Goal: Information Seeking & Learning: Learn about a topic

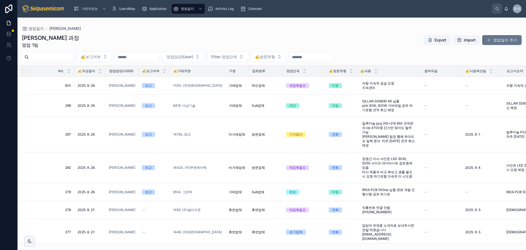
click at [323, 39] on div "최한얼 과장 영업 1팀 Export Import 영업일지 추가" at bounding box center [272, 41] width 500 height 14
click at [142, 46] on div "최한얼 과장 영업 1팀 Export Import 영업일지 추가" at bounding box center [272, 41] width 500 height 14
click at [250, 37] on div "최한얼 과장 영업 1팀 Export Import 영업일지 추가" at bounding box center [272, 41] width 500 height 14
click at [94, 44] on div "최한얼 과장 영업 1팀 Export Import 영업일지 추가" at bounding box center [272, 41] width 500 height 14
click at [37, 101] on td "298 298" at bounding box center [51, 106] width 45 height 22
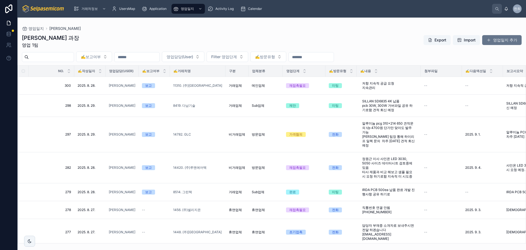
drag, startPoint x: 141, startPoint y: 38, endPoint x: 138, endPoint y: 43, distance: 5.4
click at [141, 39] on div "최한얼 과장 영업 1팀 Export Import 영업일지 추가" at bounding box center [272, 41] width 500 height 14
click at [112, 31] on div "최한얼 과장 영업 1팀 Export Import 영업일지 추가 ✍️보고여부 영업담당(User) Filter 영업단계 ✍️방문유형 NO. ✍️작…" at bounding box center [272, 137] width 509 height 212
click at [238, 32] on div "최한얼 과장 영업 1팀 Export Import 영업일지 추가 ✍️보고여부 영업담당(User) Filter 영업단계 ✍️방문유형 NO. ✍️작…" at bounding box center [272, 137] width 509 height 212
click at [46, 58] on input "text" at bounding box center [51, 57] width 45 height 8
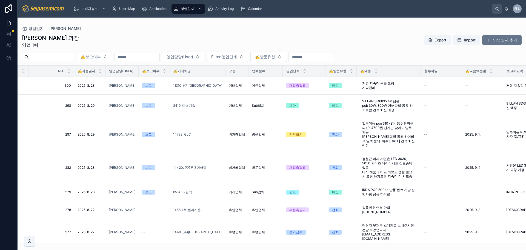
click at [66, 36] on div "최한얼 과장 영업 1팀 Export Import 영업일지 추가" at bounding box center [272, 41] width 500 height 14
click at [109, 40] on div "최한얼 과장 영업 1팀 Export Import 영업일지 추가" at bounding box center [272, 41] width 500 height 14
click at [150, 38] on div "최한얼 과장 영업 1팀 Export Import 영업일지 추가" at bounding box center [272, 41] width 500 height 14
click at [155, 35] on div "최한얼 과장 영업 1팀 Export Import 영업일지 추가" at bounding box center [272, 41] width 500 height 14
drag, startPoint x: 174, startPoint y: 43, endPoint x: 155, endPoint y: 44, distance: 18.7
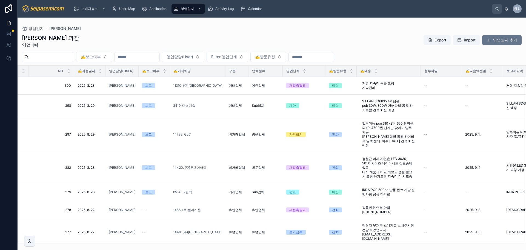
click at [174, 42] on div "최한얼 과장 영업 1팀 Export Import 영업일지 추가" at bounding box center [272, 41] width 500 height 14
click at [198, 38] on div "최한얼 과장 영업 1팀 Export Import 영업일지 추가" at bounding box center [272, 41] width 500 height 14
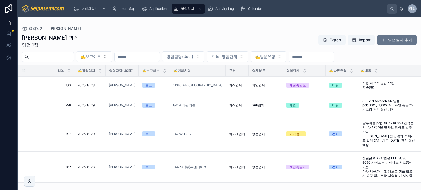
click at [191, 39] on div "최한얼 과장 영업 1팀 Export Import 영업일지 추가" at bounding box center [219, 41] width 395 height 14
click at [177, 32] on div "최한얼 과장 영업 1팀 Export Import 영업일지 추가 ✍️보고여부 영업담당(User) Filter 영업단계 ✍️방문유형 NO. ✍️작…" at bounding box center [219, 107] width 403 height 153
click at [125, 45] on div "최한얼 과장 영업 1팀 Export Import 영업일지 추가" at bounding box center [219, 41] width 395 height 14
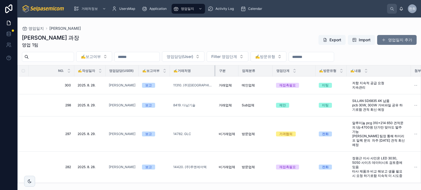
drag, startPoint x: 222, startPoint y: 72, endPoint x: 208, endPoint y: 73, distance: 13.5
click at [208, 73] on th "✍️거래처명" at bounding box center [192, 70] width 45 height 11
click at [73, 69] on div at bounding box center [74, 70] width 2 height 11
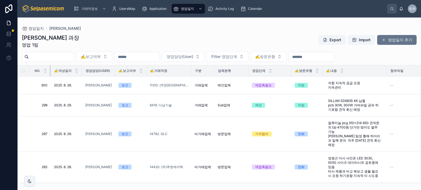
drag, startPoint x: 73, startPoint y: 69, endPoint x: 49, endPoint y: 71, distance: 23.7
click at [49, 71] on th "NO." at bounding box center [40, 70] width 22 height 11
click at [211, 36] on div "최한얼 과장 영업 1팀 Export Import 영업일지 추가" at bounding box center [219, 41] width 395 height 14
click at [189, 38] on div "최한얼 과장 영업 1팀 Export Import 영업일지 추가" at bounding box center [219, 41] width 395 height 14
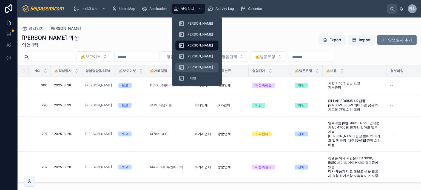
click at [192, 66] on span "[PERSON_NAME]" at bounding box center [199, 67] width 27 height 4
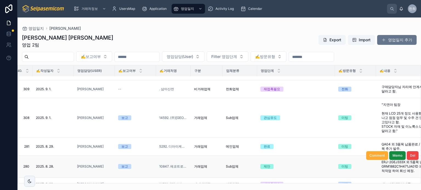
scroll to position [27, 35]
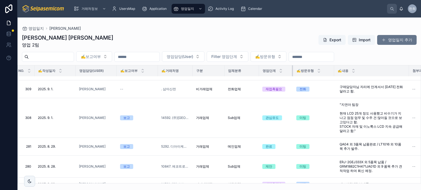
drag, startPoint x: 335, startPoint y: 70, endPoint x: 292, endPoint y: 74, distance: 44.0
click at [292, 74] on div at bounding box center [293, 70] width 2 height 11
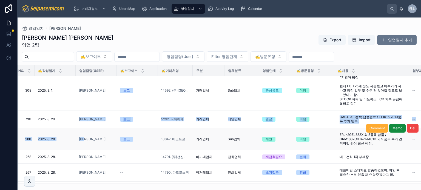
drag, startPoint x: 74, startPoint y: 116, endPoint x: 90, endPoint y: 123, distance: 17.1
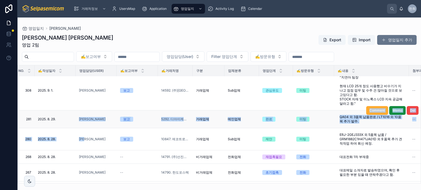
click at [93, 117] on div "[PERSON_NAME]" at bounding box center [96, 119] width 35 height 4
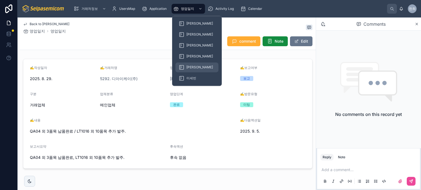
click at [190, 65] on span "[PERSON_NAME]" at bounding box center [199, 67] width 27 height 4
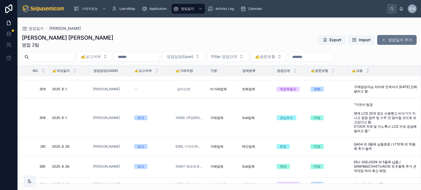
scroll to position [27, 0]
drag, startPoint x: 69, startPoint y: 71, endPoint x: 46, endPoint y: 72, distance: 22.8
click at [46, 72] on th "NO." at bounding box center [39, 70] width 20 height 11
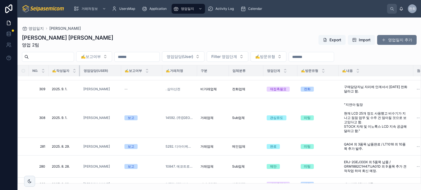
drag, startPoint x: 89, startPoint y: 70, endPoint x: 79, endPoint y: 71, distance: 9.7
click at [79, 71] on div at bounding box center [80, 70] width 2 height 11
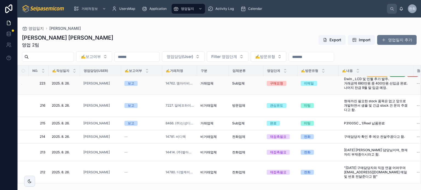
scroll to position [301, 0]
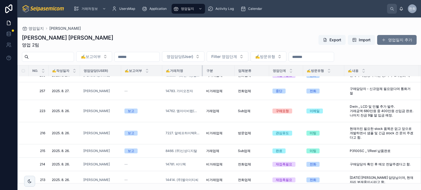
drag, startPoint x: 197, startPoint y: 73, endPoint x: 203, endPoint y: 73, distance: 5.8
click at [203, 73] on div at bounding box center [203, 70] width 2 height 11
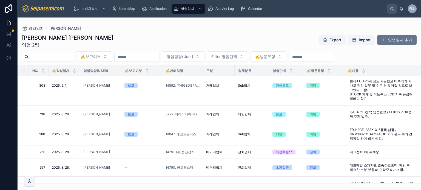
scroll to position [0, 0]
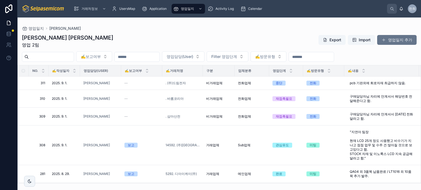
click at [189, 35] on div "김동일 주임 영업 2팀 Export Import 영업일지 추가" at bounding box center [219, 41] width 395 height 14
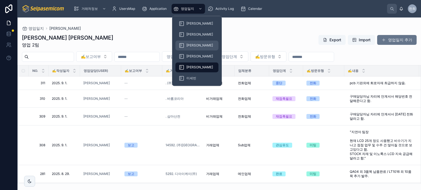
click at [190, 46] on span "[PERSON_NAME]" at bounding box center [199, 45] width 27 height 4
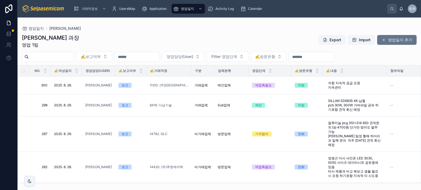
click at [239, 37] on div "최한얼 과장 영업 1팀 Export Import 영업일지 추가" at bounding box center [219, 41] width 395 height 14
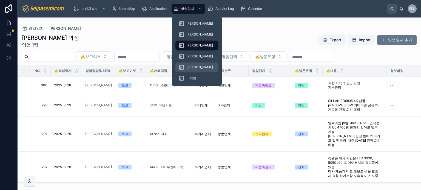
click at [190, 67] on span "[PERSON_NAME]" at bounding box center [199, 67] width 27 height 4
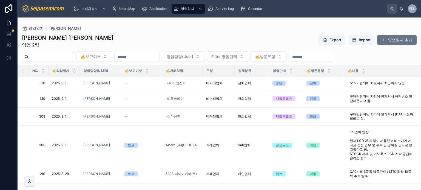
click at [193, 32] on div "김동일 주임 영업 2팀 Export Import 영업일지 추가 ✍️보고여부 영업담당(User) Filter 영업단계 ✍️방문유형 NO. ✍️작…" at bounding box center [219, 107] width 403 height 153
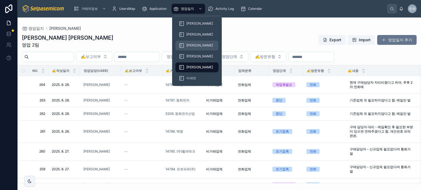
click at [191, 45] on span "[PERSON_NAME]" at bounding box center [199, 45] width 27 height 4
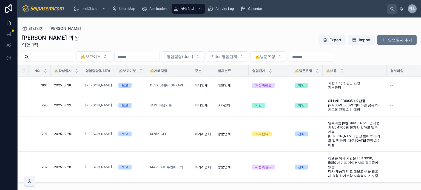
click at [131, 35] on div "최한얼 과장 영업 1팀 Export Import 영업일지 추가" at bounding box center [219, 41] width 395 height 14
click at [122, 35] on div "최한얼 과장 영업 1팀 Export Import 영업일지 추가" at bounding box center [219, 41] width 395 height 14
click at [74, 58] on input "text" at bounding box center [51, 57] width 45 height 8
click at [102, 42] on div "최한얼 과장 영업 1팀 Export Import 영업일지 추가" at bounding box center [219, 41] width 395 height 14
click at [103, 42] on div "최한얼 과장 영업 1팀 Export Import 영업일지 추가" at bounding box center [219, 41] width 395 height 14
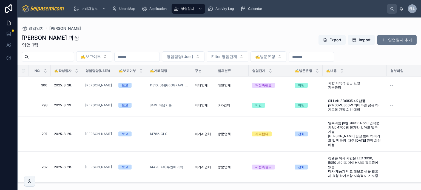
click at [120, 44] on div "최한얼 과장 영업 1팀 Export Import 영업일지 추가" at bounding box center [219, 41] width 395 height 14
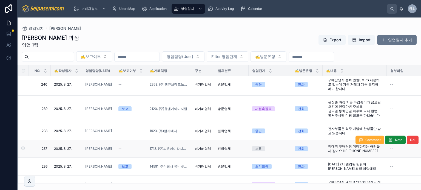
scroll to position [301, 0]
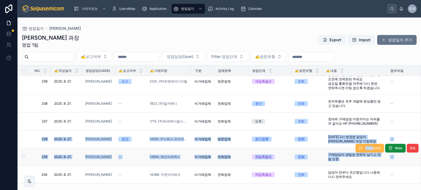
drag, startPoint x: 35, startPoint y: 128, endPoint x: 368, endPoint y: 136, distance: 333.9
click at [368, 136] on tbody "[PHONE_NUMBER][DATE]. [DATE]. 최한얼 보고 8514. 그린텍 거래업체 Sub업체 완료 미팅 IRDA PCB 500ea …" at bounding box center [321, 108] width 607 height 666
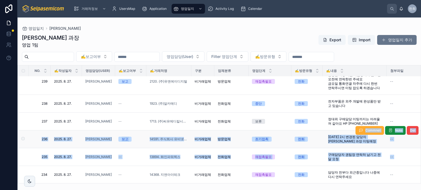
click at [404, 133] on td "--" at bounding box center [407, 140] width 41 height 18
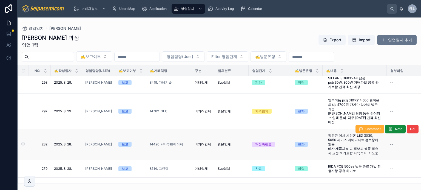
scroll to position [0, 0]
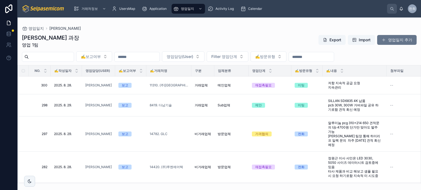
click at [106, 42] on div "최한얼 과장 영업 1팀 Export Import 영업일지 추가" at bounding box center [219, 41] width 395 height 14
drag, startPoint x: 129, startPoint y: 32, endPoint x: 140, endPoint y: 47, distance: 19.0
click at [129, 33] on div "최한얼 과장 영업 1팀 Export Import 영업일지 추가 ✍️보고여부 영업담당(User) Filter 영업단계 ✍️방문유형 NO. ✍️작…" at bounding box center [219, 107] width 403 height 153
drag, startPoint x: 142, startPoint y: 44, endPoint x: 141, endPoint y: 53, distance: 8.2
click at [142, 46] on div "최한얼 과장 영업 1팀 Export Import 영업일지 추가" at bounding box center [219, 41] width 395 height 14
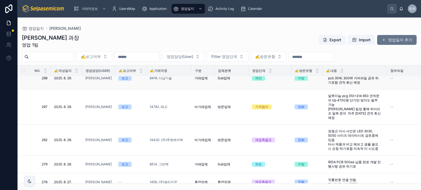
scroll to position [27, 0]
click at [166, 42] on div "최한얼 과장 영업 1팀 Export Import 영업일지 추가" at bounding box center [219, 41] width 395 height 14
click at [155, 57] on input "text" at bounding box center [137, 57] width 45 height 8
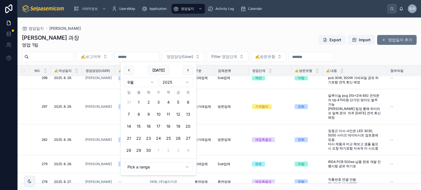
click at [140, 33] on div "최한얼 과장 영업 1팀 Export Import 영업일지 추가 ✍️보고여부 영업담당(User) Filter 영업단계 ✍️방문유형 NO. ✍️작…" at bounding box center [219, 107] width 403 height 153
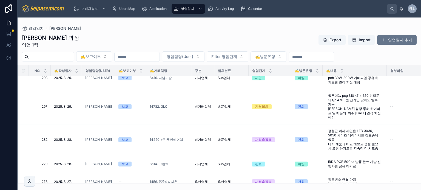
drag, startPoint x: 64, startPoint y: 58, endPoint x: 70, endPoint y: 51, distance: 9.5
click at [64, 58] on input "text" at bounding box center [51, 57] width 45 height 8
click at [98, 31] on div "최한얼 과장 영업 1팀 Export Import 영업일지 추가 ✍️보고여부 영업담당(User) Filter 영업단계 ✍️방문유형 NO. ✍️작…" at bounding box center [219, 107] width 403 height 153
click at [115, 33] on div "최한얼 과장 영업 1팀 Export Import 영업일지 추가 ✍️보고여부 영업담당(User) Filter 영업단계 ✍️방문유형 NO. ✍️작…" at bounding box center [219, 107] width 403 height 153
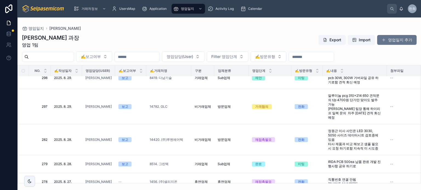
click at [128, 49] on div "최한얼 과장 영업 1팀 Export Import 영업일지 추가 ✍️보고여부 영업담당(User) Filter 영업단계 ✍️방문유형 NO. ✍️작…" at bounding box center [219, 107] width 403 height 153
drag, startPoint x: 93, startPoint y: 45, endPoint x: 79, endPoint y: 42, distance: 13.8
click at [95, 50] on div "최한얼 과장 영업 1팀 Export Import 영업일지 추가 ✍️보고여부 영업담당(User) Filter 영업단계 ✍️방문유형 NO. ✍️작…" at bounding box center [219, 107] width 403 height 153
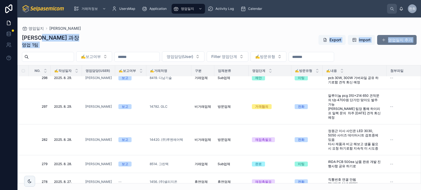
click at [71, 38] on div "최한얼 과장 영업 1팀 Export Import 영업일지 추가" at bounding box center [219, 41] width 395 height 14
drag, startPoint x: 23, startPoint y: 38, endPoint x: 52, endPoint y: 43, distance: 29.1
click at [49, 44] on div "최한얼 과장 영업 1팀" at bounding box center [50, 41] width 57 height 14
click at [75, 40] on div "최한얼 과장 영업 1팀 Export Import 영업일지 추가" at bounding box center [219, 41] width 395 height 14
drag, startPoint x: 24, startPoint y: 39, endPoint x: 44, endPoint y: 45, distance: 20.7
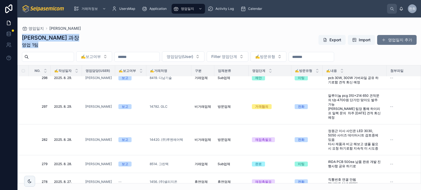
click at [43, 46] on div "최한얼 과장 영업 1팀" at bounding box center [50, 41] width 57 height 14
click at [52, 45] on div "최한얼 과장 영업 1팀 Export Import 영업일지 추가" at bounding box center [219, 41] width 395 height 14
drag, startPoint x: 37, startPoint y: 39, endPoint x: 46, endPoint y: 44, distance: 10.2
click at [46, 44] on div "영업일지 최한얼 최한얼 과장 영업 1팀 Export Import 영업일지 추가 ✍️보고여부 영업담당(User) Filter 영업단계 ✍️방문유…" at bounding box center [219, 101] width 403 height 166
click at [55, 44] on div "최한얼 과장 영업 1팀 Export Import 영업일지 추가" at bounding box center [219, 41] width 395 height 14
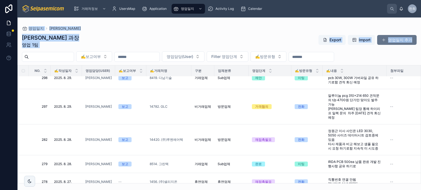
drag, startPoint x: 44, startPoint y: 42, endPoint x: 59, endPoint y: 49, distance: 16.2
click at [59, 49] on div "영업일지 최한얼 최한얼 과장 영업 1팀 Export Import 영업일지 추가 ✍️보고여부 영업담당(User) Filter 영업단계 ✍️방문유…" at bounding box center [219, 101] width 403 height 166
click at [58, 44] on div "최한얼 과장 영업 1팀 Export Import 영업일지 추가" at bounding box center [219, 41] width 395 height 14
drag, startPoint x: 49, startPoint y: 45, endPoint x: 27, endPoint y: 22, distance: 32.0
click at [33, 27] on div "영업일지 최한얼 최한얼 과장 영업 1팀 Export Import 영업일지 추가 ✍️보고여부 영업담당(User) Filter 영업단계 ✍️방문유…" at bounding box center [219, 101] width 403 height 166
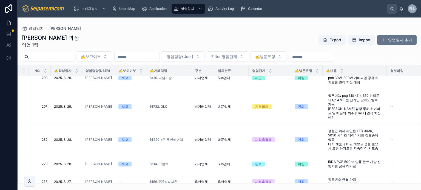
click at [22, 19] on div "영업일지 최한얼 최한얼 과장 영업 1팀 Export Import 영업일지 추가 ✍️보고여부 영업담당(User) Filter 영업단계 ✍️방문유…" at bounding box center [219, 101] width 403 height 166
drag, startPoint x: 21, startPoint y: 21, endPoint x: 52, endPoint y: 41, distance: 36.9
click at [49, 41] on div "영업일지 최한얼 최한얼 과장 영업 1팀 Export Import 영업일지 추가 ✍️보고여부 영업담당(User) Filter 영업단계 ✍️방문유…" at bounding box center [219, 101] width 403 height 166
click at [68, 45] on div "최한얼 과장 영업 1팀 Export Import 영업일지 추가" at bounding box center [219, 41] width 395 height 14
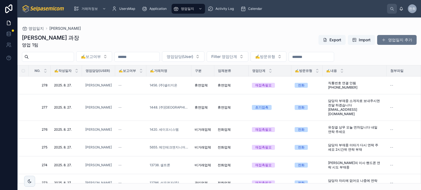
scroll to position [0, 0]
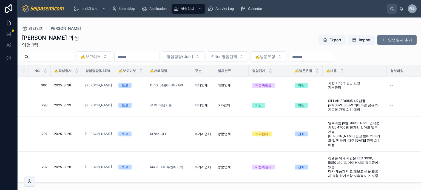
click at [137, 37] on div "최한얼 과장 영업 1팀 Export Import 영업일지 추가" at bounding box center [219, 41] width 395 height 14
click at [129, 35] on div "최한얼 과장 영업 1팀 Export Import 영업일지 추가" at bounding box center [219, 41] width 395 height 14
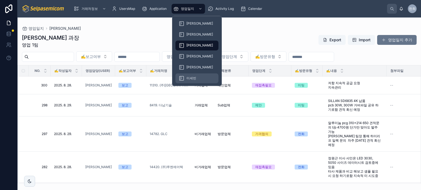
click at [190, 75] on div "이세빈" at bounding box center [197, 78] width 36 height 9
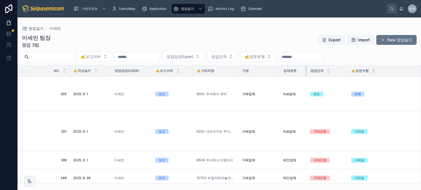
drag, startPoint x: 358, startPoint y: 70, endPoint x: 305, endPoint y: 71, distance: 53.2
click at [306, 71] on div at bounding box center [307, 70] width 2 height 11
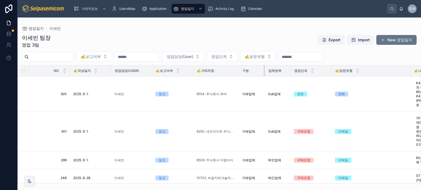
drag, startPoint x: 279, startPoint y: 72, endPoint x: 264, endPoint y: 74, distance: 15.2
click at [264, 74] on div at bounding box center [265, 70] width 2 height 11
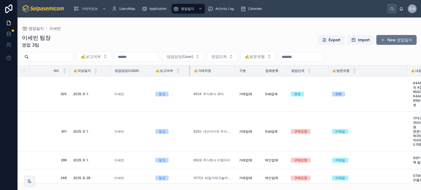
drag, startPoint x: 193, startPoint y: 71, endPoint x: 185, endPoint y: 71, distance: 7.7
click at [189, 71] on div at bounding box center [190, 70] width 2 height 11
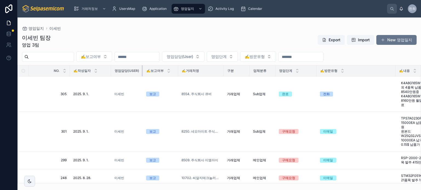
drag, startPoint x: 151, startPoint y: 70, endPoint x: 111, endPoint y: 71, distance: 40.0
click at [139, 70] on th "영업담당(User)" at bounding box center [127, 70] width 32 height 11
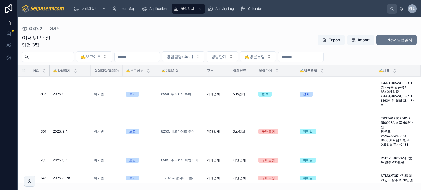
drag, startPoint x: 69, startPoint y: 70, endPoint x: 48, endPoint y: 71, distance: 20.3
click at [49, 71] on div at bounding box center [50, 70] width 2 height 11
click at [377, 53] on div "✍️보고여부 영업담당(User) 영업단계 ✍️방문유형" at bounding box center [219, 57] width 403 height 10
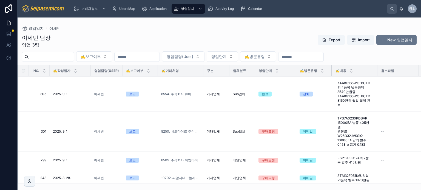
drag, startPoint x: 374, startPoint y: 72, endPoint x: 331, endPoint y: 74, distance: 43.3
click at [331, 74] on div at bounding box center [332, 70] width 2 height 11
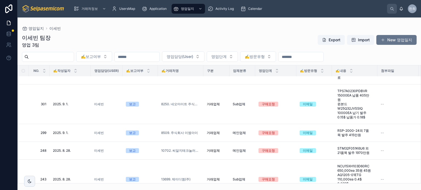
click at [250, 37] on div "이세빈 팀장 영업 3팀 Export Import New 영업일지" at bounding box center [219, 41] width 395 height 14
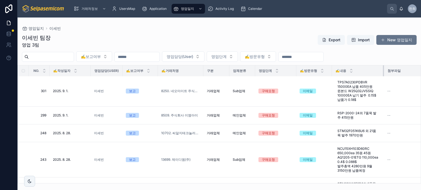
scroll to position [19, 0]
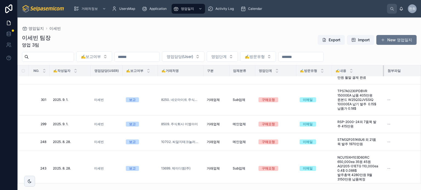
drag, startPoint x: 376, startPoint y: 70, endPoint x: 383, endPoint y: 70, distance: 6.6
click at [383, 70] on div at bounding box center [384, 70] width 2 height 11
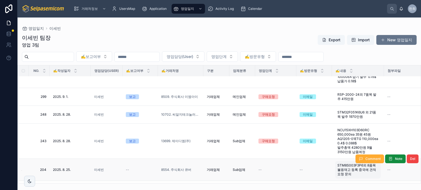
scroll to position [73, 0]
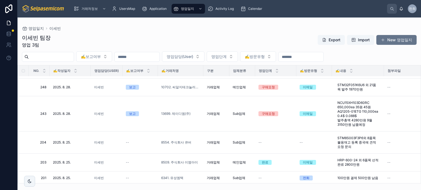
click at [213, 39] on div "이세빈 팀장 영업 3팀 Export Import New 영업일지" at bounding box center [219, 41] width 395 height 14
click at [219, 36] on div "이세빈 팀장 영업 3팀 Export Import New 영업일지" at bounding box center [219, 41] width 395 height 14
click at [196, 32] on div "이세빈 팀장 영업 3팀 Export Import New 영업일지 ✍️보고여부 영업담당(User) 영업단계 ✍️방문유형 NO. ✍️작성일자 영업…" at bounding box center [219, 107] width 403 height 153
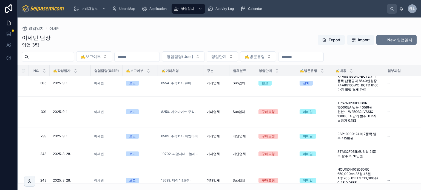
scroll to position [0, 0]
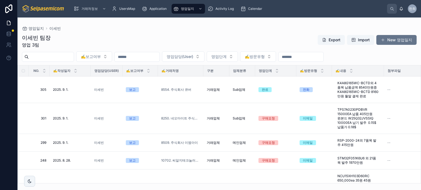
click at [182, 35] on div "이세빈 팀장 영업 3팀 Export Import New 영업일지" at bounding box center [219, 41] width 395 height 14
drag, startPoint x: 80, startPoint y: 54, endPoint x: 81, endPoint y: 51, distance: 3.8
click at [74, 54] on input "text" at bounding box center [51, 57] width 45 height 8
click at [97, 25] on div "영업일지 이세빈 이세빈 팀장 영업 3팀 Export Import New 영업일지 ✍️보고여부 영업담당(User) 영업단계 ✍️방문유형 NO. …" at bounding box center [219, 101] width 403 height 166
click at [146, 32] on div "이세빈 팀장 영업 3팀 Export Import New 영업일지 ✍️보고여부 영업담당(User) 영업단계 ✍️방문유형 NO. ✍️작성일자 영업…" at bounding box center [219, 107] width 403 height 153
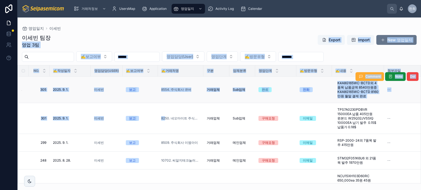
drag, startPoint x: 155, startPoint y: 31, endPoint x: 165, endPoint y: 84, distance: 53.9
click at [166, 117] on div "이세빈 팀장 영업 3팀 Export Import New 영업일지 ✍️보고여부 영업담당(User) 영업단계 ✍️방문유형 NO. ✍️작성일자 영업…" at bounding box center [219, 107] width 403 height 153
drag, startPoint x: 155, startPoint y: 34, endPoint x: 86, endPoint y: 32, distance: 69.1
click at [155, 34] on div "이세빈 팀장 영업 3팀 Export Import New 영업일지" at bounding box center [219, 41] width 395 height 14
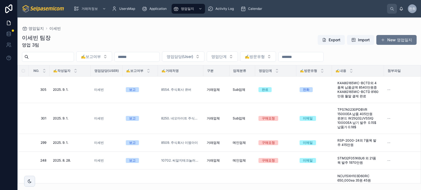
click at [97, 29] on div "영업일지 이세빈" at bounding box center [219, 28] width 395 height 4
drag, startPoint x: 91, startPoint y: 29, endPoint x: 90, endPoint y: 25, distance: 3.5
click at [91, 29] on div "영업일지 이세빈" at bounding box center [219, 28] width 395 height 4
drag, startPoint x: 93, startPoint y: 52, endPoint x: 98, endPoint y: 52, distance: 4.9
click at [98, 52] on div "영업일지 이세빈 이세빈 팀장 영업 3팀 Export Import New 영업일지 ✍️보고여부 영업담당(User) 영업단계 ✍️방문유형 NO. …" at bounding box center [219, 101] width 403 height 166
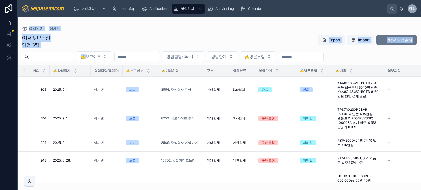
click at [95, 27] on div "영업일지 이세빈" at bounding box center [219, 28] width 395 height 4
drag, startPoint x: 37, startPoint y: 25, endPoint x: 81, endPoint y: 41, distance: 46.7
click at [80, 41] on div "영업일지 이세빈 이세빈 팀장 영업 3팀 Export Import New 영업일지 ✍️보고여부 영업담당(User) 영업단계 ✍️방문유형 NO. …" at bounding box center [219, 101] width 403 height 166
click at [81, 39] on div "이세빈 팀장 영업 3팀 Export Import New 영업일지" at bounding box center [219, 41] width 395 height 14
drag, startPoint x: 59, startPoint y: 41, endPoint x: 23, endPoint y: 21, distance: 41.1
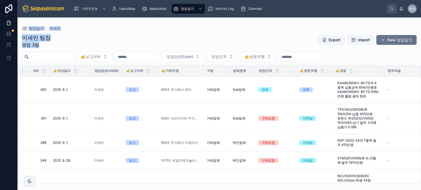
click at [27, 21] on div "영업일지 이세빈 이세빈 팀장 영업 3팀 Export Import New 영업일지 ✍️보고여부 영업담당(User) 영업단계 ✍️방문유형 NO. …" at bounding box center [219, 101] width 403 height 166
click at [69, 47] on div "이세빈 팀장 영업 3팀 Export Import New 영업일지" at bounding box center [219, 41] width 395 height 14
click at [57, 48] on div "이세빈 팀장 영업 3팀 Export Import New 영업일지" at bounding box center [219, 41] width 395 height 14
drag, startPoint x: 106, startPoint y: 43, endPoint x: 76, endPoint y: 45, distance: 30.2
click at [105, 43] on div "이세빈 팀장 영업 3팀 Export Import New 영업일지" at bounding box center [219, 41] width 395 height 14
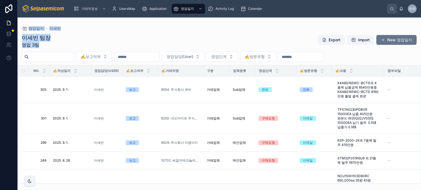
drag, startPoint x: 52, startPoint y: 46, endPoint x: 29, endPoint y: 19, distance: 35.5
click at [29, 19] on div "영업일지 이세빈 이세빈 팀장 영업 3팀 Export Import New 영업일지 ✍️보고여부 영업담당(User) 영업단계 ✍️방문유형 NO. …" at bounding box center [219, 101] width 403 height 166
click at [21, 20] on div "영업일지 이세빈 이세빈 팀장 영업 3팀 Export Import New 영업일지 ✍️보고여부 영업담당(User) 영업단계 ✍️방문유형 NO. …" at bounding box center [219, 101] width 403 height 166
drag, startPoint x: 32, startPoint y: 31, endPoint x: 60, endPoint y: 47, distance: 32.1
click at [55, 47] on div "영업일지 이세빈 이세빈 팀장 영업 3팀 Export Import New 영업일지 ✍️보고여부 영업담당(User) 영업단계 ✍️방문유형 NO. …" at bounding box center [219, 101] width 403 height 166
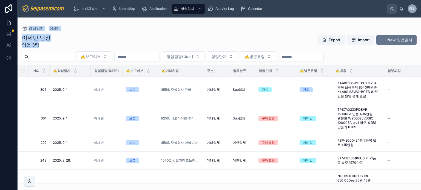
click at [187, 42] on div "이세빈 팀장 영업 3팀 Export Import New 영업일지" at bounding box center [219, 41] width 395 height 14
click at [65, 55] on input "text" at bounding box center [51, 57] width 45 height 8
click at [189, 36] on div "이세빈 팀장 영업 3팀 Export Import New 영업일지" at bounding box center [219, 41] width 395 height 14
click at [213, 37] on div "이세빈 팀장 영업 3팀 Export Import New 영업일지" at bounding box center [219, 41] width 395 height 14
click at [190, 43] on div "이세빈 팀장 영업 3팀 Export Import New 영업일지" at bounding box center [219, 41] width 395 height 14
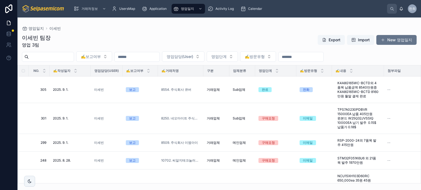
click at [169, 39] on div "이세빈 팀장 영업 3팀 Export Import New 영업일지" at bounding box center [219, 41] width 395 height 14
click at [160, 52] on div at bounding box center [136, 57] width 45 height 10
click at [160, 56] on input "text" at bounding box center [137, 57] width 45 height 8
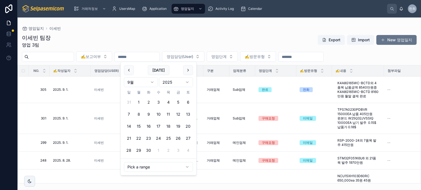
click at [161, 42] on div "이세빈 팀장 영업 3팀 Export Import New 영업일지" at bounding box center [219, 41] width 395 height 14
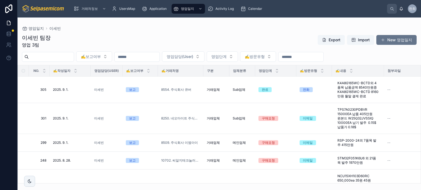
click at [74, 58] on input "text" at bounding box center [51, 57] width 45 height 8
drag, startPoint x: 92, startPoint y: 37, endPoint x: 95, endPoint y: 37, distance: 2.8
click at [92, 37] on div "이세빈 팀장 영업 3팀 Export Import New 영업일지" at bounding box center [219, 41] width 395 height 14
drag, startPoint x: 138, startPoint y: 34, endPoint x: 174, endPoint y: 37, distance: 36.8
click at [139, 34] on div "이세빈 팀장 영업 3팀 Export Import New 영업일지" at bounding box center [219, 41] width 395 height 14
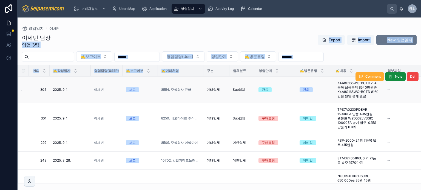
drag, startPoint x: 188, startPoint y: 47, endPoint x: 226, endPoint y: 87, distance: 55.4
click at [226, 87] on div "이세빈 팀장 영업 3팀 Export Import New 영업일지 ✍️보고여부 영업담당(User) 영업단계 ✍️방문유형 NO. ✍️작성일자 영업…" at bounding box center [219, 107] width 403 height 153
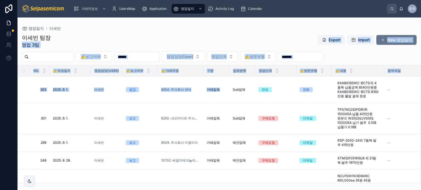
drag, startPoint x: 203, startPoint y: 44, endPoint x: 200, endPoint y: 42, distance: 3.7
click at [203, 44] on div "이세빈 팀장 영업 3팀 Export Import New 영업일지" at bounding box center [219, 41] width 395 height 14
click at [198, 41] on div "이세빈 팀장 영업 3팀 Export Import New 영업일지" at bounding box center [219, 41] width 395 height 14
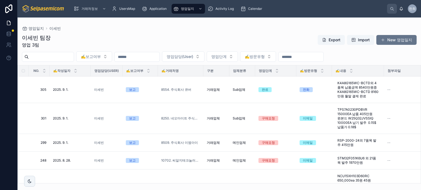
click at [200, 41] on div "이세빈 팀장 영업 3팀 Export Import New 영업일지" at bounding box center [219, 41] width 395 height 14
click at [204, 33] on div "이세빈 팀장 영업 3팀 Export Import New 영업일지 ✍️보고여부 영업담당(User) 영업단계 ✍️방문유형 NO. ✍️작성일자 영업…" at bounding box center [219, 107] width 403 height 153
click at [208, 25] on div "영업일지 이세빈 이세빈 팀장 영업 3팀 Export Import New 영업일지 ✍️보고여부 영업담당(User) 영업단계 ✍️방문유형 NO. …" at bounding box center [219, 101] width 403 height 166
click at [207, 29] on div "영업일지 이세빈" at bounding box center [219, 28] width 395 height 4
click at [208, 46] on div "이세빈 팀장 영업 3팀 Export Import New 영업일지" at bounding box center [219, 41] width 395 height 14
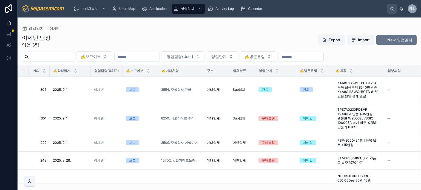
click at [187, 33] on div "이세빈 팀장 영업 3팀 Export Import New 영업일지 ✍️보고여부 영업담당(User) 영업단계 ✍️방문유형 NO. ✍️작성일자 영업…" at bounding box center [219, 107] width 403 height 153
click at [192, 33] on div "이세빈 팀장 영업 3팀 Export Import New 영업일지 ✍️보고여부 영업담당(User) 영업단계 ✍️방문유형 NO. ✍️작성일자 영업…" at bounding box center [219, 107] width 403 height 153
click at [200, 35] on div "이세빈 팀장 영업 3팀 Export Import New 영업일지" at bounding box center [219, 41] width 395 height 14
click at [203, 30] on div "영업일지 이세빈" at bounding box center [219, 28] width 395 height 4
click at [210, 39] on div "이세빈 팀장 영업 3팀 Export Import New 영업일지" at bounding box center [219, 41] width 395 height 14
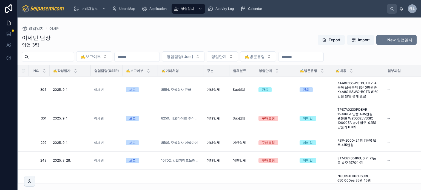
click at [191, 33] on div "이세빈 팀장 영업 3팀 Export Import New 영업일지 ✍️보고여부 영업담당(User) 영업단계 ✍️방문유형 NO. ✍️작성일자 영업…" at bounding box center [219, 107] width 403 height 153
click at [192, 33] on div "이세빈 팀장 영업 3팀 Export Import New 영업일지 ✍️보고여부 영업담당(User) 영업단계 ✍️방문유형 NO. ✍️작성일자 영업…" at bounding box center [219, 107] width 403 height 153
click at [197, 42] on div "이세빈 팀장 영업 3팀 Export Import New 영업일지" at bounding box center [219, 41] width 395 height 14
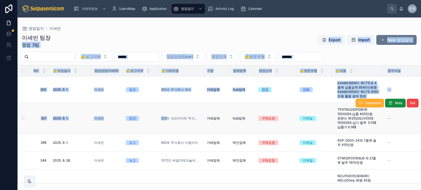
drag, startPoint x: 160, startPoint y: 82, endPoint x: 165, endPoint y: 121, distance: 38.4
click at [170, 138] on div "이세빈 팀장 영업 3팀 Export Import New 영업일지 ✍️보고여부 영업담당(User) 영업단계 ✍️방문유형 NO. ✍️작성일자 영업…" at bounding box center [219, 107] width 403 height 153
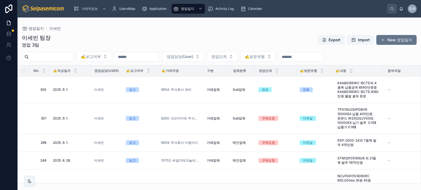
click at [29, 22] on div "영업일지 이세빈 이세빈 팀장 영업 3팀 Export Import New 영업일지 ✍️보고여부 영업담당(User) 영업단계 ✍️방문유형 NO. …" at bounding box center [219, 101] width 403 height 166
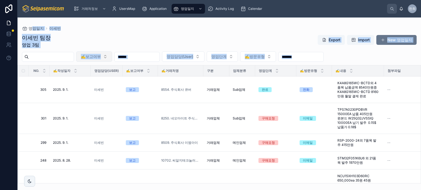
drag, startPoint x: 98, startPoint y: 65, endPoint x: 126, endPoint y: 53, distance: 29.7
click at [120, 65] on div "영업일지 이세빈 이세빈 팀장 영업 3팀 Export Import New 영업일지 ✍️보고여부 영업담당(User) 영업단계 ✍️방문유형 NO. …" at bounding box center [219, 101] width 403 height 166
click at [144, 28] on div "영업일지 이세빈" at bounding box center [219, 28] width 395 height 4
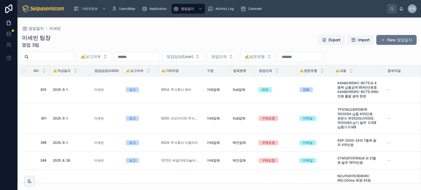
click at [212, 35] on div "이세빈 팀장 영업 3팀 Export Import New 영업일지" at bounding box center [219, 41] width 395 height 14
click at [190, 38] on div "이세빈 팀장 영업 3팀 Export Import New 영업일지" at bounding box center [219, 41] width 395 height 14
click at [183, 36] on div "이세빈 팀장 영업 3팀 Export Import New 영업일지" at bounding box center [219, 41] width 395 height 14
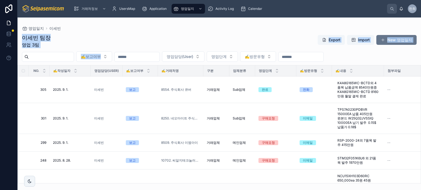
drag, startPoint x: 129, startPoint y: 28, endPoint x: 164, endPoint y: 67, distance: 52.6
click at [164, 70] on div "영업일지 이세빈 이세빈 팀장 영업 3팀 Export Import New 영업일지 ✍️보고여부 영업담당(User) 영업단계 ✍️방문유형 NO. …" at bounding box center [219, 101] width 403 height 166
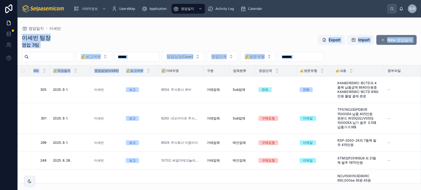
click at [161, 33] on div "이세빈 팀장 영업 3팀 Export Import New 영업일지 ✍️보고여부 영업담당(User) 영업단계 ✍️방문유형 NO. ✍️작성일자 영업…" at bounding box center [219, 107] width 403 height 153
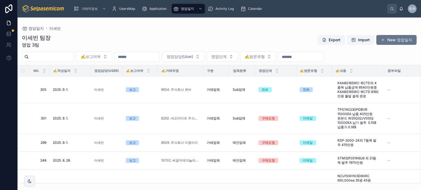
click at [161, 33] on div "이세빈 팀장 영업 3팀 Export Import New 영업일지 ✍️보고여부 영업담당(User) 영업단계 ✍️방문유형 NO. ✍️작성일자 영업…" at bounding box center [219, 107] width 403 height 153
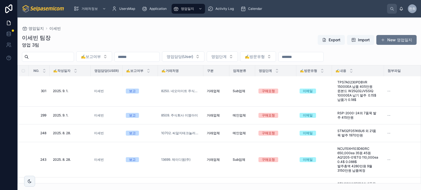
scroll to position [82, 0]
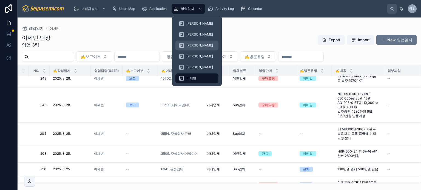
click at [189, 44] on span "[PERSON_NAME]" at bounding box center [199, 45] width 27 height 4
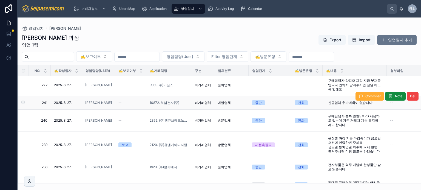
scroll to position [187, 0]
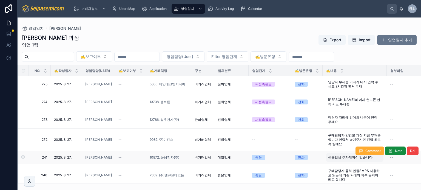
click at [331, 156] on span "신규업체 추가계획이 없습니다" at bounding box center [350, 158] width 44 height 4
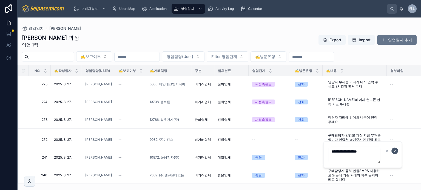
type textarea "**********"
click at [393, 152] on icon "submit" at bounding box center [394, 151] width 4 height 4
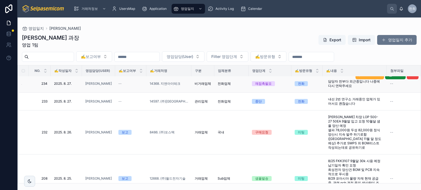
scroll to position [329, 0]
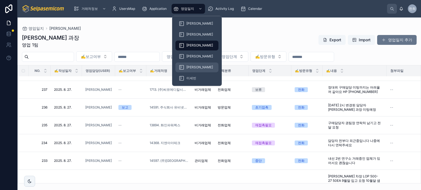
click at [189, 68] on span "[PERSON_NAME]" at bounding box center [199, 67] width 27 height 4
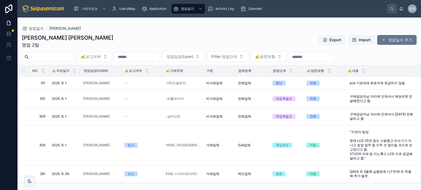
click at [238, 44] on div "김동일 주임 영업 2팀 Export Import 영업일지 추가" at bounding box center [219, 41] width 395 height 14
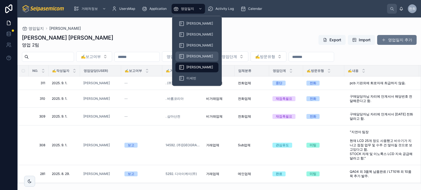
click at [192, 52] on div "[PERSON_NAME]" at bounding box center [197, 56] width 36 height 9
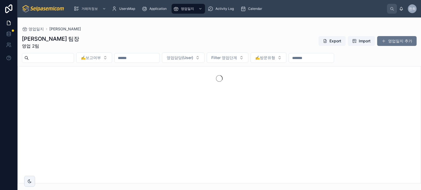
click at [217, 39] on div "[PERSON_NAME] 팀장 영업 2팀 Export Import 영업일지 추가" at bounding box center [219, 42] width 395 height 14
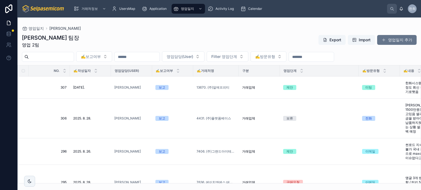
click at [164, 44] on div "[PERSON_NAME] 팀장 영업 2팀 Export Import 영업일지 추가" at bounding box center [219, 41] width 395 height 14
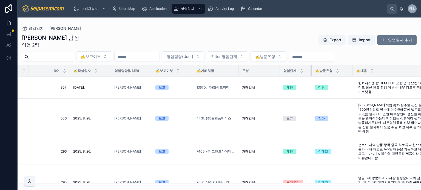
drag, startPoint x: 358, startPoint y: 70, endPoint x: 311, endPoint y: 71, distance: 47.2
click at [311, 71] on tr "NO. ✍️작성일자 영업담당(User) ✍️보고여부 ✍️거래처명 구분 영업단계 ✍️방문유형 ✍️내용 첨부파일 ✍️다음액션일 보고서요약 후속액션" at bounding box center [346, 70] width 656 height 11
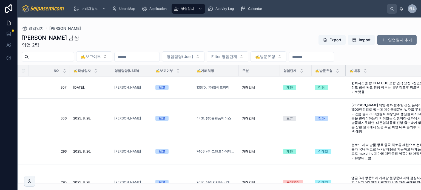
drag, startPoint x: 352, startPoint y: 70, endPoint x: 345, endPoint y: 70, distance: 6.9
click at [345, 70] on div at bounding box center [346, 70] width 2 height 11
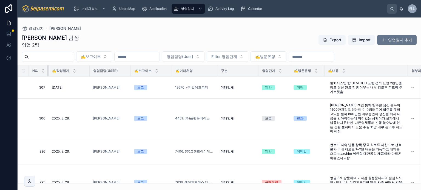
drag, startPoint x: 69, startPoint y: 71, endPoint x: 47, endPoint y: 71, distance: 21.9
click at [47, 71] on th "NO." at bounding box center [39, 70] width 20 height 11
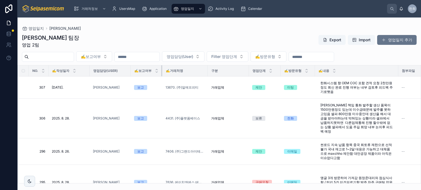
drag, startPoint x: 171, startPoint y: 70, endPoint x: 161, endPoint y: 71, distance: 9.6
click at [161, 71] on th "✍️보고여부" at bounding box center [147, 70] width 32 height 11
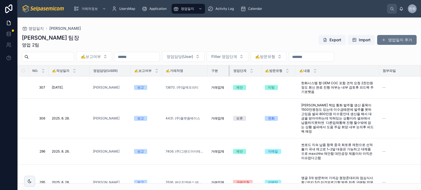
drag, startPoint x: 248, startPoint y: 70, endPoint x: 229, endPoint y: 70, distance: 19.2
click at [229, 70] on div at bounding box center [230, 70] width 2 height 11
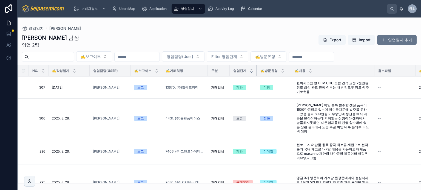
drag, startPoint x: 260, startPoint y: 71, endPoint x: 253, endPoint y: 71, distance: 7.1
click at [253, 71] on th "영업단계" at bounding box center [243, 70] width 27 height 11
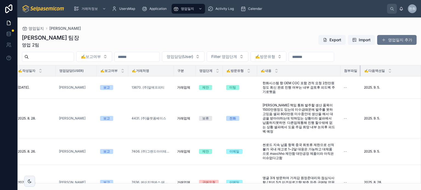
drag, startPoint x: 381, startPoint y: 70, endPoint x: 360, endPoint y: 71, distance: 21.1
click at [360, 71] on div at bounding box center [361, 70] width 2 height 11
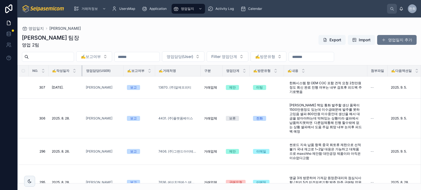
click at [81, 71] on div at bounding box center [82, 70] width 2 height 11
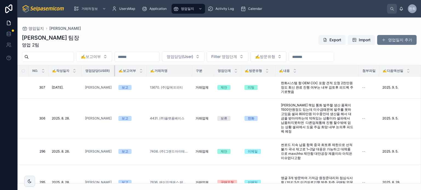
drag, startPoint x: 123, startPoint y: 69, endPoint x: 114, endPoint y: 71, distance: 8.7
click at [114, 70] on div at bounding box center [115, 70] width 2 height 11
click at [192, 38] on div "[PERSON_NAME] 팀장 영업 2팀 Export Import 영업일지 추가" at bounding box center [219, 41] width 395 height 14
click at [273, 71] on div at bounding box center [274, 70] width 2 height 11
click at [247, 35] on div "[PERSON_NAME] 팀장 영업 2팀 Export Import 영업일지 추가" at bounding box center [219, 41] width 395 height 14
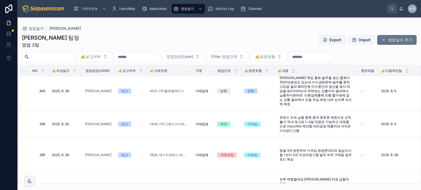
scroll to position [16, 0]
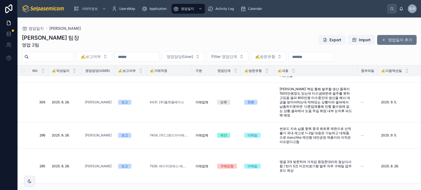
click at [239, 41] on div "[PERSON_NAME] 팀장 영업 2팀 Export Import 영업일지 추가" at bounding box center [219, 41] width 395 height 14
click at [246, 48] on div "[PERSON_NAME] 팀장 영업 2팀 Export Import 영업일지 추가" at bounding box center [219, 41] width 395 height 14
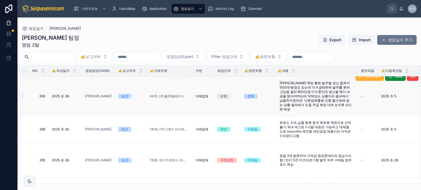
scroll to position [27, 0]
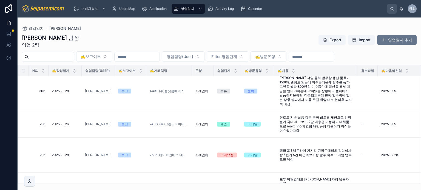
click at [198, 45] on div "[PERSON_NAME] 팀장 영업 2팀 Export Import 영업일지 추가" at bounding box center [219, 41] width 395 height 14
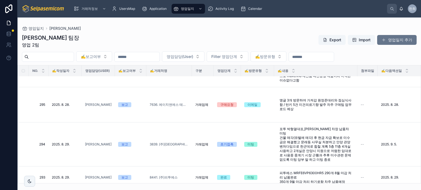
scroll to position [0, 0]
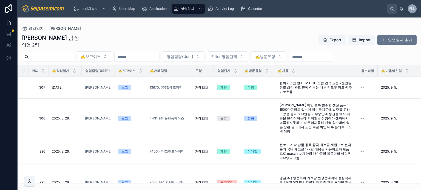
click at [209, 45] on div "[PERSON_NAME] 팀장 영업 2팀 Export Import 영업일지 추가" at bounding box center [219, 41] width 395 height 14
click at [204, 28] on div "영업일지 [PERSON_NAME]" at bounding box center [219, 28] width 395 height 4
click at [175, 33] on div "박윤호 팀장 영업 2팀 Export Import 영업일지 추가 ✍️보고여부 영업담당(User) Filter 영업단계 ✍️방문유형 NO. ✍️작…" at bounding box center [219, 107] width 403 height 153
click at [210, 30] on div "영업일지 [PERSON_NAME]" at bounding box center [219, 28] width 395 height 4
click at [197, 36] on div "[PERSON_NAME] 팀장 영업 2팀 Export Import 영업일지 추가" at bounding box center [219, 41] width 395 height 14
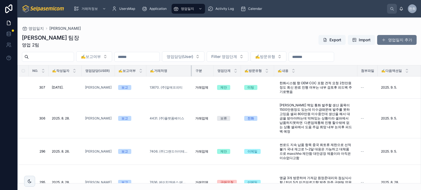
click at [191, 69] on div at bounding box center [192, 70] width 2 height 11
click at [190, 22] on div "영업일지 박윤호 [PERSON_NAME] 팀장 영업 2팀 Export Import 영업일지 추가 ✍️보고여부 영업담당(User) Filter …" at bounding box center [219, 101] width 403 height 166
click at [186, 42] on div "[PERSON_NAME] 팀장 영업 2팀 Export Import 영업일지 추가" at bounding box center [219, 41] width 395 height 14
click at [189, 56] on div "✍️보고여부 영업담당(User) Filter 영업단계 ✍️방문유형" at bounding box center [219, 57] width 403 height 10
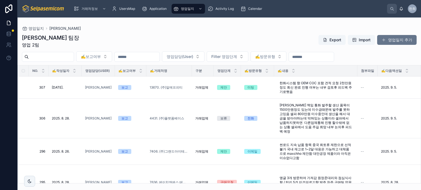
click at [190, 41] on div "[PERSON_NAME] 팀장 영업 2팀 Export Import 영업일지 추가" at bounding box center [219, 41] width 395 height 14
click at [186, 29] on div "영업일지 [PERSON_NAME]" at bounding box center [219, 28] width 395 height 4
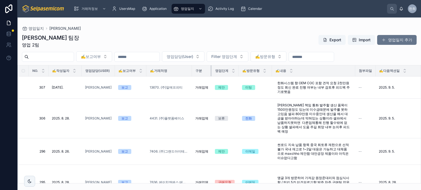
click at [210, 71] on div at bounding box center [211, 70] width 2 height 11
drag, startPoint x: 271, startPoint y: 69, endPoint x: 268, endPoint y: 69, distance: 3.0
click at [268, 69] on tr "NO. ✍️작성일자 영업담당(User) ✍️보고여부 ✍️거래처명 구분 영업단계 ✍️방문유형 ✍️내용 첨부파일 ✍️다음액션일 보고서요약 후속액션" at bounding box center [295, 70] width 554 height 11
drag, startPoint x: 270, startPoint y: 70, endPoint x: 256, endPoint y: 70, distance: 14.3
click at [257, 69] on th "✍️방문유형" at bounding box center [254, 70] width 31 height 11
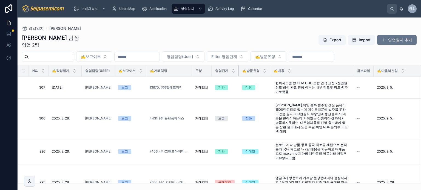
drag, startPoint x: 238, startPoint y: 71, endPoint x: 228, endPoint y: 71, distance: 9.9
click at [228, 71] on th "영업단계" at bounding box center [225, 70] width 27 height 11
drag, startPoint x: 210, startPoint y: 70, endPoint x: 202, endPoint y: 70, distance: 8.5
click at [202, 70] on th "구분" at bounding box center [202, 70] width 20 height 11
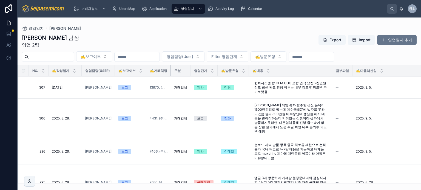
drag, startPoint x: 191, startPoint y: 70, endPoint x: 156, endPoint y: 71, distance: 34.8
click at [156, 71] on th "✍️거래처명" at bounding box center [158, 70] width 24 height 11
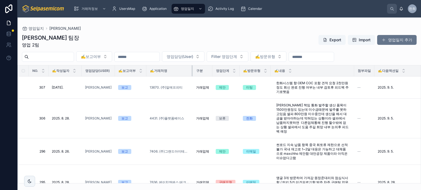
drag, startPoint x: 170, startPoint y: 71, endPoint x: 198, endPoint y: 71, distance: 27.7
click at [198, 71] on tr "NO. ✍️작성일자 영업담당(User) ✍️보고여부 ✍️거래처명 구분 영업단계 ✍️방문유형 ✍️내용 첨부파일 ✍️다음액션일 보고서요약 후속액션" at bounding box center [294, 70] width 553 height 11
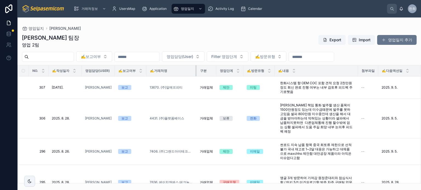
drag, startPoint x: 192, startPoint y: 72, endPoint x: 195, endPoint y: 71, distance: 3.8
click at [195, 71] on div at bounding box center [196, 70] width 2 height 11
click at [179, 52] on div "✍️보고여부 영업담당(User) Filter 영업단계 ✍️방문유형" at bounding box center [219, 57] width 403 height 10
click at [176, 36] on div "[PERSON_NAME] 팀장 영업 2팀 Export Import 영업일지 추가" at bounding box center [219, 41] width 395 height 14
click at [213, 34] on div "박윤호 팀장 영업 2팀 Export Import 영업일지 추가 ✍️보고여부 영업담당(User) Filter 영업단계 ✍️방문유형 NO. ✍️작…" at bounding box center [219, 107] width 403 height 153
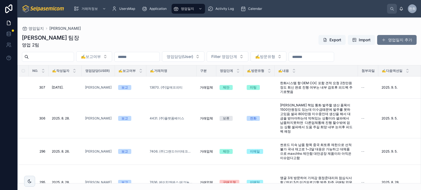
click at [213, 33] on div "박윤호 팀장 영업 2팀 Export Import 영업일지 추가 ✍️보고여부 영업담당(User) Filter 영업단계 ✍️방문유형 NO. ✍️작…" at bounding box center [219, 107] width 403 height 153
click at [231, 41] on div "[PERSON_NAME] 팀장 영업 2팀 Export Import 영업일지 추가" at bounding box center [219, 41] width 395 height 14
click at [165, 41] on div "[PERSON_NAME] 팀장 영업 2팀 Export Import 영업일지 추가" at bounding box center [219, 41] width 395 height 14
drag, startPoint x: 205, startPoint y: 38, endPoint x: 206, endPoint y: 45, distance: 8.0
click at [205, 38] on div "[PERSON_NAME] 팀장 영업 2팀 Export Import 영업일지 추가" at bounding box center [219, 41] width 395 height 14
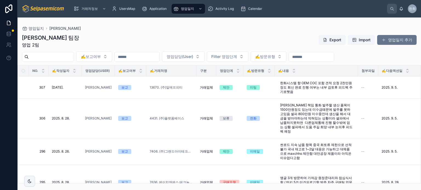
click at [205, 41] on div "[PERSON_NAME] 팀장 영업 2팀 Export Import 영업일지 추가" at bounding box center [219, 41] width 395 height 14
click at [198, 33] on div "박윤호 팀장 영업 2팀 Export Import 영업일지 추가 ✍️보고여부 영업담당(User) Filter 영업단계 ✍️방문유형 NO. ✍️작…" at bounding box center [219, 107] width 403 height 153
click at [216, 40] on div "[PERSON_NAME] 팀장 영업 2팀 Export Import 영업일지 추가" at bounding box center [219, 41] width 395 height 14
click at [323, 69] on div "✍️내용" at bounding box center [316, 71] width 83 height 10
click at [300, 39] on div "[PERSON_NAME] 팀장 영업 2팀 Export Import 영업일지 추가" at bounding box center [219, 41] width 395 height 14
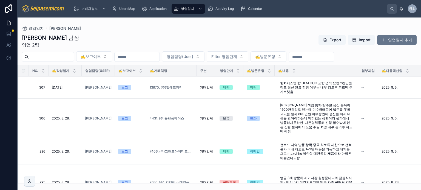
click at [217, 31] on div "박윤호 팀장 영업 2팀 Export Import 영업일지 추가 ✍️보고여부 영업담당(User) Filter 영업단계 ✍️방문유형 NO. ✍️작…" at bounding box center [219, 107] width 403 height 153
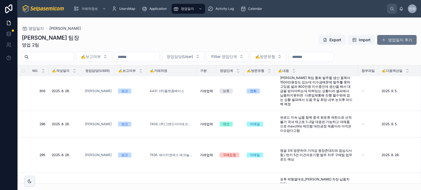
click at [200, 41] on div "[PERSON_NAME] 팀장 영업 2팀 Export Import 영업일지 추가" at bounding box center [219, 41] width 395 height 14
click at [183, 42] on div "[PERSON_NAME] 팀장 영업 2팀 Export Import 영업일지 추가" at bounding box center [219, 41] width 395 height 14
click at [74, 55] on input "text" at bounding box center [51, 57] width 45 height 8
click at [88, 38] on div "[PERSON_NAME] 팀장 영업 2팀 Export Import 영업일지 추가" at bounding box center [219, 41] width 395 height 14
drag, startPoint x: 81, startPoint y: 38, endPoint x: 76, endPoint y: 61, distance: 22.6
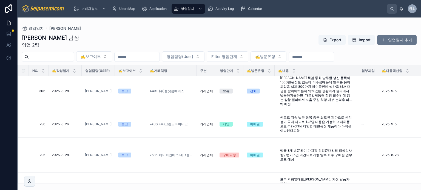
click at [81, 40] on div "[PERSON_NAME] 팀장 영업 2팀 Export Import 영업일지 추가" at bounding box center [219, 41] width 395 height 14
drag, startPoint x: 76, startPoint y: 61, endPoint x: 77, endPoint y: 57, distance: 3.6
click at [74, 61] on input "text" at bounding box center [51, 57] width 45 height 8
click at [78, 44] on div "[PERSON_NAME] 팀장 영업 2팀 Export Import 영업일지 추가" at bounding box center [219, 41] width 395 height 14
drag, startPoint x: 83, startPoint y: 59, endPoint x: 82, endPoint y: 50, distance: 9.4
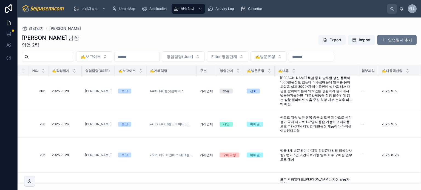
click at [74, 59] on input "text" at bounding box center [51, 57] width 45 height 8
click at [83, 44] on div "[PERSON_NAME] 팀장 영업 2팀 Export Import 영업일지 추가" at bounding box center [219, 41] width 395 height 14
drag, startPoint x: 80, startPoint y: 58, endPoint x: 80, endPoint y: 52, distance: 5.8
click at [74, 58] on input "text" at bounding box center [51, 57] width 45 height 8
click at [82, 45] on div "[PERSON_NAME] 팀장 영업 2팀 Export Import 영업일지 추가" at bounding box center [219, 41] width 395 height 14
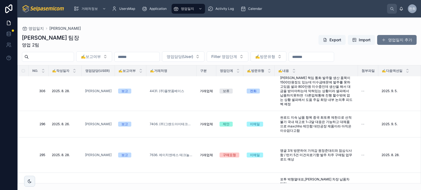
click at [160, 57] on input "text" at bounding box center [137, 57] width 45 height 8
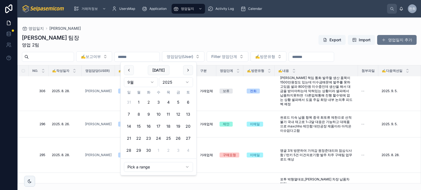
click at [160, 42] on div "[PERSON_NAME] 팀장 영업 2팀 Export Import 영업일지 추가" at bounding box center [219, 41] width 395 height 14
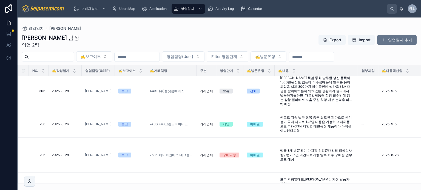
click at [161, 40] on div "[PERSON_NAME] 팀장 영업 2팀 Export Import 영업일지 추가" at bounding box center [219, 41] width 395 height 14
click at [71, 59] on input "text" at bounding box center [51, 57] width 45 height 8
click at [88, 44] on div "[PERSON_NAME] 팀장 영업 2팀 Export Import 영업일지 추가" at bounding box center [219, 41] width 395 height 14
drag, startPoint x: 82, startPoint y: 56, endPoint x: 85, endPoint y: 47, distance: 9.6
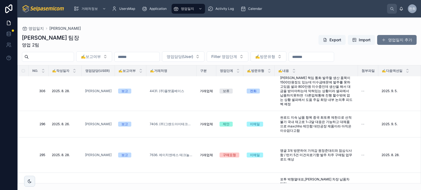
click at [74, 56] on input "text" at bounding box center [51, 57] width 45 height 8
click at [91, 38] on div "[PERSON_NAME] 팀장 영업 2팀 Export Import 영업일지 추가" at bounding box center [219, 41] width 395 height 14
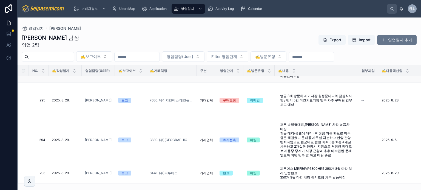
scroll to position [55, 0]
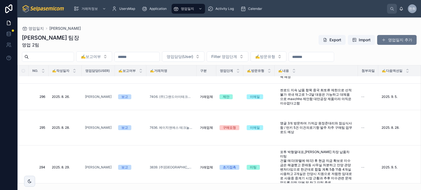
click at [386, 56] on div "✍️보고여부 영업담당(User) Filter 영업단계 ✍️방문유형" at bounding box center [219, 57] width 403 height 10
click at [334, 58] on input "text" at bounding box center [311, 57] width 45 height 8
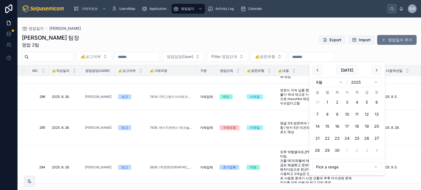
click at [385, 58] on div "✍️보고여부 영업담당(User) Filter 영업단계 ✍️방문유형" at bounding box center [219, 57] width 403 height 10
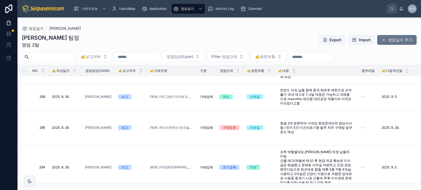
click at [176, 44] on div "[PERSON_NAME] 팀장 영업 2팀 Export Import 영업일지 추가" at bounding box center [219, 41] width 395 height 14
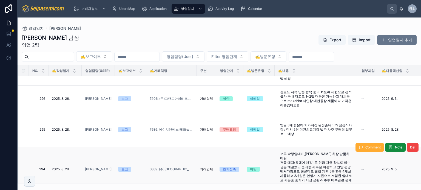
scroll to position [27, 0]
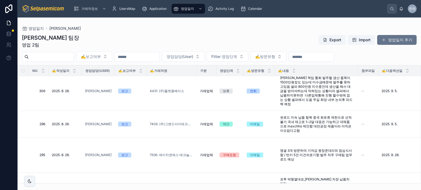
click at [232, 28] on div "영업일지 [PERSON_NAME]" at bounding box center [219, 28] width 395 height 4
click at [194, 37] on div "[PERSON_NAME] 팀장 영업 2팀 Export Import 영업일지 추가" at bounding box center [219, 41] width 395 height 14
click at [196, 34] on div "[PERSON_NAME] 팀장 영업 2팀 Export Import 영업일지 추가" at bounding box center [219, 41] width 395 height 14
click at [161, 39] on div "[PERSON_NAME] 팀장 영업 2팀 Export Import 영업일지 추가" at bounding box center [219, 41] width 395 height 14
drag, startPoint x: 83, startPoint y: 59, endPoint x: 89, endPoint y: 49, distance: 11.6
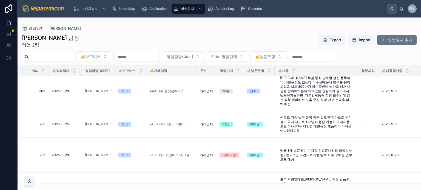
click at [74, 59] on input "text" at bounding box center [51, 57] width 45 height 8
click at [104, 36] on div "[PERSON_NAME] 팀장 영업 2팀 Export Import 영업일지 추가" at bounding box center [219, 41] width 395 height 14
drag, startPoint x: 114, startPoint y: 35, endPoint x: 128, endPoint y: 36, distance: 14.0
click at [116, 35] on div "[PERSON_NAME] 팀장 영업 2팀 Export Import 영업일지 추가" at bounding box center [219, 41] width 395 height 14
click at [151, 38] on div "[PERSON_NAME] 팀장 영업 2팀 Export Import 영업일지 추가" at bounding box center [219, 41] width 395 height 14
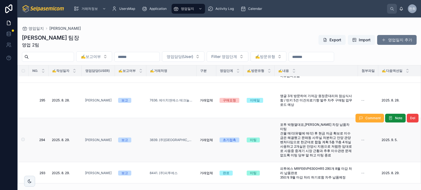
scroll to position [55, 0]
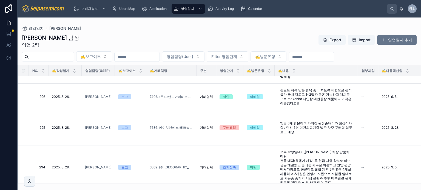
click at [129, 38] on div "[PERSON_NAME] 팀장 영업 2팀 Export Import 영업일지 추가" at bounding box center [219, 41] width 395 height 14
click at [71, 41] on div "[PERSON_NAME] 팀장 영업 2팀 Export Import 영업일지 추가" at bounding box center [219, 41] width 395 height 14
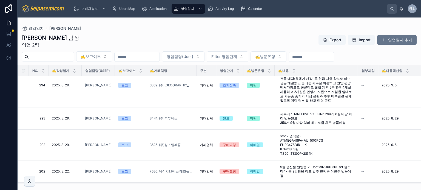
scroll to position [164, 0]
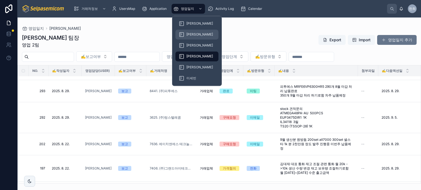
click at [183, 33] on icon at bounding box center [181, 34] width 5 height 5
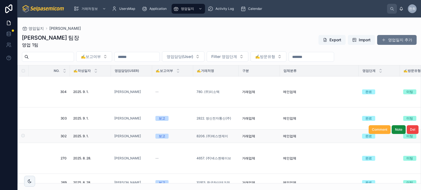
scroll to position [55, 0]
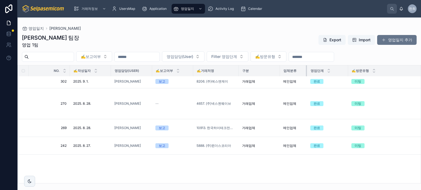
drag, startPoint x: 358, startPoint y: 71, endPoint x: 305, endPoint y: 73, distance: 52.7
click at [306, 73] on div at bounding box center [307, 70] width 2 height 11
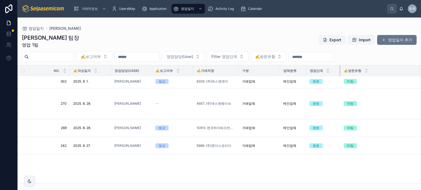
drag, startPoint x: 346, startPoint y: 70, endPoint x: 338, endPoint y: 71, distance: 8.2
click at [339, 71] on div at bounding box center [340, 70] width 2 height 11
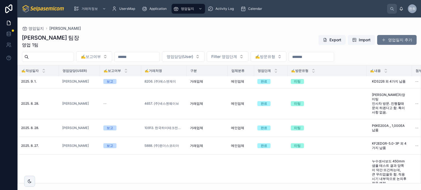
click at [367, 70] on div "✍️내용" at bounding box center [389, 71] width 45 height 10
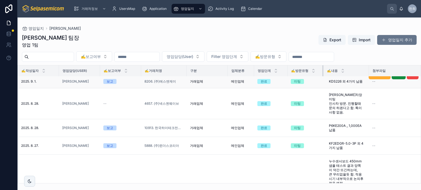
drag, startPoint x: 365, startPoint y: 70, endPoint x: 307, endPoint y: 84, distance: 59.6
click at [322, 71] on div at bounding box center [323, 70] width 2 height 11
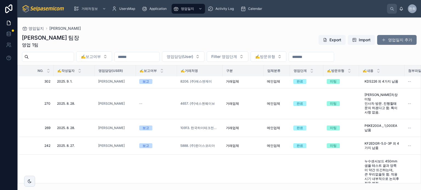
scroll to position [55, 0]
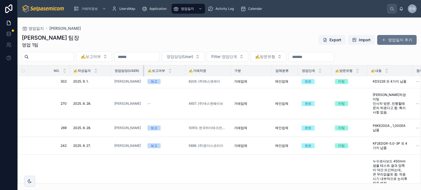
drag, startPoint x: 151, startPoint y: 69, endPoint x: 141, endPoint y: 70, distance: 10.2
click at [143, 70] on div at bounding box center [144, 70] width 2 height 11
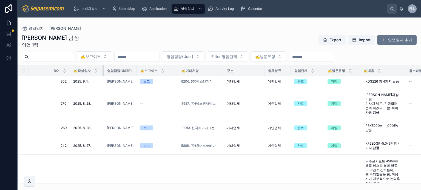
drag, startPoint x: 110, startPoint y: 70, endPoint x: 102, endPoint y: 70, distance: 8.8
click at [102, 70] on div at bounding box center [103, 70] width 2 height 11
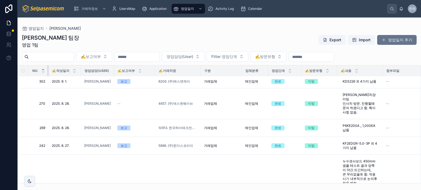
drag, startPoint x: 69, startPoint y: 69, endPoint x: 42, endPoint y: 70, distance: 26.6
click at [42, 70] on th "NO." at bounding box center [39, 70] width 20 height 11
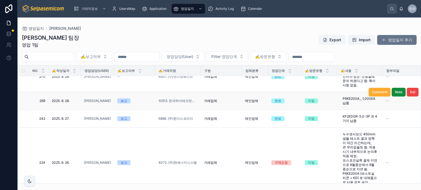
scroll to position [82, 0]
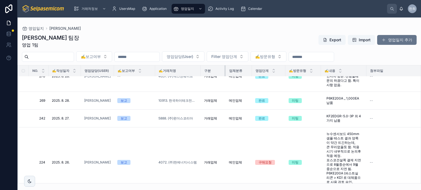
drag, startPoint x: 239, startPoint y: 70, endPoint x: 223, endPoint y: 71, distance: 16.2
click at [224, 71] on div at bounding box center [225, 70] width 2 height 11
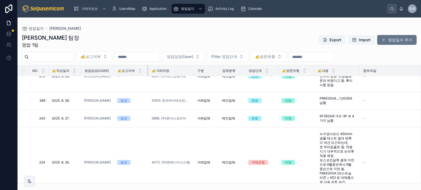
drag, startPoint x: 152, startPoint y: 70, endPoint x: 144, endPoint y: 70, distance: 7.9
click at [144, 70] on th "✍️보고여부" at bounding box center [131, 70] width 34 height 11
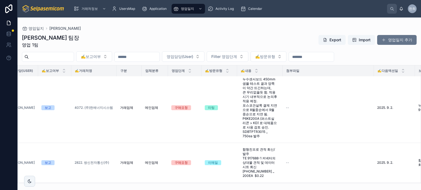
scroll to position [137, 86]
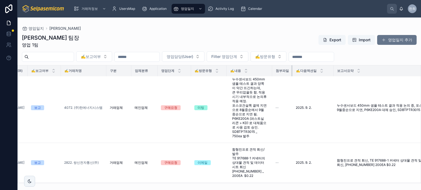
drag, startPoint x: 361, startPoint y: 70, endPoint x: 284, endPoint y: 73, distance: 77.3
click at [284, 73] on th "첨부파일" at bounding box center [282, 70] width 20 height 11
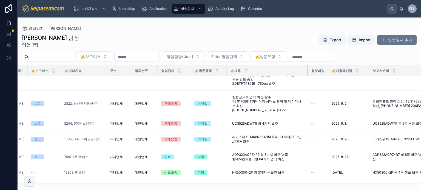
drag, startPoint x: 270, startPoint y: 71, endPoint x: 310, endPoint y: 69, distance: 40.3
click at [309, 69] on div at bounding box center [308, 70] width 2 height 11
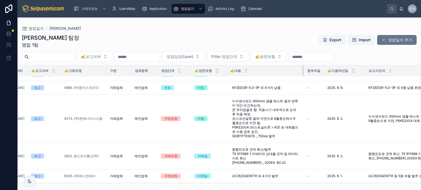
drag, startPoint x: 310, startPoint y: 70, endPoint x: 301, endPoint y: 70, distance: 9.0
click at [303, 70] on div at bounding box center [304, 70] width 2 height 11
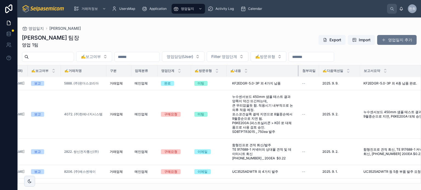
drag, startPoint x: 300, startPoint y: 70, endPoint x: 296, endPoint y: 70, distance: 4.7
click at [296, 70] on th "✍️내용" at bounding box center [263, 70] width 72 height 11
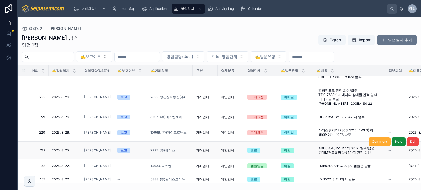
scroll to position [171, 0]
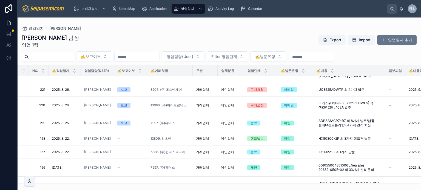
click at [190, 42] on div "김춘래 팀장 영업 1팀 Export Import 영업일지 추가" at bounding box center [219, 41] width 395 height 14
click at [235, 26] on div "영업일지 김춘래 김춘래 팀장 영업 1팀 Export Import 영업일지 추가 ✍️보고여부 영업담당(User) Filter 영업단계 ✍️방문유…" at bounding box center [219, 101] width 403 height 166
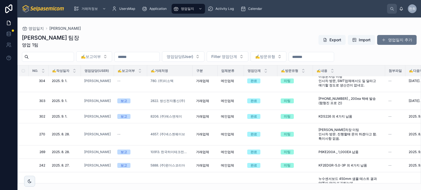
scroll to position [0, 0]
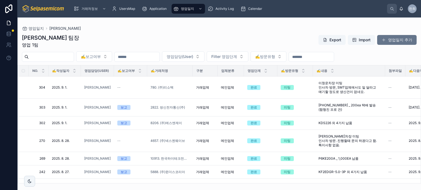
click at [201, 40] on div "김춘래 팀장 영업 1팀 Export Import 영업일지 추가" at bounding box center [219, 41] width 395 height 14
click at [237, 41] on div "김춘래 팀장 영업 1팀 Export Import 영업일지 추가" at bounding box center [219, 41] width 395 height 14
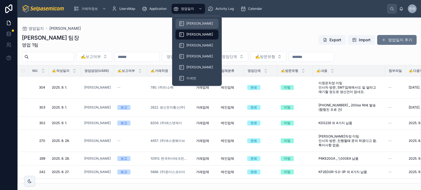
click at [194, 21] on div "[PERSON_NAME]" at bounding box center [197, 23] width 36 height 9
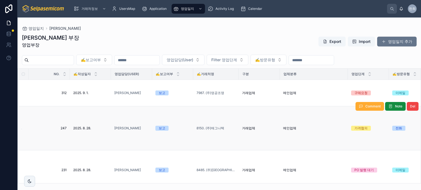
drag, startPoint x: 205, startPoint y: 30, endPoint x: 204, endPoint y: 116, distance: 86.1
click at [206, 31] on div "허창윤 부장 영업부장 Export Import 영업일지 추가 ✍️보고여부 영업담당(User) Filter 영업단계 ✍️방문유형 NO. ✍️작성…" at bounding box center [219, 107] width 403 height 153
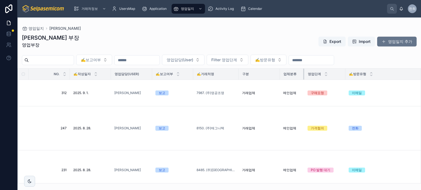
drag, startPoint x: 343, startPoint y: 74, endPoint x: 299, endPoint y: 76, distance: 43.6
click at [303, 76] on div at bounding box center [304, 74] width 2 height 11
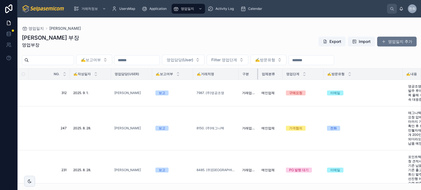
drag, startPoint x: 275, startPoint y: 74, endPoint x: 249, endPoint y: 75, distance: 26.0
click at [249, 75] on th "구분" at bounding box center [248, 74] width 19 height 11
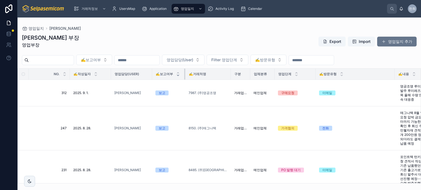
drag, startPoint x: 186, startPoint y: 74, endPoint x: 177, endPoint y: 75, distance: 9.1
click at [182, 74] on th "✍️보고여부" at bounding box center [168, 74] width 33 height 11
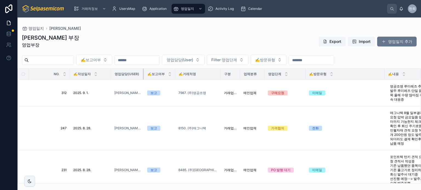
drag, startPoint x: 151, startPoint y: 73, endPoint x: 138, endPoint y: 74, distance: 12.6
click at [138, 74] on th "영업담당(User)" at bounding box center [127, 74] width 33 height 11
drag, startPoint x: 101, startPoint y: 73, endPoint x: 97, endPoint y: 73, distance: 3.6
click at [97, 73] on div "✍️작성일자" at bounding box center [90, 74] width 41 height 10
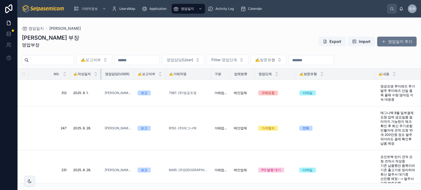
drag, startPoint x: 110, startPoint y: 73, endPoint x: 100, endPoint y: 73, distance: 9.6
click at [100, 73] on div at bounding box center [101, 74] width 2 height 11
drag, startPoint x: 70, startPoint y: 73, endPoint x: 35, endPoint y: 73, distance: 34.5
click at [35, 73] on tr "NO. ✍️작성일자 영업담당(User) ✍️보고여부 ✍️거래처명 구분 업체분류 영업단계 ✍️방문유형 ✍️내용 첨부파일 ✍️다음액션일 보고서요약…" at bounding box center [370, 74] width 705 height 11
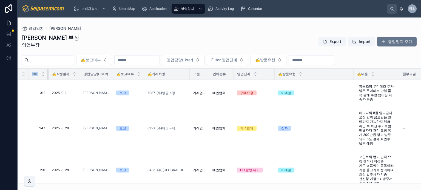
drag, startPoint x: 69, startPoint y: 74, endPoint x: 39, endPoint y: 74, distance: 29.1
click at [39, 74] on th "NO." at bounding box center [39, 74] width 20 height 11
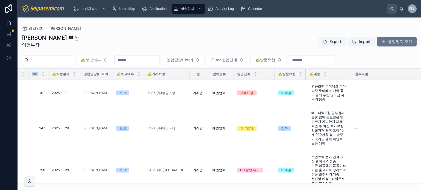
drag, startPoint x: 349, startPoint y: 73, endPoint x: 258, endPoint y: 78, distance: 90.3
click at [261, 78] on tr "NO. ✍️작성일자 영업담당(User) ✍️보고여부 ✍️거래처명 구분 업체분류 영업단계 ✍️방문유형 ✍️내용 첨부파일 ✍️다음액션일 보고서요약…" at bounding box center [336, 74] width 636 height 11
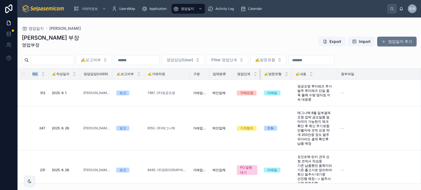
drag, startPoint x: 269, startPoint y: 74, endPoint x: 253, endPoint y: 75, distance: 15.9
click at [253, 75] on th "영업단계" at bounding box center [246, 74] width 27 height 11
click at [337, 74] on th "첨부파일" at bounding box center [389, 74] width 105 height 11
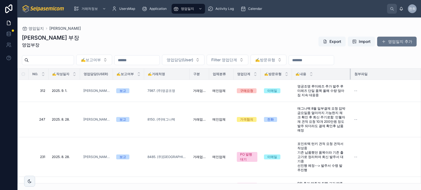
drag, startPoint x: 332, startPoint y: 74, endPoint x: 346, endPoint y: 73, distance: 13.5
click at [350, 73] on div at bounding box center [351, 74] width 2 height 11
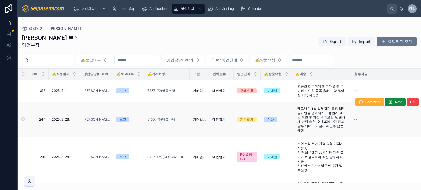
scroll to position [27, 0]
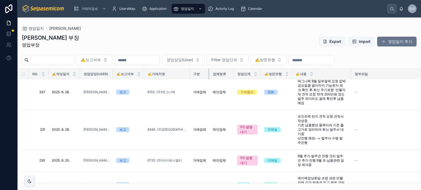
drag, startPoint x: 204, startPoint y: 73, endPoint x: 208, endPoint y: 74, distance: 4.1
click at [208, 74] on tr "NO. ✍️작성일자 영업담당(User) ✍️보고여부 ✍️거래처명 구분 업체분류 영업단계 ✍️방문유형 ✍️내용 첨부파일 ✍️다음액션일 보고서요약…" at bounding box center [335, 74] width 635 height 11
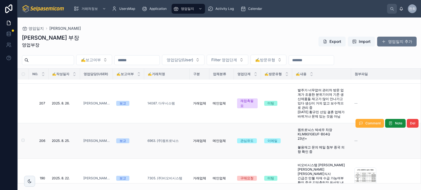
scroll to position [137, 0]
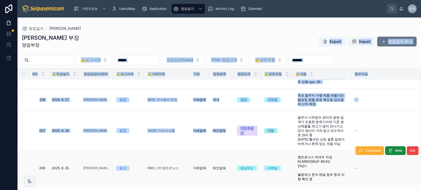
drag, startPoint x: 270, startPoint y: 38, endPoint x: 291, endPoint y: 151, distance: 115.1
click at [290, 148] on div "허창윤 부장 영업부장 Export Import 영업일지 추가 ✍️보고여부 영업담당(User) Filter 영업단계 ✍️방문유형 NO. ✍️작성…" at bounding box center [219, 107] width 403 height 153
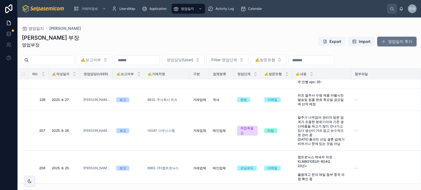
click at [252, 46] on div "허창윤 부장 영업부장 Export Import 영업일지 추가" at bounding box center [219, 43] width 395 height 18
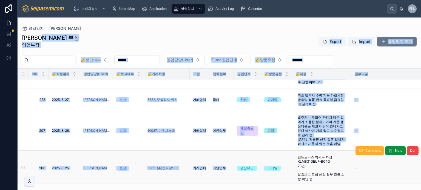
drag, startPoint x: 230, startPoint y: 162, endPoint x: 230, endPoint y: 152, distance: 10.4
click at [236, 168] on div "허창윤 부장 영업부장 Export Import 영업일지 추가 ✍️보고여부 영업담당(User) Filter 영업단계 ✍️방문유형 NO. ✍️작성…" at bounding box center [219, 107] width 403 height 153
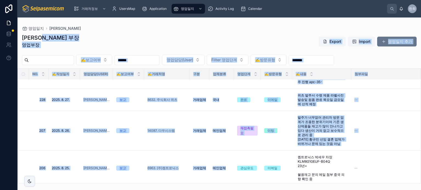
click at [193, 39] on div "허창윤 부장 영업부장 Export Import 영업일지 추가" at bounding box center [219, 43] width 395 height 18
click at [280, 36] on div "허창윤 부장 영업부장 Export Import 영업일지 추가" at bounding box center [219, 43] width 395 height 18
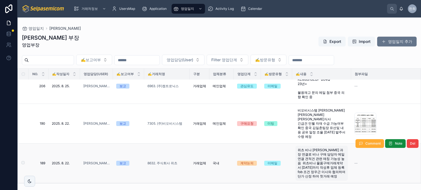
scroll to position [192, 0]
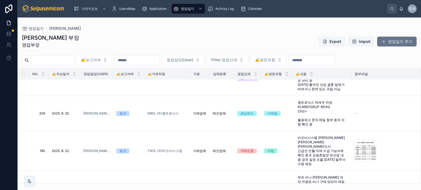
click at [237, 41] on div "허창윤 부장 영업부장 Export Import 영업일지 추가" at bounding box center [219, 43] width 395 height 18
click at [246, 35] on div "허창윤 부장 영업부장 Export Import 영업일지 추가" at bounding box center [219, 43] width 395 height 18
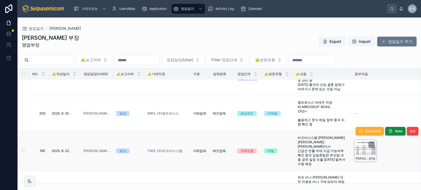
click at [355, 150] on div "KakaoTalk_20250825_084632223 .png" at bounding box center [365, 151] width 22 height 22
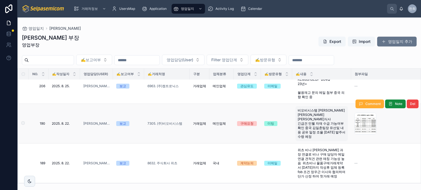
scroll to position [192, 0]
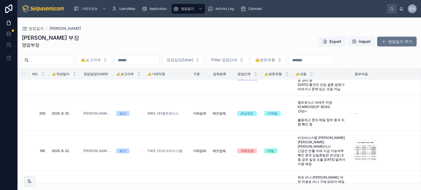
click at [210, 37] on div "허창윤 부장 영업부장 Export Import 영업일지 추가" at bounding box center [219, 43] width 395 height 18
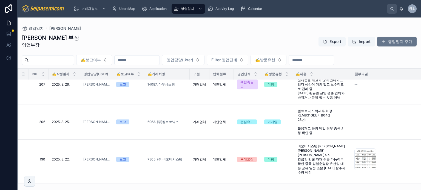
scroll to position [0, 0]
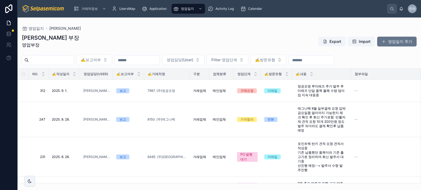
click at [189, 25] on div "영업일지 허창윤 [PERSON_NAME] 부장 영업부장 Export Import 영업일지 추가 ✍️보고여부 영업담당(User) Filter 영…" at bounding box center [219, 101] width 403 height 166
click at [165, 40] on div "허창윤 부장 영업부장 Export Import 영업일지 추가" at bounding box center [219, 43] width 395 height 18
click at [169, 47] on div "허창윤 부장 영업부장 Export Import 영업일지 추가" at bounding box center [219, 43] width 395 height 18
click at [247, 32] on div "허창윤 부장 영업부장 Export Import 영업일지 추가 ✍️보고여부 영업담당(User) Filter 영업단계 ✍️방문유형 NO. ✍️작성…" at bounding box center [219, 107] width 403 height 153
click at [249, 9] on span "Calendar" at bounding box center [255, 9] width 14 height 4
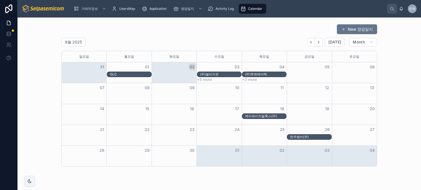
click at [201, 32] on div "New 영업일지" at bounding box center [219, 29] width 316 height 10
click at [84, 43] on icon at bounding box center [86, 41] width 5 height 5
select select "****"
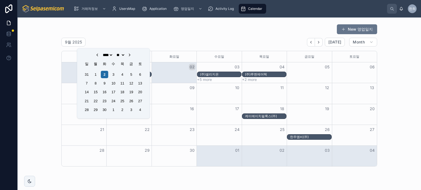
click at [132, 57] on icon "Choose Date" at bounding box center [129, 55] width 4 height 4
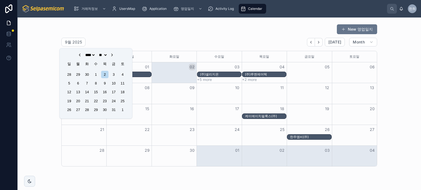
click at [78, 53] on icon "Choose Date" at bounding box center [80, 55] width 4 height 4
select select "*"
click at [100, 33] on div "New 영업일지" at bounding box center [219, 29] width 316 height 10
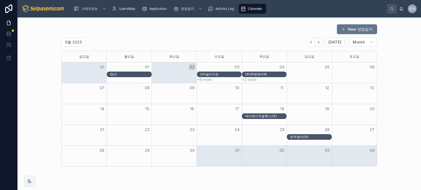
drag, startPoint x: 132, startPoint y: 98, endPoint x: 137, endPoint y: 96, distance: 4.9
click at [133, 98] on div "Month View" at bounding box center [128, 93] width 45 height 21
drag, startPoint x: 164, startPoint y: 95, endPoint x: 226, endPoint y: 95, distance: 61.9
click at [168, 95] on div "Month View" at bounding box center [174, 93] width 45 height 21
click at [226, 95] on div "Month View" at bounding box center [218, 93] width 45 height 21
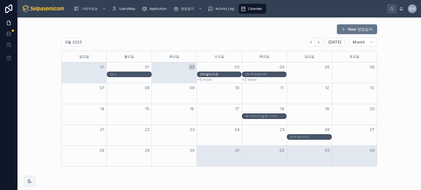
drag, startPoint x: 224, startPoint y: 72, endPoint x: 248, endPoint y: 72, distance: 24.1
drag, startPoint x: 258, startPoint y: 91, endPoint x: 293, endPoint y: 93, distance: 35.1
click at [258, 92] on div "11" at bounding box center [264, 87] width 45 height 9
drag, startPoint x: 304, startPoint y: 92, endPoint x: 306, endPoint y: 76, distance: 16.6
click at [304, 91] on div "12" at bounding box center [309, 87] width 45 height 9
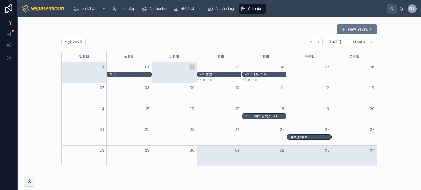
click at [267, 101] on div "Month View" at bounding box center [264, 93] width 45 height 21
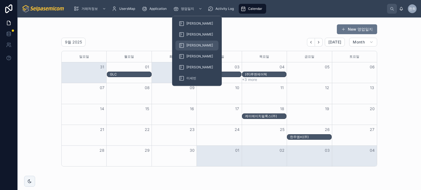
click at [188, 43] on div "[PERSON_NAME]" at bounding box center [197, 45] width 36 height 9
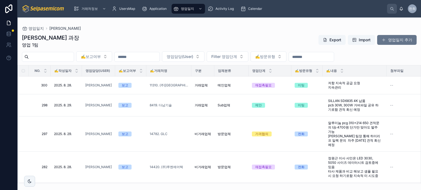
click at [196, 48] on div "최한얼 과장 영업 1팀 Export Import 영업일지 추가" at bounding box center [219, 41] width 395 height 14
click at [168, 37] on div "최한얼 과장 영업 1팀 Export Import 영업일지 추가" at bounding box center [219, 41] width 395 height 14
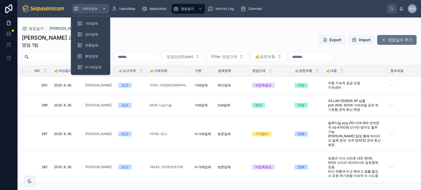
click at [90, 10] on span "거래처정보" at bounding box center [89, 9] width 16 height 4
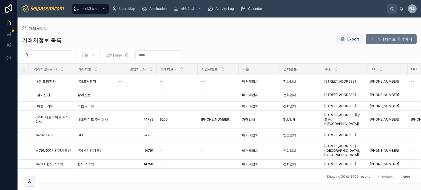
click at [165, 35] on div "거래처정보 목록 Export 거래처정보 추가하기" at bounding box center [219, 40] width 395 height 13
click at [119, 25] on div "거래처정보 거래처정보 목록 Export 거래처정보 추가하기 구분 업체분류 (거래처명+코드) 거래처명 영업처코드 거래처코드 사업자번호 구분 업체…" at bounding box center [219, 101] width 403 height 166
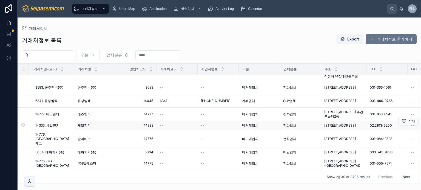
scroll to position [397, 0]
click at [403, 173] on button "Next" at bounding box center [406, 177] width 15 height 8
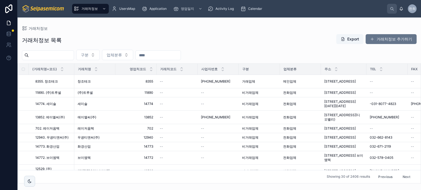
click at [201, 39] on div "거래처정보 목록 Export 거래처정보 추가하기" at bounding box center [219, 40] width 395 height 13
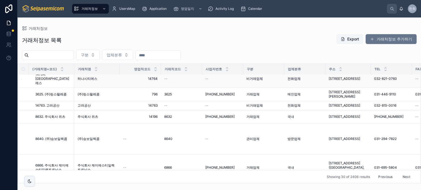
scroll to position [219, 0]
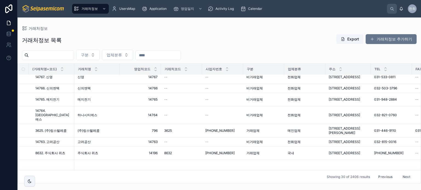
drag, startPoint x: 141, startPoint y: 180, endPoint x: 259, endPoint y: 176, distance: 117.3
click at [292, 178] on div "Showing 30 of 2406 results Previous Next" at bounding box center [219, 176] width 403 height 13
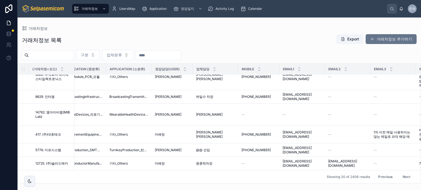
scroll to position [419, 577]
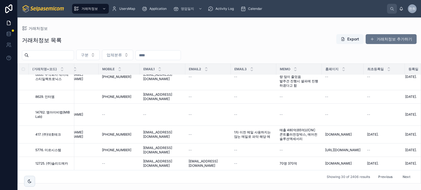
click at [399, 173] on button "Next" at bounding box center [406, 177] width 15 height 8
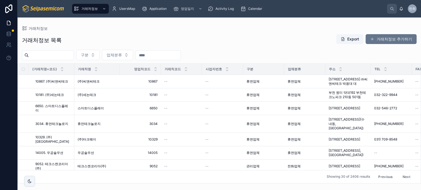
click at [248, 41] on div "거래처정보 목록 Export 거래처정보 추가하기" at bounding box center [219, 40] width 395 height 13
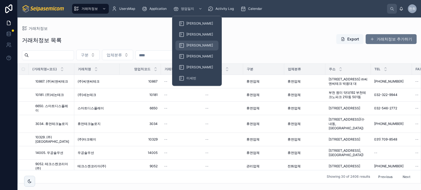
click at [189, 48] on div "[PERSON_NAME]" at bounding box center [197, 45] width 36 height 9
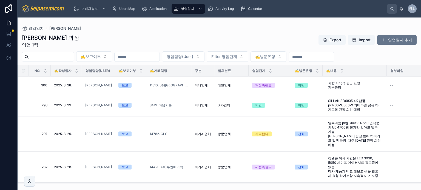
click at [231, 41] on div "최한얼 과장 영업 1팀 Export Import 영업일지 추가" at bounding box center [219, 41] width 395 height 14
click at [230, 41] on div "최한얼 과장 영업 1팀 Export Import 영업일지 추가" at bounding box center [219, 41] width 395 height 14
drag, startPoint x: 50, startPoint y: 71, endPoint x: 42, endPoint y: 72, distance: 8.0
click at [42, 72] on th "NO." at bounding box center [40, 70] width 22 height 11
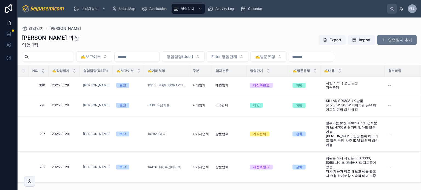
click at [42, 72] on icon at bounding box center [43, 72] width 4 height 4
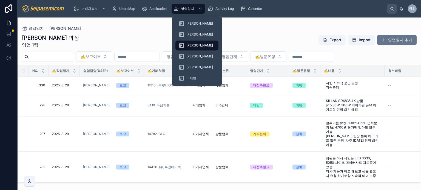
click at [190, 46] on span "[PERSON_NAME]" at bounding box center [199, 45] width 27 height 4
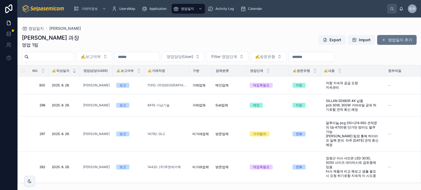
click at [75, 70] on div at bounding box center [75, 71] width 4 height 6
click at [74, 72] on icon at bounding box center [75, 72] width 4 height 4
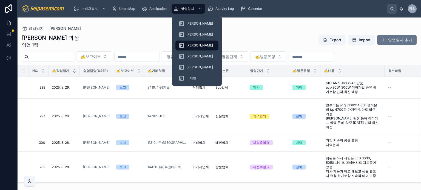
click at [190, 45] on span "[PERSON_NAME]" at bounding box center [199, 45] width 27 height 4
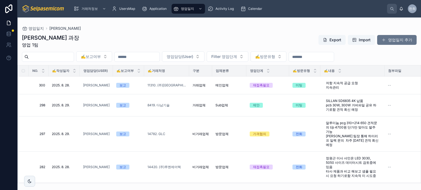
click at [133, 35] on div "최한얼 과장 영업 1팀 Export Import 영업일지 추가" at bounding box center [219, 41] width 395 height 14
click at [169, 38] on div "최한얼 과장 영업 1팀 Export Import 영업일지 추가" at bounding box center [219, 41] width 395 height 14
click at [202, 38] on div "최한얼 과장 영업 1팀 Export Import 영업일지 추가" at bounding box center [219, 41] width 395 height 14
drag, startPoint x: 184, startPoint y: 30, endPoint x: 193, endPoint y: 30, distance: 9.3
click at [192, 30] on div "영업일지 최한얼" at bounding box center [219, 28] width 395 height 4
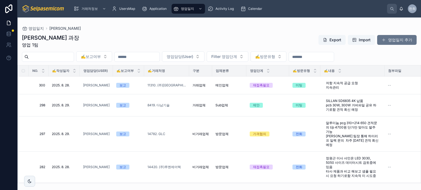
click at [242, 37] on div "최한얼 과장 영업 1팀 Export Import 영업일지 추가" at bounding box center [219, 41] width 395 height 14
click at [227, 32] on div "최한얼 과장 영업 1팀 Export Import 영업일지 추가 ✍️보고여부 영업담당(User) Filter 영업단계 ✍️방문유형 NO. ✍️작…" at bounding box center [219, 107] width 403 height 153
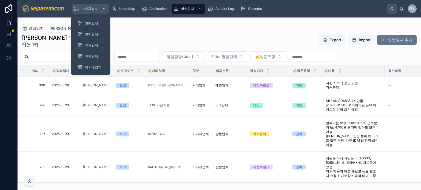
click at [88, 8] on span "거래처정보" at bounding box center [89, 9] width 16 height 4
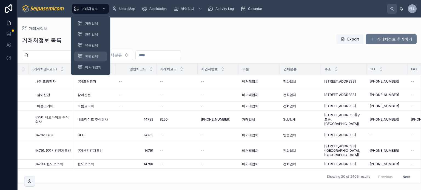
click at [86, 53] on div "휴면업체" at bounding box center [90, 56] width 26 height 9
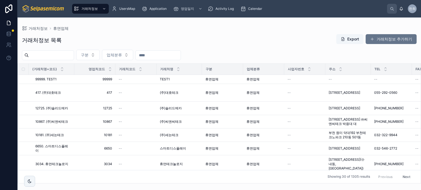
drag, startPoint x: 279, startPoint y: 69, endPoint x: 267, endPoint y: 69, distance: 11.5
click at [269, 69] on div "업체분류" at bounding box center [263, 69] width 41 height 9
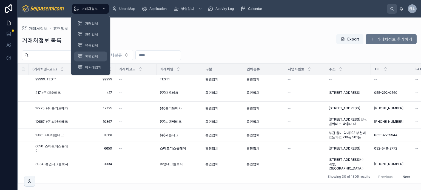
click at [89, 59] on div "휴면업체" at bounding box center [90, 56] width 26 height 9
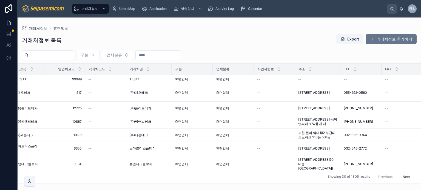
scroll to position [0, 29]
drag, startPoint x: 127, startPoint y: 72, endPoint x: 121, endPoint y: 73, distance: 6.3
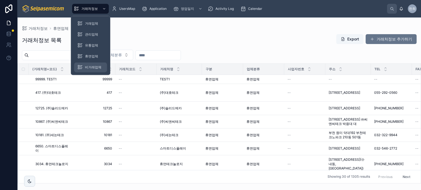
click at [95, 66] on span "비거래업체" at bounding box center [93, 67] width 16 height 4
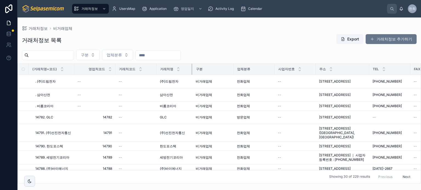
drag, startPoint x: 196, startPoint y: 70, endPoint x: 187, endPoint y: 70, distance: 9.6
click at [187, 70] on th "거래처명" at bounding box center [174, 69] width 36 height 11
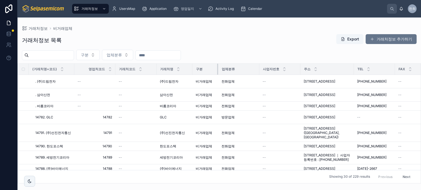
drag, startPoint x: 229, startPoint y: 69, endPoint x: 213, endPoint y: 70, distance: 15.4
click at [217, 70] on div at bounding box center [218, 69] width 2 height 11
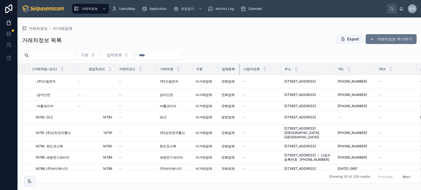
drag, startPoint x: 255, startPoint y: 68, endPoint x: 235, endPoint y: 69, distance: 19.5
click at [239, 69] on div at bounding box center [240, 69] width 2 height 11
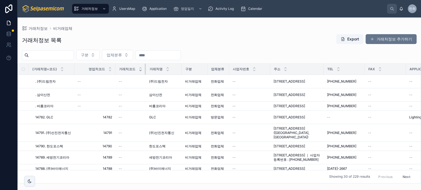
drag, startPoint x: 155, startPoint y: 70, endPoint x: 139, endPoint y: 71, distance: 15.9
click at [139, 71] on th "거래처코드" at bounding box center [130, 69] width 30 height 11
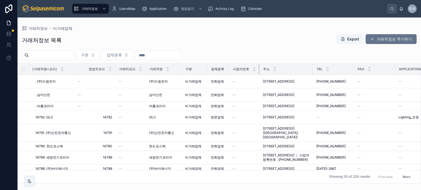
drag, startPoint x: 265, startPoint y: 69, endPoint x: 153, endPoint y: 71, distance: 112.1
click at [247, 70] on th "사업자번호" at bounding box center [244, 69] width 30 height 11
click at [72, 69] on div at bounding box center [73, 69] width 2 height 11
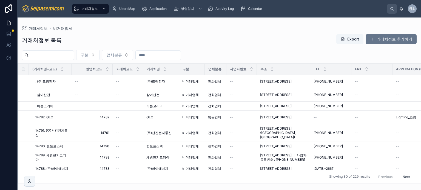
click at [97, 28] on div "거래처정보 비거래업체" at bounding box center [219, 28] width 395 height 4
click at [99, 34] on div "거래처정보 목록 Export 거래처정보 추가하기" at bounding box center [219, 40] width 395 height 13
click at [143, 38] on div "거래처정보 목록 Export 거래처정보 추가하기" at bounding box center [219, 40] width 395 height 13
click at [144, 37] on div "거래처정보 목록 Export 거래처정보 추가하기" at bounding box center [219, 40] width 395 height 13
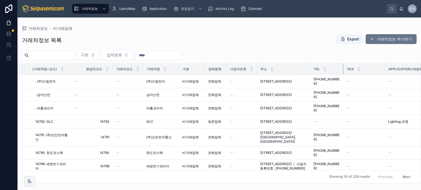
drag, startPoint x: 347, startPoint y: 68, endPoint x: 335, endPoint y: 69, distance: 12.1
click at [335, 69] on th "TEL" at bounding box center [326, 69] width 33 height 11
drag, startPoint x: 380, startPoint y: 67, endPoint x: 360, endPoint y: 69, distance: 19.5
click at [364, 69] on div at bounding box center [365, 69] width 2 height 11
click at [341, 50] on div "거래처정보 목록 Export 거래처정보 추가하기 구분 업체분류 (거래처명+코드) 영업처코드 거래처코드 거래처명 구분 업체분류 사업자번호 주소 …" at bounding box center [219, 107] width 403 height 153
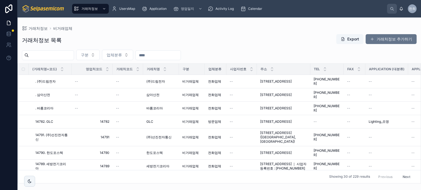
click at [103, 27] on div "거래처정보 비거래업체" at bounding box center [219, 28] width 395 height 4
click at [210, 47] on div "거래처정보 목록 Export 거래처정보 추가하기 구분 업체분류 (거래처명+코드) 영업처코드 거래처코드 거래처명 구분 업체분류 사업자번호 주소 …" at bounding box center [219, 107] width 403 height 153
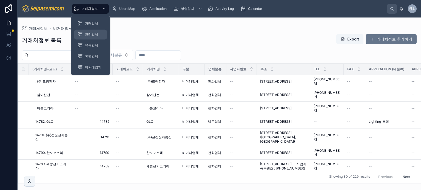
click at [93, 35] on span "관리업체" at bounding box center [91, 34] width 13 height 4
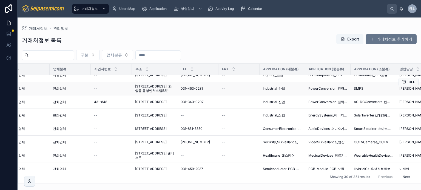
scroll to position [274, 190]
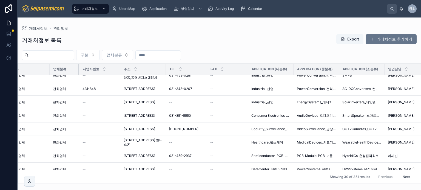
drag, startPoint x: 90, startPoint y: 69, endPoint x: 73, endPoint y: 70, distance: 17.3
click at [78, 70] on div at bounding box center [79, 69] width 2 height 11
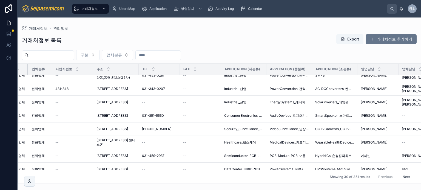
drag, startPoint x: 49, startPoint y: 69, endPoint x: 28, endPoint y: 69, distance: 21.4
click at [28, 69] on div at bounding box center [28, 69] width 2 height 11
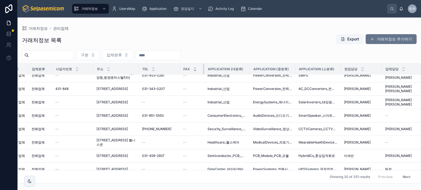
drag, startPoint x: 221, startPoint y: 69, endPoint x: 196, endPoint y: 69, distance: 24.4
click at [196, 69] on th "FAX" at bounding box center [192, 69] width 24 height 11
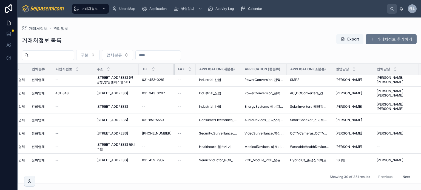
drag, startPoint x: 180, startPoint y: 69, endPoint x: 167, endPoint y: 70, distance: 12.9
click at [167, 70] on th "TEL" at bounding box center [157, 69] width 36 height 11
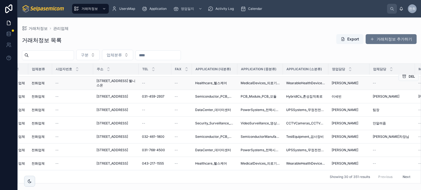
scroll to position [397, 190]
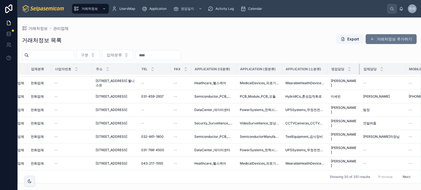
drag, startPoint x: 368, startPoint y: 68, endPoint x: 355, endPoint y: 68, distance: 13.2
click at [359, 68] on div at bounding box center [360, 69] width 2 height 11
drag, startPoint x: 395, startPoint y: 68, endPoint x: 383, endPoint y: 70, distance: 12.7
click at [392, 70] on div at bounding box center [393, 69] width 2 height 11
click at [402, 173] on button "Next" at bounding box center [406, 177] width 15 height 8
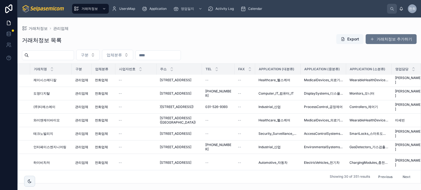
scroll to position [54, 126]
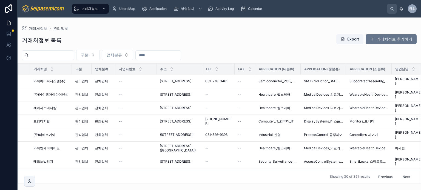
click at [220, 46] on div "거래처정보 목록 Export 거래처정보 추가하기" at bounding box center [219, 40] width 395 height 13
click at [216, 37] on div "거래처정보 목록 Export 거래처정보 추가하기" at bounding box center [219, 40] width 395 height 13
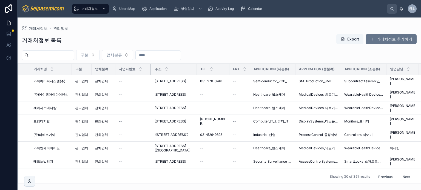
drag, startPoint x: 156, startPoint y: 72, endPoint x: 148, endPoint y: 71, distance: 7.7
click at [150, 71] on div at bounding box center [151, 69] width 2 height 11
click at [230, 43] on div "거래처정보 목록 Export 거래처정보 추가하기" at bounding box center [219, 40] width 395 height 13
click at [168, 30] on div "거래처정보 관리업체" at bounding box center [219, 28] width 395 height 4
click at [181, 56] on input "text" at bounding box center [158, 56] width 45 height 8
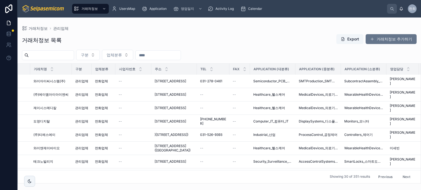
drag, startPoint x: 161, startPoint y: 34, endPoint x: 66, endPoint y: 41, distance: 95.6
click at [161, 34] on div "거래처정보 목록 Export 거래처정보 추가하기" at bounding box center [219, 40] width 395 height 13
click at [66, 55] on input "text" at bounding box center [51, 56] width 45 height 8
click at [85, 33] on div "거래처정보 목록 Export 거래처정보 추가하기 구분 업체분류 (거래처명+코드) 영업처코드 거래처코드 거래처명 구분 업체분류 사업자번호 주소 …" at bounding box center [219, 107] width 403 height 153
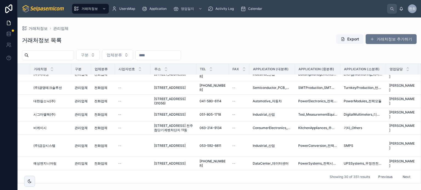
scroll to position [411, 126]
click at [401, 173] on button "Next" at bounding box center [406, 177] width 15 height 8
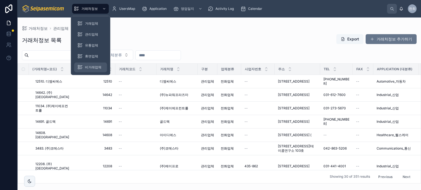
click at [90, 68] on span "비거래업체" at bounding box center [93, 67] width 16 height 4
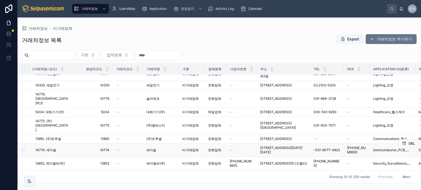
scroll to position [351, 0]
click at [400, 173] on button "Next" at bounding box center [406, 177] width 15 height 8
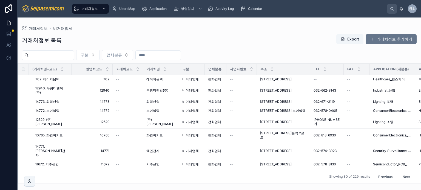
scroll to position [110, 0]
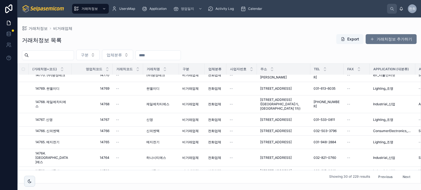
click at [401, 174] on button "Next" at bounding box center [406, 177] width 15 height 8
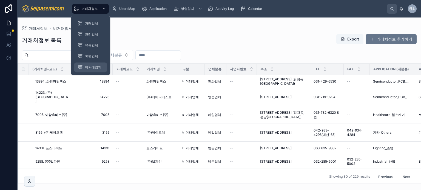
click at [93, 66] on span "비거래업체" at bounding box center [93, 67] width 16 height 4
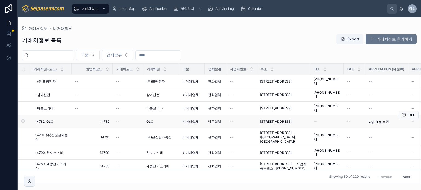
click at [150, 120] on span "GLC" at bounding box center [149, 122] width 7 height 4
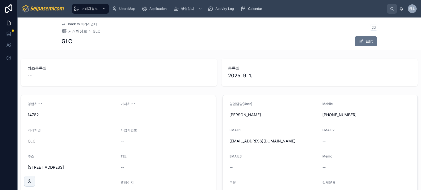
scroll to position [82, 0]
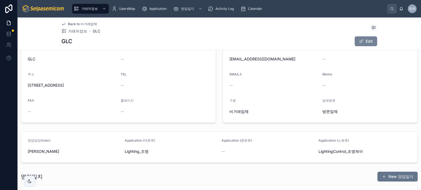
click at [365, 38] on button "Edit" at bounding box center [366, 41] width 22 height 10
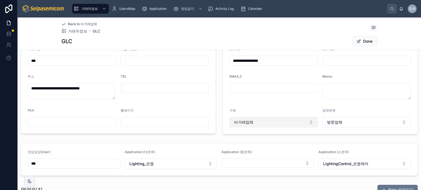
click at [260, 123] on button "비거래업체" at bounding box center [273, 122] width 89 height 10
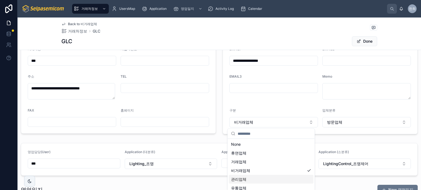
click at [243, 178] on span "관리업체" at bounding box center [238, 179] width 15 height 5
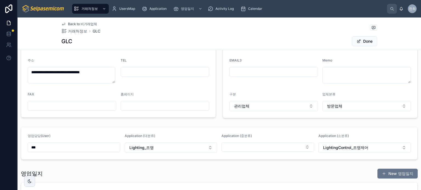
scroll to position [27, 0]
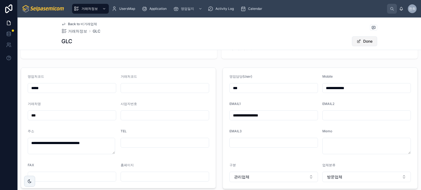
click at [358, 40] on span at bounding box center [359, 41] width 4 height 4
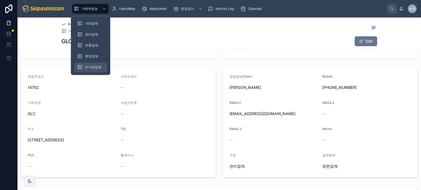
click at [93, 64] on div "비거래업체" at bounding box center [90, 67] width 26 height 9
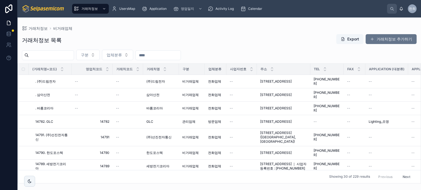
click at [179, 34] on div "거래처정보 목록 Export 거래처정보 추가하기" at bounding box center [219, 40] width 395 height 13
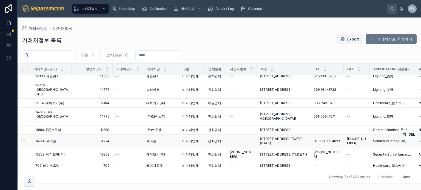
scroll to position [367, 0]
click at [399, 173] on button "Next" at bounding box center [406, 177] width 15 height 8
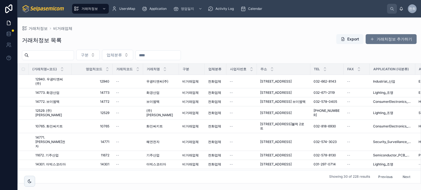
scroll to position [306, 0]
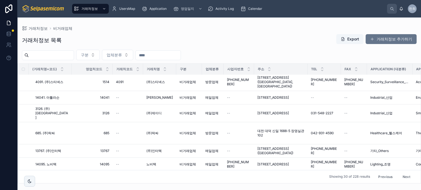
click at [402, 174] on button "Next" at bounding box center [406, 177] width 15 height 8
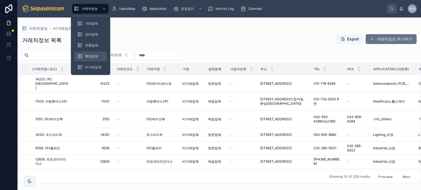
click at [86, 53] on div "휴면업체" at bounding box center [90, 56] width 26 height 9
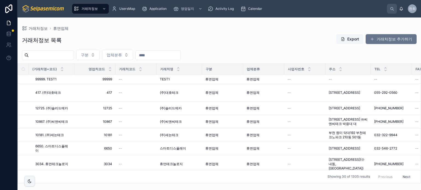
click at [173, 36] on div "거래처정보 목록 Export 거래처정보 추가하기" at bounding box center [219, 40] width 395 height 13
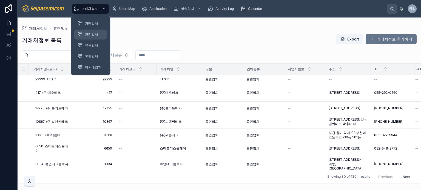
click at [93, 36] on span "관리업체" at bounding box center [91, 34] width 13 height 4
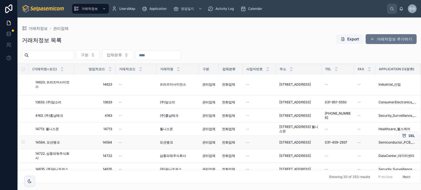
scroll to position [384, 0]
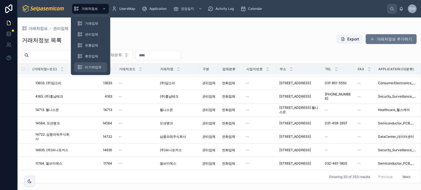
click at [93, 67] on span "비거래업체" at bounding box center [93, 67] width 16 height 4
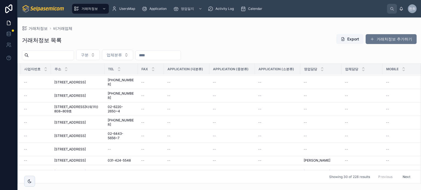
scroll to position [202, 206]
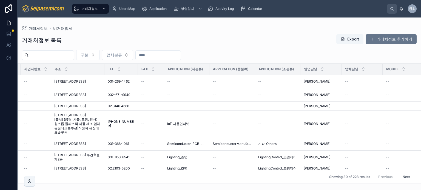
click at [406, 174] on button "Next" at bounding box center [406, 177] width 15 height 8
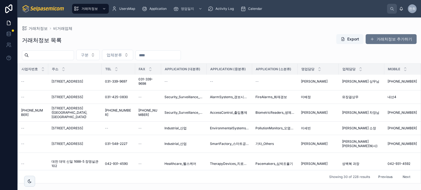
scroll to position [332, 206]
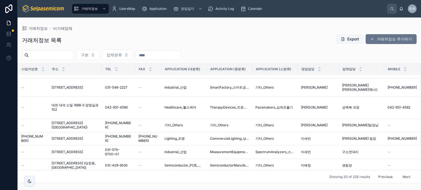
click at [399, 173] on button "Next" at bounding box center [406, 177] width 15 height 8
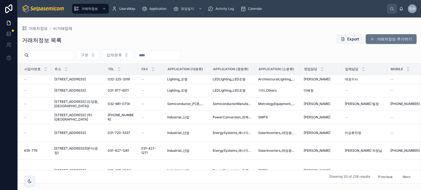
scroll to position [9, 206]
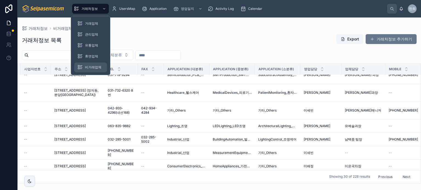
click at [99, 64] on div "비거래업체" at bounding box center [90, 67] width 26 height 9
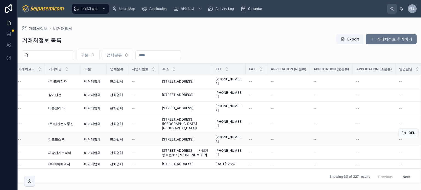
scroll to position [14, 98]
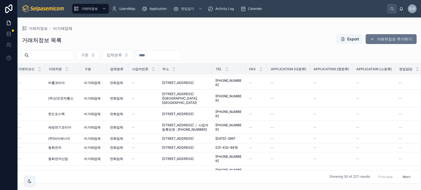
scroll to position [0, 98]
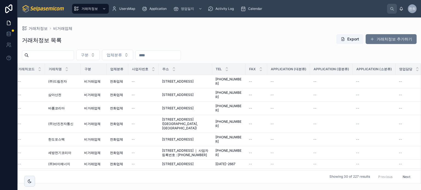
click at [247, 46] on div "거래처정보 목록 Export 거래처정보 추가하기" at bounding box center [219, 40] width 395 height 13
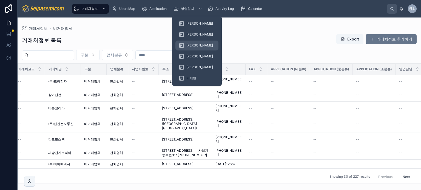
click at [191, 47] on span "[PERSON_NAME]" at bounding box center [199, 45] width 27 height 4
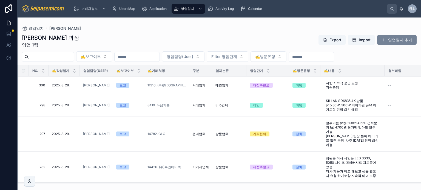
click at [391, 39] on button "영업일지 추가" at bounding box center [396, 40] width 39 height 10
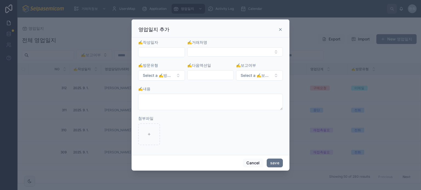
click at [280, 30] on icon at bounding box center [280, 30] width 2 height 2
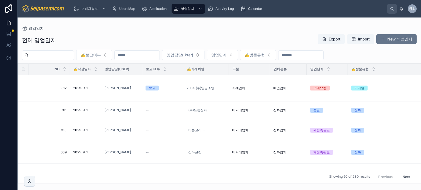
click at [273, 33] on div "전체 영업일지 Export Import New 영업일지 ✍️보고여부 영업담당(User) 영업단계 ✍️방문유형 NO ✍️작성일자 영업담당(Use…" at bounding box center [219, 107] width 403 height 153
click at [390, 36] on button "New 영업일지" at bounding box center [396, 39] width 40 height 10
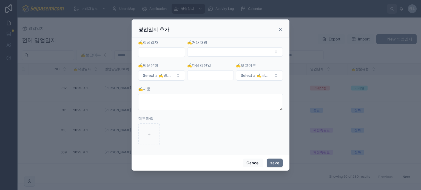
click at [281, 29] on icon at bounding box center [280, 30] width 2 height 2
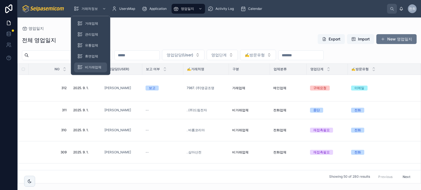
click at [88, 65] on div "비거래업체" at bounding box center [90, 67] width 26 height 9
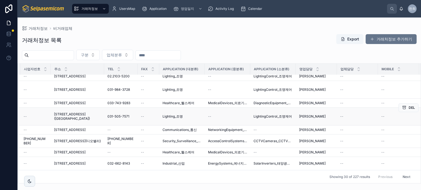
scroll to position [367, 206]
click at [402, 173] on button "Next" at bounding box center [406, 177] width 15 height 8
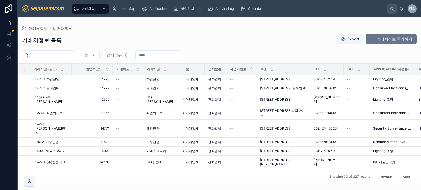
drag, startPoint x: 163, startPoint y: 178, endPoint x: 157, endPoint y: 175, distance: 6.7
click at [176, 178] on div "Showing 30 of 227 results Previous Next" at bounding box center [219, 176] width 403 height 13
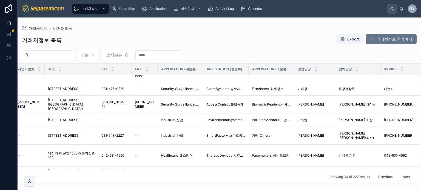
scroll to position [336, 209]
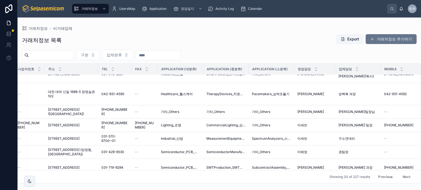
drag, startPoint x: 400, startPoint y: 172, endPoint x: 384, endPoint y: 171, distance: 16.0
click at [400, 173] on button "Next" at bounding box center [406, 177] width 15 height 8
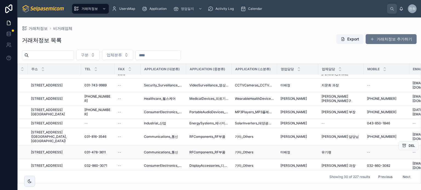
scroll to position [367, 229]
click at [399, 173] on button "Next" at bounding box center [406, 177] width 15 height 8
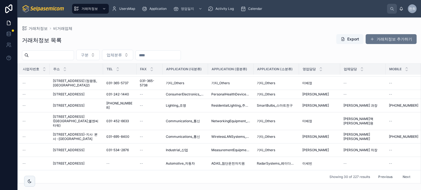
scroll to position [327, 0]
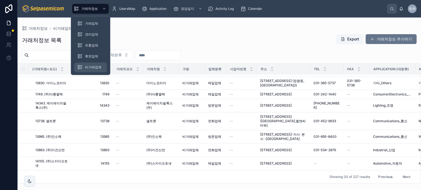
click at [94, 64] on div "비거래업체" at bounding box center [90, 67] width 26 height 9
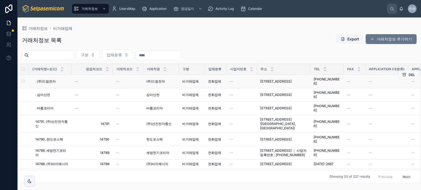
click at [157, 81] on span "(주)드림전자" at bounding box center [155, 81] width 19 height 4
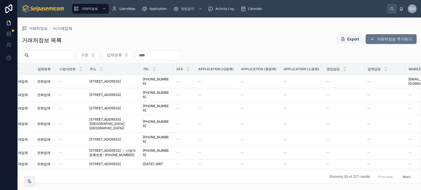
scroll to position [0, 23]
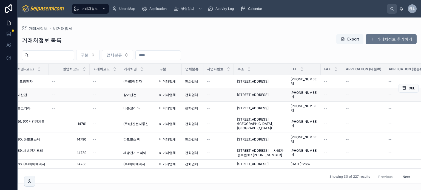
click at [131, 93] on span "삼아산전" at bounding box center [129, 95] width 13 height 4
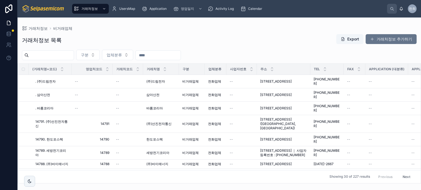
drag, startPoint x: 239, startPoint y: 35, endPoint x: 226, endPoint y: 34, distance: 12.9
click at [239, 35] on div "거래처정보 목록 Export 거래처정보 추가하기" at bounding box center [219, 40] width 395 height 13
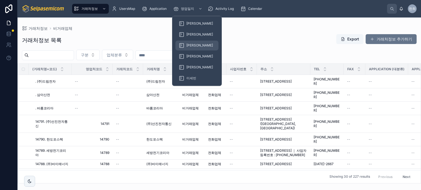
click at [191, 47] on span "[PERSON_NAME]" at bounding box center [199, 45] width 27 height 4
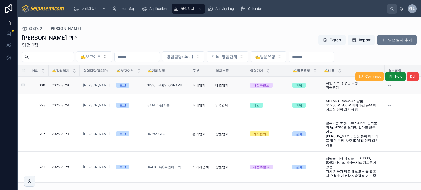
click at [166, 85] on span "11310. (주)[GEOGRAPHIC_DATA]" at bounding box center [166, 85] width 38 height 4
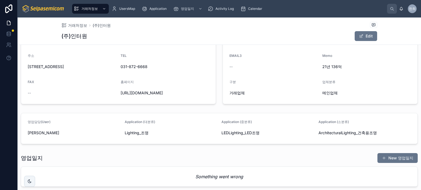
scroll to position [129, 0]
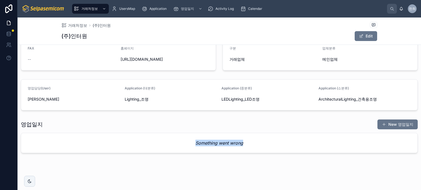
drag, startPoint x: 171, startPoint y: 144, endPoint x: 146, endPoint y: 143, distance: 25.3
click at [155, 144] on div "Something went wrong" at bounding box center [219, 143] width 396 height 20
click at [161, 131] on div "영업일지 New 영업일지 Something went wrong" at bounding box center [219, 136] width 397 height 34
click at [176, 130] on div "영업일지 New 영업일지 Something went wrong" at bounding box center [219, 136] width 397 height 34
drag, startPoint x: 183, startPoint y: 144, endPoint x: 265, endPoint y: 145, distance: 81.7
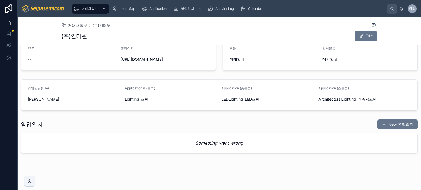
click at [251, 146] on div "Something went wrong" at bounding box center [219, 143] width 396 height 20
click at [218, 126] on div "영업일지 New 영업일지" at bounding box center [219, 124] width 397 height 10
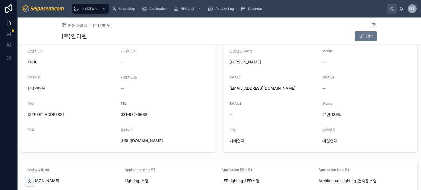
scroll to position [20, 0]
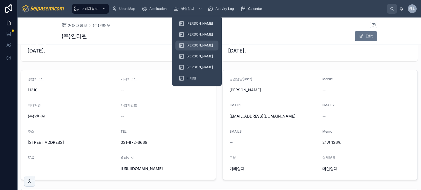
click at [189, 46] on span "[PERSON_NAME]" at bounding box center [199, 45] width 27 height 4
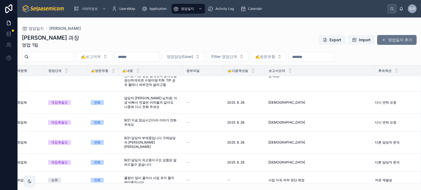
scroll to position [544, 0]
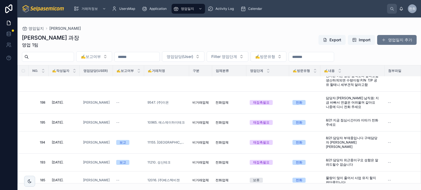
click at [156, 37] on div "최한얼 과장 영업 1팀 Export Import 영업일지 추가" at bounding box center [219, 41] width 395 height 14
click at [120, 31] on div "최한얼 과장 영업 1팀 Export Import 영업일지 추가 ✍️보고여부 영업담당(User) Filter 영업단계 ✍️방문유형 NO. ✍️작…" at bounding box center [219, 107] width 403 height 153
click at [139, 56] on input "text" at bounding box center [137, 57] width 45 height 8
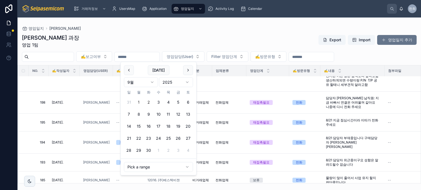
click at [136, 102] on button "1" at bounding box center [139, 103] width 10 height 10
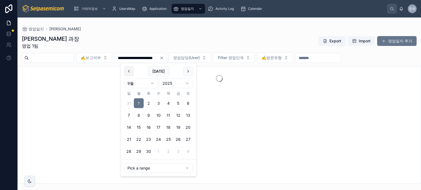
click at [128, 72] on button at bounding box center [129, 72] width 10 height 10
click at [139, 103] on button "28" at bounding box center [139, 104] width 10 height 10
click at [179, 152] on button "1" at bounding box center [178, 152] width 10 height 10
click at [152, 81] on html "**********" at bounding box center [210, 95] width 421 height 190
click at [139, 153] on button "25" at bounding box center [139, 152] width 10 height 10
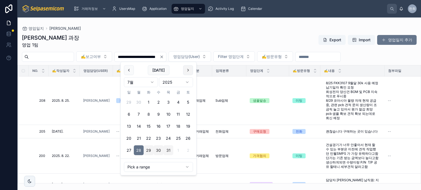
click at [185, 68] on button at bounding box center [188, 70] width 10 height 10
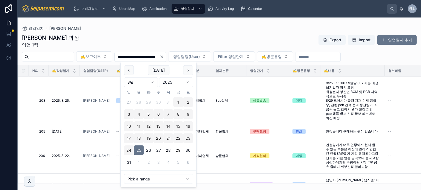
click at [178, 151] on button "29" at bounding box center [178, 151] width 10 height 10
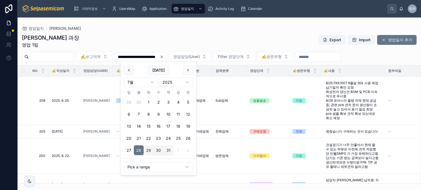
type input "**********"
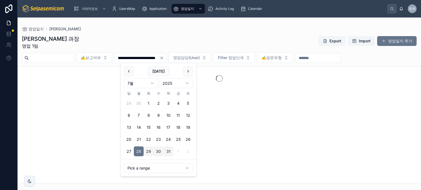
click at [163, 57] on icon "Clear" at bounding box center [162, 58] width 2 height 2
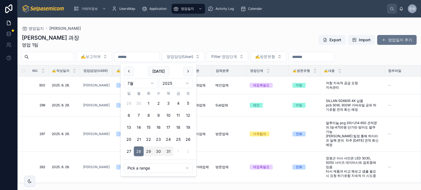
click at [187, 31] on div "최한얼 과장 영업 1팀 Export Import 영업일지 추가 ✍️보고여부 영업담당(User) Filter 영업단계 ✍️방문유형 NO. ✍️작…" at bounding box center [219, 107] width 403 height 153
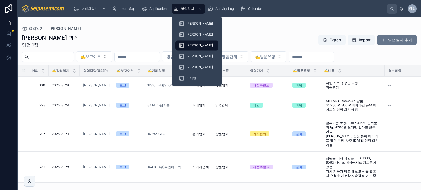
click at [190, 44] on span "[PERSON_NAME]" at bounding box center [199, 45] width 27 height 4
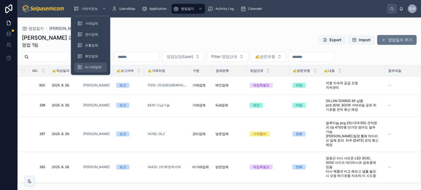
click at [93, 62] on link "비거래업체" at bounding box center [90, 67] width 33 height 10
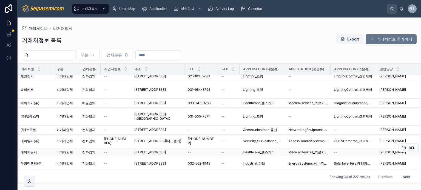
scroll to position [367, 126]
drag, startPoint x: 401, startPoint y: 173, endPoint x: 398, endPoint y: 173, distance: 3.3
click at [399, 173] on button "Next" at bounding box center [406, 177] width 15 height 8
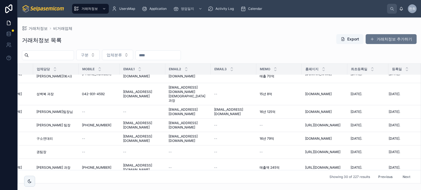
scroll to position [336, 0]
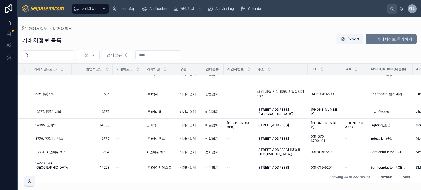
click at [187, 39] on div "거래처정보 목록 Export 거래처정보 추가하기" at bounding box center [219, 40] width 395 height 13
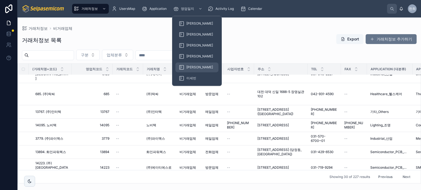
click at [189, 64] on div "[PERSON_NAME]" at bounding box center [197, 67] width 36 height 9
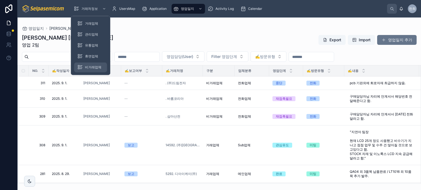
click at [100, 66] on span "비거래업체" at bounding box center [93, 67] width 16 height 4
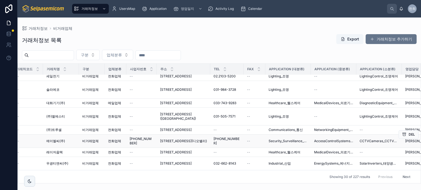
scroll to position [367, 100]
click at [403, 173] on button "Next" at bounding box center [406, 177] width 15 height 8
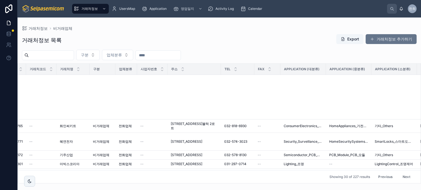
scroll to position [336, 87]
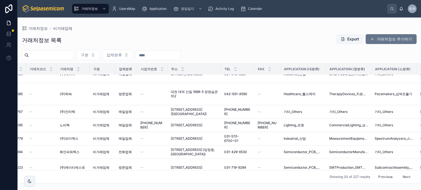
click at [402, 174] on button "Next" at bounding box center [406, 177] width 15 height 8
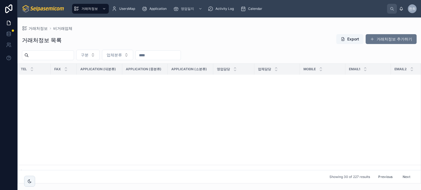
scroll to position [367, 293]
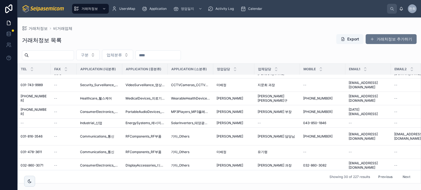
click at [407, 175] on button "Next" at bounding box center [406, 177] width 15 height 8
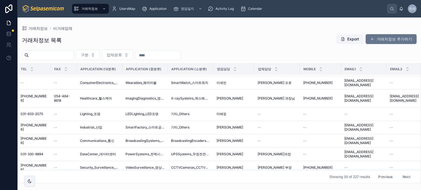
scroll to position [332, 293]
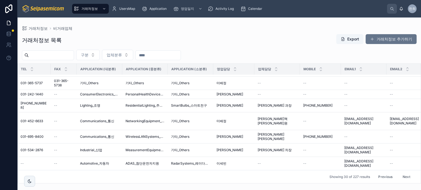
click at [404, 173] on button "Next" at bounding box center [406, 177] width 15 height 8
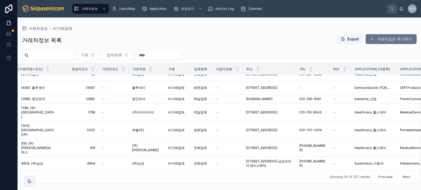
scroll to position [329, 0]
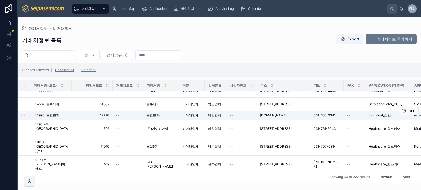
click at [25, 120] on td at bounding box center [23, 115] width 11 height 9
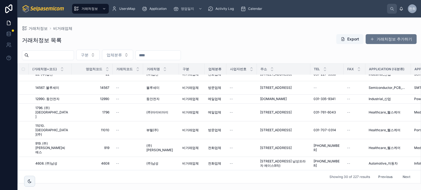
click at [201, 40] on div "거래처정보 목록 Export 거래처정보 추가하기" at bounding box center [219, 40] width 395 height 13
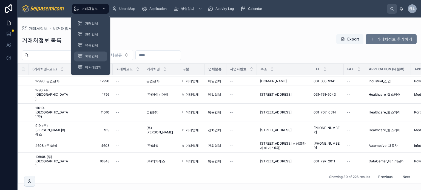
click at [86, 54] on div "휴면업체" at bounding box center [90, 56] width 26 height 9
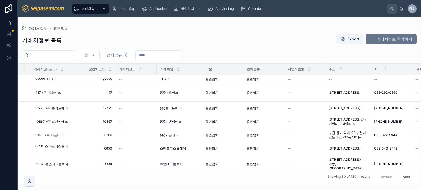
click at [186, 38] on div "거래처정보 목록 Export 거래처정보 추가하기" at bounding box center [219, 40] width 395 height 13
drag, startPoint x: 148, startPoint y: 31, endPoint x: 155, endPoint y: 32, distance: 7.5
click at [148, 31] on div "거래처정보 목록 Export 거래처정보 추가하기 구분 업체분류 (거래처명+코드) 영업처코드 거래처코드 거래처명 구분 업체분류 사업자번호 주소 …" at bounding box center [219, 107] width 403 height 153
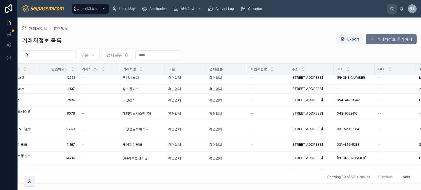
scroll to position [0, 37]
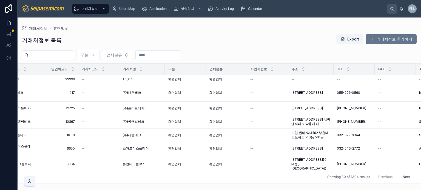
click at [119, 33] on div "거래처정보 목록 Export 거래처정보 추가하기 구분 업체분류 (거래처명+코드) 영업처코드 거래처코드 거래처명 구분 업체분류 사업자번호 주소 …" at bounding box center [219, 107] width 403 height 153
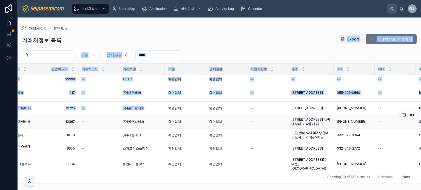
drag, startPoint x: 119, startPoint y: 34, endPoint x: 156, endPoint y: 131, distance: 103.9
click at [155, 131] on div "거래처정보 목록 Export 거래처정보 추가하기 구분 업체분류 (거래처명+코드) 영업처코드 거래처코드 거래처명 구분 업체분류 사업자번호 주소 …" at bounding box center [219, 107] width 403 height 153
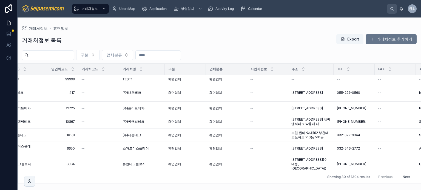
click at [128, 30] on div "거래처정보 휴면업체" at bounding box center [219, 28] width 395 height 4
click at [252, 28] on div "거래처정보 휴면업체" at bounding box center [219, 28] width 395 height 4
drag, startPoint x: 223, startPoint y: 42, endPoint x: 224, endPoint y: 46, distance: 3.5
click at [223, 43] on div "거래처정보 목록 Export 거래처정보 추가하기" at bounding box center [219, 40] width 395 height 13
click at [214, 35] on div "거래처정보 목록 Export 거래처정보 추가하기" at bounding box center [219, 40] width 395 height 13
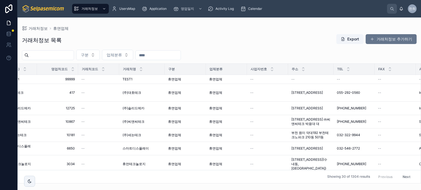
click at [218, 36] on div "거래처정보 목록 Export 거래처정보 추가하기" at bounding box center [219, 40] width 395 height 13
click at [230, 45] on div "거래처정보 목록 Export 거래처정보 추가하기" at bounding box center [219, 40] width 395 height 13
click at [221, 39] on div "거래처정보 목록 Export 거래처정보 추가하기" at bounding box center [219, 40] width 395 height 13
click at [181, 39] on div "거래처정보 목록 Export 거래처정보 추가하기" at bounding box center [219, 40] width 395 height 13
drag, startPoint x: 126, startPoint y: 38, endPoint x: 141, endPoint y: 67, distance: 33.0
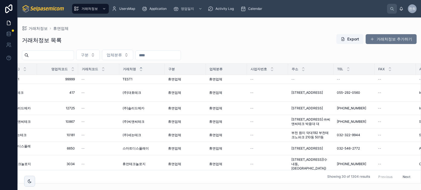
click at [138, 64] on div "거래처정보 목록 Export 거래처정보 추가하기 구분 업체분류 (거래처명+코드) 영업처코드 거래처코드 거래처명 구분 업체분류 사업자번호 주소 …" at bounding box center [219, 107] width 403 height 153
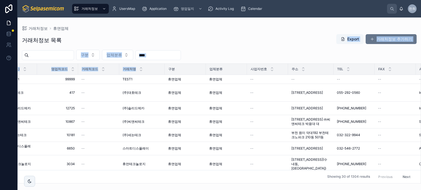
click at [117, 36] on div "거래처정보 목록 Export 거래처정보 추가하기" at bounding box center [219, 40] width 395 height 13
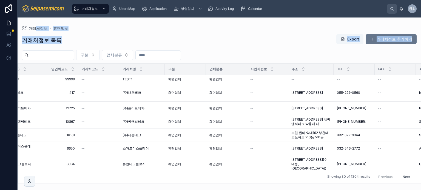
drag, startPoint x: 37, startPoint y: 22, endPoint x: 74, endPoint y: 47, distance: 44.5
click at [72, 51] on div "거래처정보 휴면업체 거래처정보 목록 Export 거래처정보 추가하기 구분 업체분류 (거래처명+코드) 영업처코드 거래처코드 거래처명 구분 업체분…" at bounding box center [219, 101] width 403 height 166
click at [75, 38] on div "거래처정보 목록 Export 거래처정보 추가하기" at bounding box center [219, 40] width 395 height 13
drag, startPoint x: 27, startPoint y: 21, endPoint x: 71, endPoint y: 38, distance: 47.5
click at [68, 38] on div "거래처정보 휴면업체 거래처정보 목록 Export 거래처정보 추가하기 구분 업체분류 (거래처명+코드) 영업처코드 거래처코드 거래처명 구분 업체분…" at bounding box center [219, 101] width 403 height 166
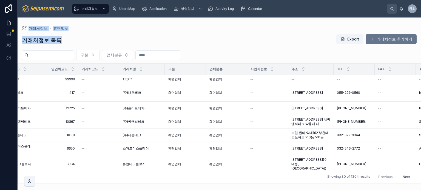
click at [76, 36] on div "거래처정보 목록 Export 거래처정보 추가하기" at bounding box center [219, 40] width 395 height 13
drag, startPoint x: 60, startPoint y: 37, endPoint x: 38, endPoint y: 31, distance: 22.1
click at [39, 31] on div "거래처정보 목록 Export 거래처정보 추가하기 구분 업체분류 (거래처명+코드) 영업처코드 거래처코드 거래처명 구분 업체분류 사업자번호 주소 …" at bounding box center [219, 107] width 403 height 153
drag, startPoint x: 30, startPoint y: 38, endPoint x: 24, endPoint y: 38, distance: 6.0
click at [29, 38] on h1 "거래처정보 목록" at bounding box center [42, 40] width 40 height 8
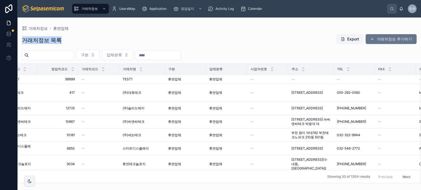
drag, startPoint x: 24, startPoint y: 38, endPoint x: 72, endPoint y: 41, distance: 48.8
click at [72, 41] on div "거래처정보 목록 Export 거래처정보 추가하기" at bounding box center [219, 40] width 395 height 13
click at [76, 39] on div "거래처정보 목록 Export 거래처정보 추가하기" at bounding box center [219, 40] width 395 height 13
drag, startPoint x: 27, startPoint y: 21, endPoint x: 62, endPoint y: 47, distance: 43.5
click at [62, 47] on div "거래처정보 휴면업체 거래처정보 목록 Export 거래처정보 추가하기 구분 업체분류 (거래처명+코드) 영업처코드 거래처코드 거래처명 구분 업체분…" at bounding box center [219, 101] width 403 height 166
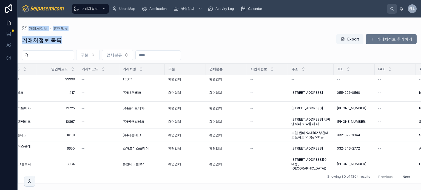
click at [26, 23] on div "거래처정보 휴면업체 거래처정보 목록 Export 거래처정보 추가하기 구분 업체분류 (거래처명+코드) 영업처코드 거래처코드 거래처명 구분 업체분…" at bounding box center [219, 101] width 403 height 166
drag, startPoint x: 24, startPoint y: 21, endPoint x: 54, endPoint y: 41, distance: 36.0
click at [53, 41] on div "거래처정보 휴면업체 거래처정보 목록 Export 거래처정보 추가하기 구분 업체분류 (거래처명+코드) 영업처코드 거래처코드 거래처명 구분 업체분…" at bounding box center [219, 101] width 403 height 166
click at [85, 36] on div "거래처정보 목록 Export 거래처정보 추가하기" at bounding box center [219, 40] width 395 height 13
click at [244, 35] on div "거래처정보 목록 Export 거래처정보 추가하기" at bounding box center [219, 40] width 395 height 13
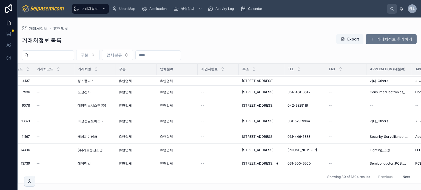
scroll to position [371, 0]
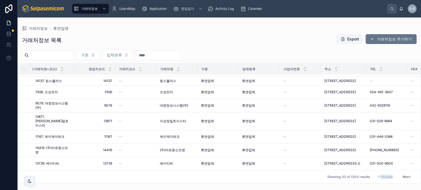
drag, startPoint x: 389, startPoint y: 173, endPoint x: 373, endPoint y: 174, distance: 16.5
click at [376, 174] on div "Previous Next" at bounding box center [394, 177] width 40 height 8
drag, startPoint x: 308, startPoint y: 172, endPoint x: 408, endPoint y: 176, distance: 100.1
click at [408, 176] on div "Showing 30 of 1304 results Previous Next" at bounding box center [219, 176] width 403 height 13
click at [296, 172] on div "Showing 30 of 1304 results Previous Next" at bounding box center [219, 176] width 403 height 13
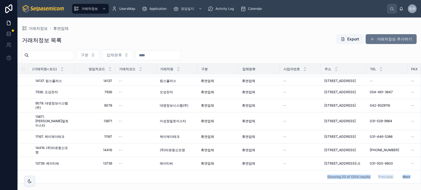
drag, startPoint x: 304, startPoint y: 171, endPoint x: 322, endPoint y: 173, distance: 18.5
click at [304, 171] on div "Showing 30 of 1304 results Previous Next" at bounding box center [219, 176] width 403 height 13
click at [323, 173] on div "Showing 30 of 1304 results Previous Next" at bounding box center [219, 176] width 403 height 13
drag, startPoint x: 329, startPoint y: 174, endPoint x: 395, endPoint y: 175, distance: 66.1
click at [409, 174] on div "Showing 30 of 1304 results Previous Next" at bounding box center [219, 176] width 403 height 13
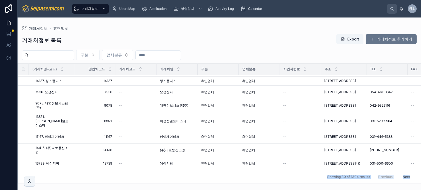
click at [301, 173] on div "Showing 30 of 1304 results Previous Next" at bounding box center [219, 176] width 403 height 13
click at [215, 47] on div "거래처정보 목록 Export 거래처정보 추가하기 구분 업체분류 (거래처명+코드) 영업처코드 거래처코드 거래처명 구분 업체분류 사업자번호 주소 …" at bounding box center [219, 107] width 403 height 153
click at [222, 41] on div "거래처정보 목록 Export 거래처정보 추가하기" at bounding box center [219, 40] width 395 height 13
click at [168, 90] on span "오성전자" at bounding box center [166, 92] width 13 height 4
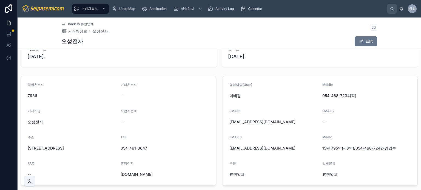
scroll to position [27, 0]
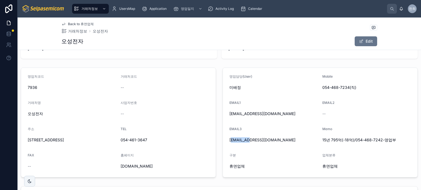
drag, startPoint x: 229, startPoint y: 142, endPoint x: 254, endPoint y: 141, distance: 25.8
click at [254, 141] on span "k2hyunho@hanmail.net" at bounding box center [273, 140] width 89 height 5
click at [275, 142] on span "k2hyunho@hanmail.net" at bounding box center [273, 140] width 89 height 5
drag, startPoint x: 251, startPoint y: 142, endPoint x: 236, endPoint y: 141, distance: 14.8
click at [241, 141] on span "k2hyunho@hanmail.net" at bounding box center [273, 140] width 89 height 5
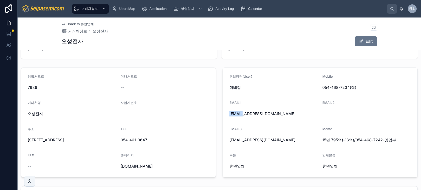
drag, startPoint x: 245, startPoint y: 113, endPoint x: 263, endPoint y: 114, distance: 17.6
click at [257, 114] on span "sang72da@ohsungec.com" at bounding box center [273, 113] width 89 height 5
click at [285, 115] on span "sang72da@ohsungec.com" at bounding box center [273, 113] width 89 height 5
drag, startPoint x: 277, startPoint y: 115, endPoint x: 238, endPoint y: 115, distance: 38.9
click at [241, 115] on span "sang72da@ohsungec.com" at bounding box center [273, 113] width 89 height 5
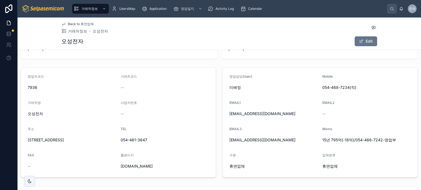
drag, startPoint x: 229, startPoint y: 115, endPoint x: 223, endPoint y: 115, distance: 6.0
click at [229, 115] on span "sang72da@ohsungec.com" at bounding box center [273, 113] width 89 height 5
click at [218, 63] on div "최초등록일 2011. 8. 11. 등록일 2025. 7. 16. 영업처코드 7936 거래처코드 -- 거래처명 오성전자 사업자번호 -- 주소 경…" at bounding box center [219, 145] width 403 height 233
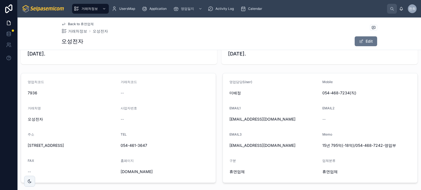
scroll to position [55, 0]
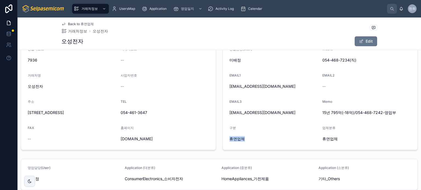
drag, startPoint x: 240, startPoint y: 138, endPoint x: 223, endPoint y: 138, distance: 16.4
click at [223, 138] on form "영업담당(User) 미배정 Mobile 054-468-7234(직) EMAIL1 sang72da@ohsungec.com EMAIL2 -- EM…" at bounding box center [320, 96] width 195 height 110
click at [192, 126] on div "홈페이지" at bounding box center [165, 129] width 89 height 7
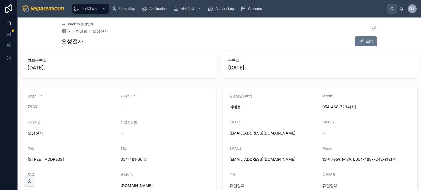
scroll to position [0, 0]
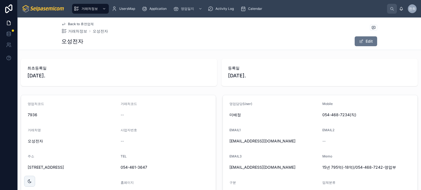
click at [181, 55] on div "Back to 휴면업체 거래처정보 오성전자 오성전자 Edit 최초등록일 2011. 8. 11. 등록일 2025. 7. 16. 영업처코드 793…" at bounding box center [219, 172] width 403 height 308
click at [179, 37] on div "오성전자 Edit" at bounding box center [219, 41] width 316 height 10
click at [197, 42] on div "오성전자 Edit" at bounding box center [219, 41] width 316 height 10
drag, startPoint x: 151, startPoint y: 41, endPoint x: 143, endPoint y: 47, distance: 10.1
click at [150, 41] on div "오성전자 Edit" at bounding box center [219, 41] width 316 height 10
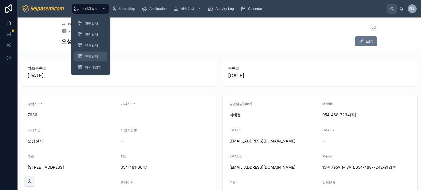
click at [99, 59] on div "휴면업체" at bounding box center [90, 56] width 26 height 9
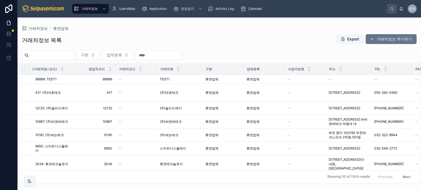
click at [276, 46] on div "거래처정보 목록 Export 거래처정보 추가하기" at bounding box center [219, 40] width 395 height 13
click at [275, 52] on div "구분 업체분류" at bounding box center [219, 55] width 403 height 10
click at [189, 41] on div "거래처정보 목록 Export 거래처정보 추가하기" at bounding box center [219, 40] width 395 height 13
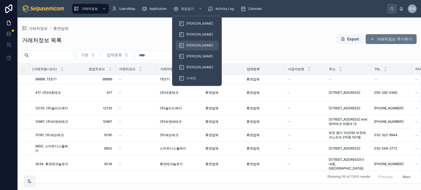
click at [187, 43] on div "[PERSON_NAME]" at bounding box center [197, 45] width 36 height 9
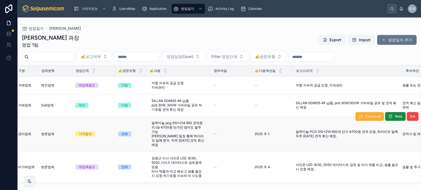
scroll to position [0, 177]
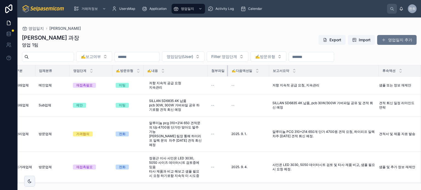
drag, startPoint x: 248, startPoint y: 72, endPoint x: 221, endPoint y: 73, distance: 26.6
click at [221, 73] on th "첨부파일" at bounding box center [218, 70] width 20 height 11
drag, startPoint x: 268, startPoint y: 71, endPoint x: 265, endPoint y: 71, distance: 3.6
click at [265, 71] on div at bounding box center [265, 70] width 2 height 11
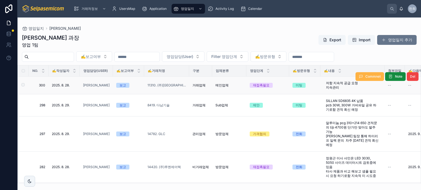
click at [365, 78] on span "Commnet" at bounding box center [372, 77] width 15 height 4
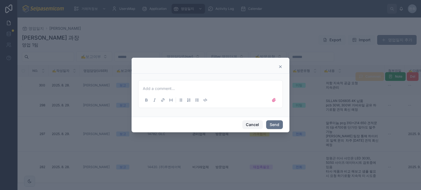
click at [255, 124] on button "Cancel" at bounding box center [252, 125] width 20 height 9
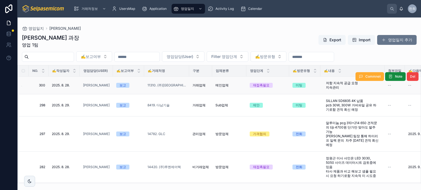
click at [320, 24] on div "영업일지 최한얼 최한얼 과장 영업 1팀 Export Import 영업일지 추가 ✍️보고여부 영업담당(User) Filter 영업단계 ✍️방문유…" at bounding box center [219, 101] width 403 height 166
click at [264, 27] on div "영업일지 최한얼" at bounding box center [219, 28] width 395 height 4
click at [365, 75] on span "Commnet" at bounding box center [372, 77] width 15 height 4
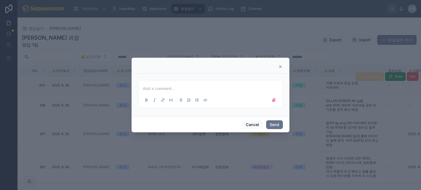
click at [281, 65] on icon at bounding box center [280, 67] width 4 height 4
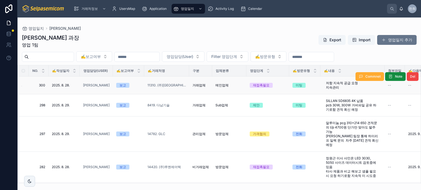
click at [269, 35] on div "최한얼 과장 영업 1팀 Export Import 영업일지 추가" at bounding box center [219, 41] width 395 height 14
click at [194, 33] on div "최한얼 과장 영업 1팀 Export Import 영업일지 추가 ✍️보고여부 영업담당(User) Filter 영업단계 ✍️방문유형 NO. ✍️작…" at bounding box center [219, 107] width 403 height 153
click at [191, 40] on div "최한얼 과장 영업 1팀 Export Import 영업일지 추가" at bounding box center [219, 41] width 395 height 14
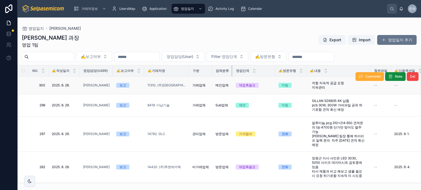
drag, startPoint x: 244, startPoint y: 69, endPoint x: 207, endPoint y: 69, distance: 37.0
click at [226, 69] on th "업체분류" at bounding box center [222, 70] width 20 height 11
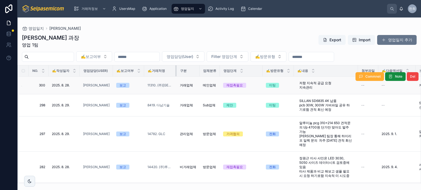
drag, startPoint x: 188, startPoint y: 70, endPoint x: 175, endPoint y: 71, distance: 12.6
click at [175, 71] on div at bounding box center [176, 70] width 2 height 11
click at [168, 34] on div "최한얼 과장 영업 1팀 Export Import 영업일지 추가 ✍️보고여부 영업담당(User) Filter 영업단계 ✍️방문유형 NO. ✍️작…" at bounding box center [219, 107] width 403 height 153
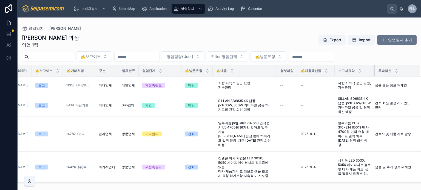
scroll to position [0, 85]
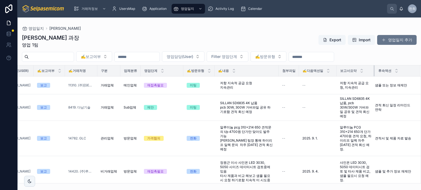
drag, startPoint x: 370, startPoint y: 70, endPoint x: 295, endPoint y: 72, distance: 75.4
click at [295, 72] on tr "NO. ✍️작성일자 영업담당(User) ✍️보고여부 ✍️거래처명 구분 업체분류 영업단계 ✍️방문유형 ✍️내용 첨부파일 ✍️다음액션일 보고서요약…" at bounding box center [180, 70] width 482 height 11
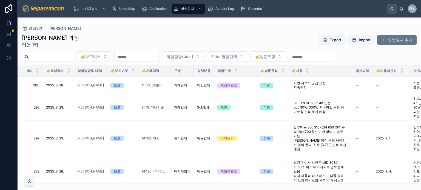
scroll to position [0, 0]
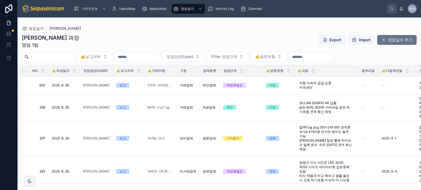
drag, startPoint x: 262, startPoint y: 72, endPoint x: 256, endPoint y: 72, distance: 6.0
click at [256, 72] on tr "NO. ✍️작성일자 영업담당(User) ✍️보고여부 ✍️거래처명 구분 업체분류 영업단계 ✍️방문유형 ✍️내용 첨부파일 ✍️다음액션일 보고서요약…" at bounding box center [257, 70] width 478 height 11
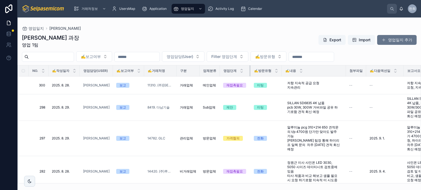
drag, startPoint x: 261, startPoint y: 71, endPoint x: 246, endPoint y: 72, distance: 15.1
click at [249, 72] on div at bounding box center [250, 70] width 2 height 11
drag, startPoint x: 280, startPoint y: 70, endPoint x: 275, endPoint y: 69, distance: 5.0
click at [275, 69] on th "✍️방문유형" at bounding box center [265, 70] width 31 height 11
drag, startPoint x: 280, startPoint y: 71, endPoint x: 272, endPoint y: 70, distance: 8.0
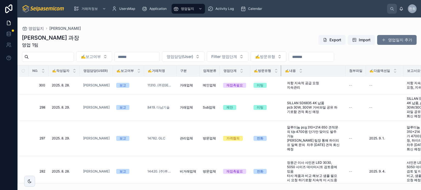
click at [272, 70] on th "✍️방문유형" at bounding box center [265, 70] width 31 height 11
click at [266, 40] on div "최한얼 과장 영업 1팀 Export Import 영업일지 추가" at bounding box center [219, 41] width 395 height 14
click at [270, 28] on div "영업일지 최한얼" at bounding box center [219, 28] width 395 height 4
click at [249, 35] on div "최한얼 과장 영업 1팀 Export Import 영업일지 추가" at bounding box center [219, 41] width 395 height 14
click at [251, 11] on div "Calendar" at bounding box center [252, 8] width 24 height 9
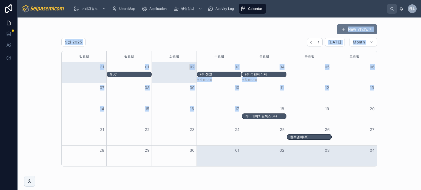
drag, startPoint x: 100, startPoint y: 60, endPoint x: 294, endPoint y: 117, distance: 202.6
click at [294, 117] on div "New 영업일지 9월 2025 Today Month 일요일 월요일 화요일 수요일 목요일 금요일 토요일 31 01 02 03 04 05 06 G…" at bounding box center [219, 95] width 395 height 147
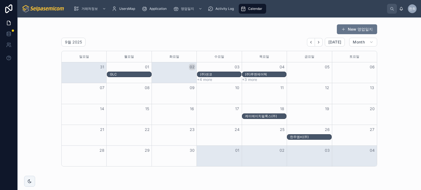
click at [402, 158] on div "New 영업일지 9월 2025 Today Month 일요일 월요일 화요일 수요일 목요일 금요일 토요일 31 01 02 03 04 05 06 G…" at bounding box center [219, 95] width 395 height 147
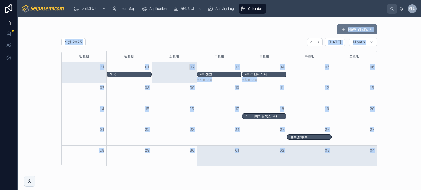
drag, startPoint x: 56, startPoint y: 56, endPoint x: 388, endPoint y: 160, distance: 347.8
click at [388, 158] on div "New 영업일지 9월 2025 Today Month 일요일 월요일 화요일 수요일 목요일 금요일 토요일 31 01 02 03 04 05 06 G…" at bounding box center [219, 95] width 395 height 147
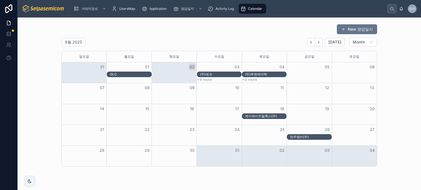
click at [392, 171] on div "New 영업일지 9월 2025 Today Month 일요일 월요일 화요일 수요일 목요일 금요일 토요일 31 01 02 03 04 05 06 G…" at bounding box center [219, 111] width 403 height 187
click at [137, 30] on div "New 영업일지" at bounding box center [219, 29] width 316 height 10
drag, startPoint x: 307, startPoint y: 75, endPoint x: 320, endPoint y: 75, distance: 12.9
click at [307, 75] on div "GLC (주)센코 (주)루멘에어텍" at bounding box center [219, 75] width 315 height 6
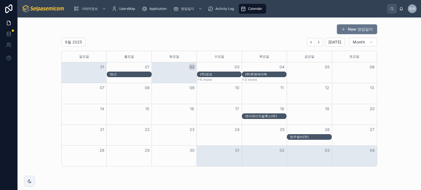
drag, startPoint x: 341, startPoint y: 72, endPoint x: 349, endPoint y: 97, distance: 26.1
click at [341, 72] on div "GLC (주)센코 (주)루멘에어텍" at bounding box center [219, 75] width 315 height 6
click at [349, 100] on div "Month View" at bounding box center [354, 93] width 45 height 21
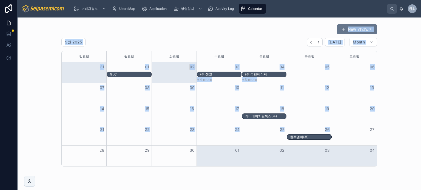
drag, startPoint x: 220, startPoint y: 107, endPoint x: 377, endPoint y: 155, distance: 164.3
click at [344, 136] on div "New 영업일지 9월 2025 Today Month 일요일 월요일 화요일 수요일 목요일 금요일 토요일 31 01 02 03 04 05 06 G…" at bounding box center [219, 95] width 395 height 147
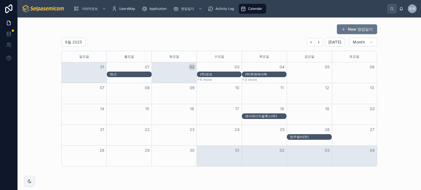
click at [388, 178] on div "New 영업일지 9월 2025 Today Month 일요일 월요일 화요일 수요일 목요일 금요일 토요일 31 01 02 03 04 05 06 G…" at bounding box center [219, 111] width 403 height 187
click at [215, 39] on div "9월 2025 Today Month" at bounding box center [219, 42] width 316 height 9
click at [175, 33] on div "New 영업일지" at bounding box center [219, 29] width 316 height 10
click at [121, 74] on div "GLC" at bounding box center [130, 74] width 41 height 4
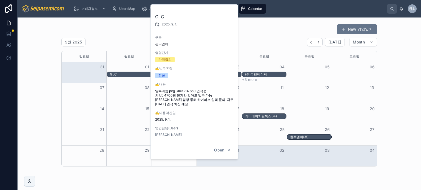
click at [261, 42] on div "9월 2025 Today Month" at bounding box center [219, 42] width 316 height 9
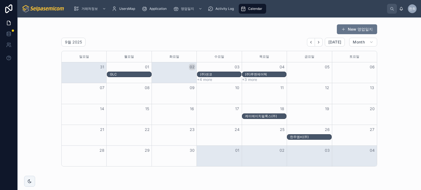
click at [217, 73] on div "(주)센코" at bounding box center [220, 74] width 41 height 4
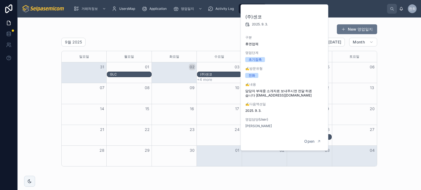
click at [211, 39] on div "9월 2025 Today Month" at bounding box center [219, 42] width 316 height 9
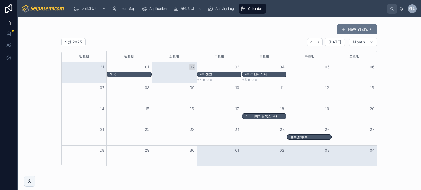
click at [251, 75] on div "(주)루멘에어텍" at bounding box center [265, 74] width 41 height 4
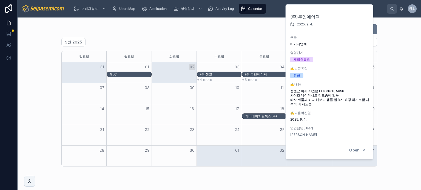
click at [253, 36] on div "New 영업일지 9월 2025 Today Month 일요일 월요일 화요일 수요일 목요일 금요일 토요일 31 01 02 03 04 05 06 G…" at bounding box center [219, 95] width 316 height 143
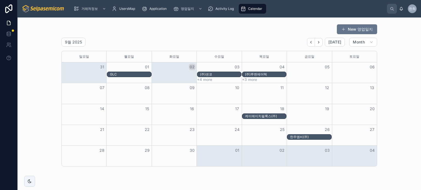
click at [130, 76] on div "GLC" at bounding box center [130, 74] width 41 height 4
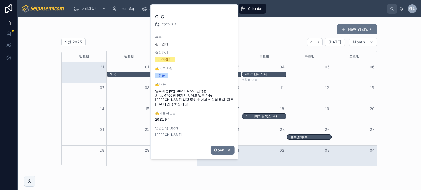
click at [224, 152] on span "Open" at bounding box center [219, 150] width 10 height 5
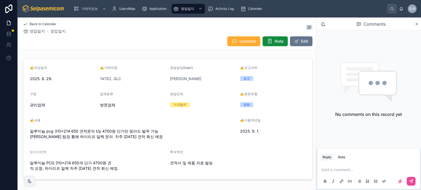
click at [188, 33] on div "Back to Calendar 영업일지 영업일지" at bounding box center [167, 28] width 289 height 12
click at [251, 12] on div "Calendar" at bounding box center [252, 8] width 24 height 9
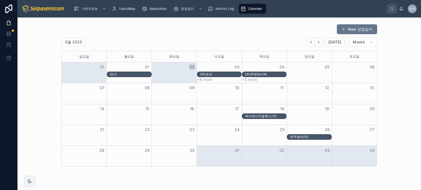
click at [229, 34] on div "New 영업일지" at bounding box center [219, 29] width 316 height 10
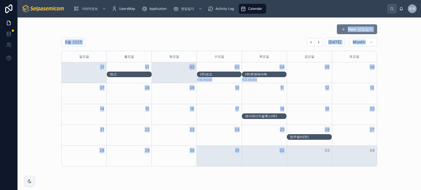
drag, startPoint x: 93, startPoint y: 69, endPoint x: 290, endPoint y: 167, distance: 220.1
click at [283, 170] on div "New 영업일지 9월 2025 Today Month 일요일 월요일 화요일 수요일 목요일 금요일 토요일 31 01 02 03 04 05 06 G…" at bounding box center [219, 111] width 403 height 187
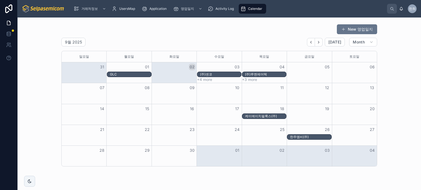
drag, startPoint x: 349, startPoint y: 172, endPoint x: 348, endPoint y: 176, distance: 3.9
click at [349, 173] on div "New 영업일지 9월 2025 Today Month 일요일 월요일 화요일 수요일 목요일 금요일 토요일 31 01 02 03 04 05 06 G…" at bounding box center [219, 111] width 403 height 187
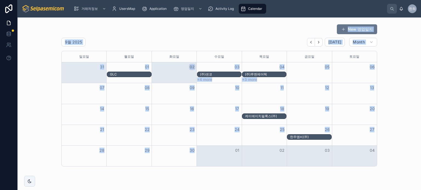
drag, startPoint x: 44, startPoint y: 30, endPoint x: 326, endPoint y: 183, distance: 320.9
click at [324, 183] on div "New 영업일지 9월 2025 Today Month 일요일 월요일 화요일 수요일 목요일 금요일 토요일 31 01 02 03 04 05 06 G…" at bounding box center [219, 111] width 403 height 187
click at [389, 90] on div "New 영업일지 9월 2025 Today Month 일요일 월요일 화요일 수요일 목요일 금요일 토요일 31 01 02 03 04 05 06 G…" at bounding box center [219, 95] width 395 height 147
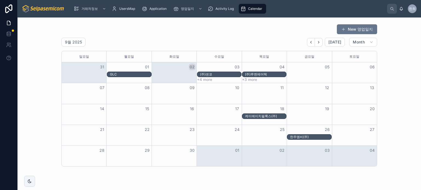
click at [240, 33] on div "New 영업일지" at bounding box center [219, 29] width 316 height 10
click at [310, 43] on icon "Back" at bounding box center [311, 42] width 4 height 4
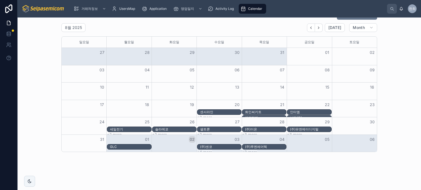
scroll to position [22, 0]
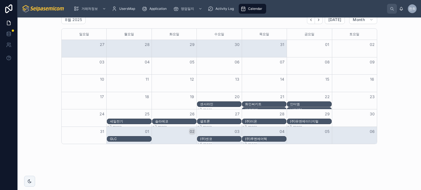
click at [256, 95] on div "21" at bounding box center [264, 96] width 45 height 9
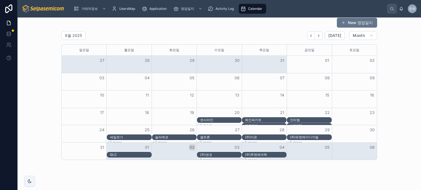
scroll to position [0, 0]
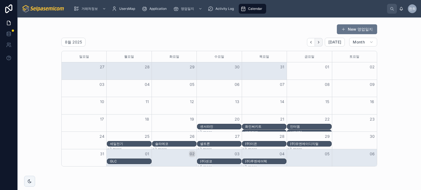
click at [317, 42] on icon "Next" at bounding box center [319, 42] width 4 height 4
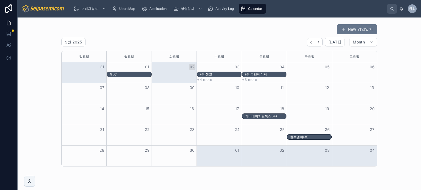
click at [251, 31] on div "New 영업일지" at bounding box center [219, 29] width 316 height 10
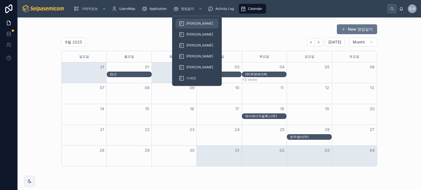
click at [187, 23] on span "[PERSON_NAME]" at bounding box center [199, 23] width 27 height 4
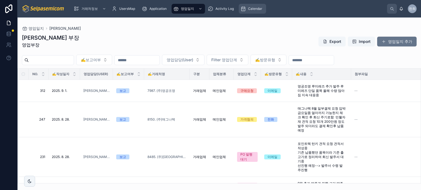
click at [253, 7] on span "Calendar" at bounding box center [255, 9] width 14 height 4
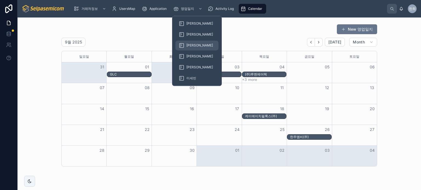
click at [193, 45] on span "[PERSON_NAME]" at bounding box center [199, 45] width 27 height 4
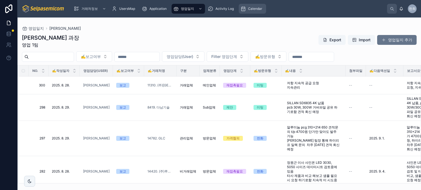
click at [249, 12] on div "Calendar" at bounding box center [252, 8] width 24 height 9
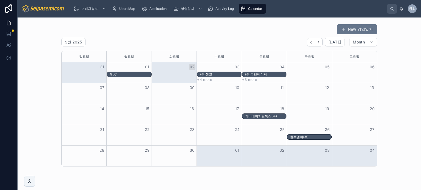
click at [223, 40] on div "9월 2025 Today Month" at bounding box center [219, 42] width 316 height 9
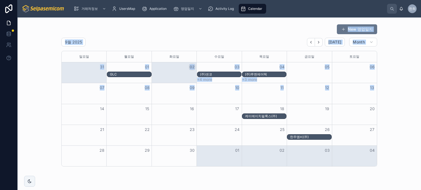
drag, startPoint x: 34, startPoint y: 29, endPoint x: 302, endPoint y: 129, distance: 286.2
click at [283, 121] on div "New 영업일지 9월 2025 Today Month 일요일 월요일 화요일 수요일 목요일 금요일 토요일 31 01 02 03 04 05 06 G…" at bounding box center [219, 95] width 395 height 147
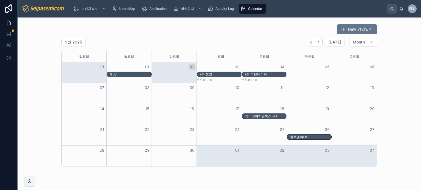
drag, startPoint x: 381, startPoint y: 123, endPoint x: 385, endPoint y: 161, distance: 37.7
click at [381, 124] on div "New 영업일지 9월 2025 Today Month 일요일 월요일 화요일 수요일 목요일 금요일 토요일 31 01 02 03 04 05 06 G…" at bounding box center [219, 95] width 395 height 147
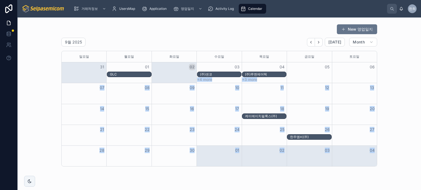
drag, startPoint x: 345, startPoint y: 149, endPoint x: 161, endPoint y: 58, distance: 205.0
click at [175, 67] on div "New 영업일지 9월 2025 Today Month 일요일 월요일 화요일 수요일 목요일 금요일 토요일 31 01 02 03 04 05 06 G…" at bounding box center [219, 95] width 395 height 147
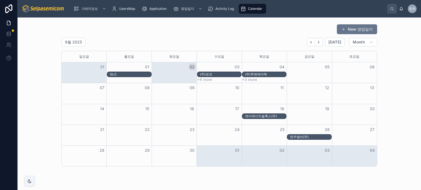
click at [107, 34] on div "New 영업일지" at bounding box center [219, 29] width 316 height 10
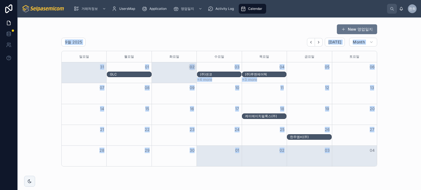
drag, startPoint x: 35, startPoint y: 41, endPoint x: 379, endPoint y: 170, distance: 367.6
click at [374, 174] on div "New 영업일지 9월 2025 Today Month 일요일 월요일 화요일 수요일 목요일 금요일 토요일 31 01 02 03 04 05 06 G…" at bounding box center [219, 111] width 403 height 187
click at [383, 114] on div "New 영업일지 9월 2025 Today Month 일요일 월요일 화요일 수요일 목요일 금요일 토요일 31 01 02 03 04 05 06 G…" at bounding box center [219, 95] width 395 height 147
drag, startPoint x: 39, startPoint y: 32, endPoint x: 334, endPoint y: 148, distance: 317.2
click at [311, 149] on div "New 영업일지 9월 2025 Today Month 일요일 월요일 화요일 수요일 목요일 금요일 토요일 31 01 02 03 04 05 06 G…" at bounding box center [219, 95] width 395 height 147
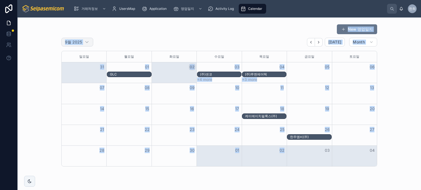
click at [86, 43] on icon at bounding box center [86, 41] width 5 height 5
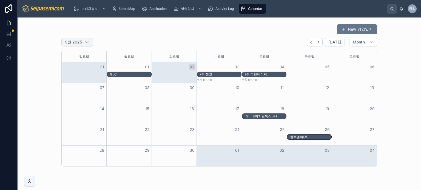
select select "****"
select select "*"
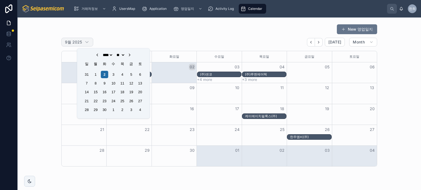
click at [86, 43] on icon at bounding box center [86, 41] width 5 height 5
select select "****"
select select "*"
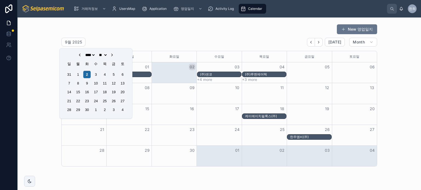
click at [102, 30] on div "New 영업일지" at bounding box center [219, 29] width 316 height 10
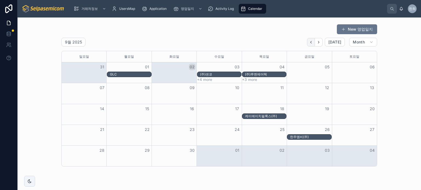
click at [309, 42] on icon "Back" at bounding box center [311, 42] width 4 height 4
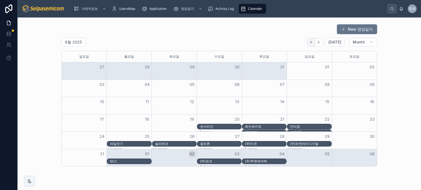
click at [309, 41] on icon "Back" at bounding box center [311, 42] width 4 height 4
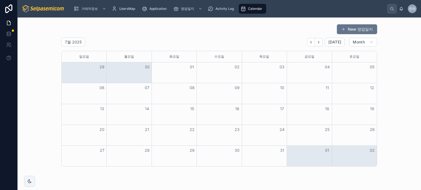
click at [318, 42] on icon "Next" at bounding box center [318, 42] width 1 height 2
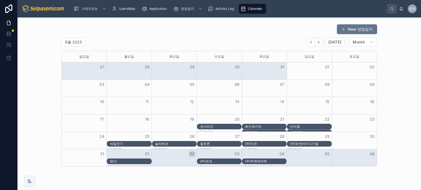
click at [318, 41] on icon "Next" at bounding box center [319, 42] width 4 height 4
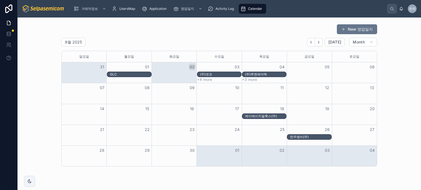
click at [310, 76] on div "GLC (주)센코 (주)루멘에어텍" at bounding box center [219, 75] width 315 height 6
drag, startPoint x: 264, startPoint y: 32, endPoint x: 303, endPoint y: 64, distance: 50.6
click at [264, 32] on div "New 영업일지" at bounding box center [219, 29] width 316 height 10
click at [311, 71] on div "05" at bounding box center [309, 66] width 45 height 9
click at [343, 73] on div "GLC (주)센코 (주)루멘에어텍" at bounding box center [219, 75] width 315 height 6
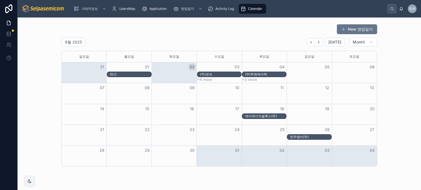
drag, startPoint x: 188, startPoint y: 94, endPoint x: 136, endPoint y: 94, distance: 52.1
click at [181, 94] on div "Month View" at bounding box center [174, 93] width 45 height 21
click at [97, 94] on div "Month View" at bounding box center [84, 93] width 45 height 21
click at [167, 87] on div "09" at bounding box center [174, 87] width 45 height 9
click at [237, 88] on button "10" at bounding box center [237, 88] width 7 height 7
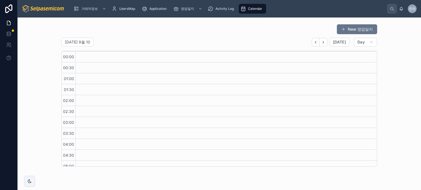
click at [240, 4] on link "Calendar" at bounding box center [252, 9] width 27 height 10
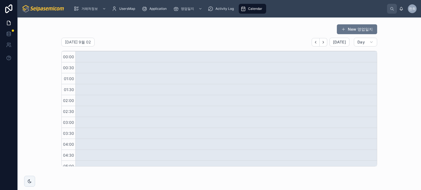
click at [247, 8] on div "Calendar" at bounding box center [252, 8] width 24 height 9
click at [71, 43] on h2 "화요일 9월 02" at bounding box center [78, 41] width 26 height 5
select select "****"
select select "*"
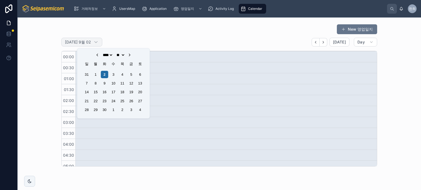
click at [71, 43] on h2 "화요일 9월 02" at bounding box center [78, 41] width 26 height 5
select select "****"
select select "*"
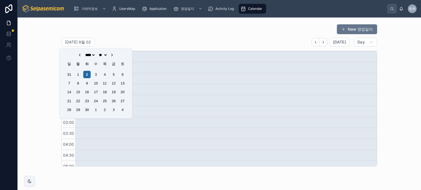
click at [126, 33] on div "New 영업일지" at bounding box center [219, 29] width 316 height 10
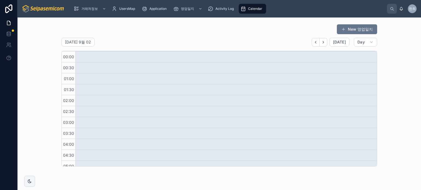
click at [69, 54] on div "00:00" at bounding box center [69, 56] width 14 height 5
click at [95, 42] on icon at bounding box center [96, 42] width 3 height 1
select select "****"
select select "*"
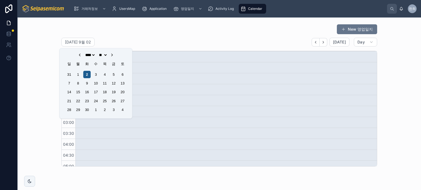
click at [87, 73] on div "2" at bounding box center [86, 74] width 7 height 7
click at [147, 24] on div "New 영업일지" at bounding box center [219, 29] width 316 height 10
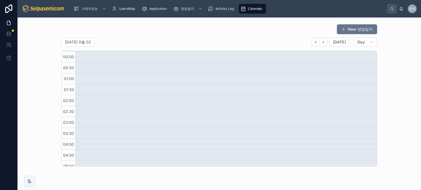
click at [245, 11] on icon "scrollable content" at bounding box center [242, 8] width 5 height 5
click at [64, 56] on span "00:00" at bounding box center [69, 57] width 14 height 5
click at [70, 44] on h2 "화요일 9월 02" at bounding box center [78, 41] width 26 height 5
select select "****"
select select "*"
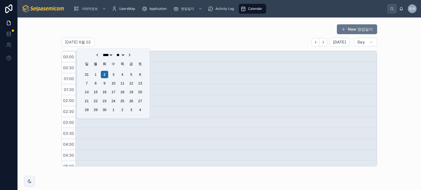
click at [119, 54] on select "** ** ** ** ** ** ** ** ** *** *** ***" at bounding box center [120, 55] width 10 height 4
click at [115, 53] on select "** ** ** ** ** ** ** ** ** *** *** ***" at bounding box center [120, 55] width 10 height 4
click at [103, 75] on div "2" at bounding box center [104, 74] width 7 height 7
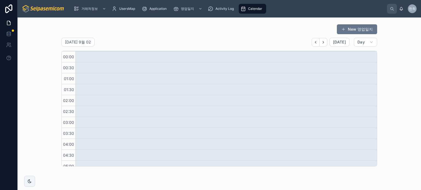
click at [109, 42] on div "화요일 9월 02 Today Day" at bounding box center [219, 42] width 316 height 9
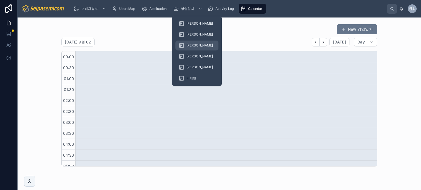
click at [192, 48] on div "[PERSON_NAME]" at bounding box center [197, 45] width 36 height 9
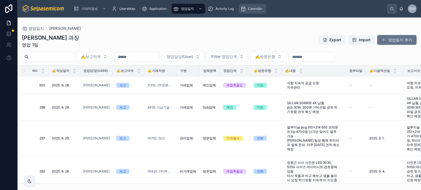
drag, startPoint x: 252, startPoint y: 6, endPoint x: 249, endPoint y: 8, distance: 4.0
click at [252, 7] on span "Calendar" at bounding box center [255, 9] width 14 height 4
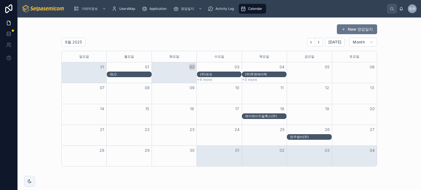
click at [174, 73] on div "Month View" at bounding box center [174, 75] width 45 height 6
click at [147, 67] on button "01" at bounding box center [147, 67] width 7 height 7
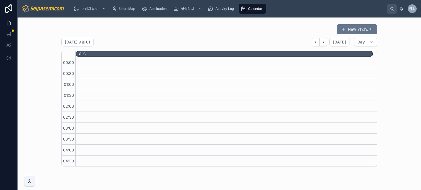
click at [104, 33] on div "New 영업일지" at bounding box center [219, 29] width 316 height 10
click at [70, 41] on h2 "월요일 9월 01" at bounding box center [77, 41] width 25 height 5
select select "****"
select select "*"
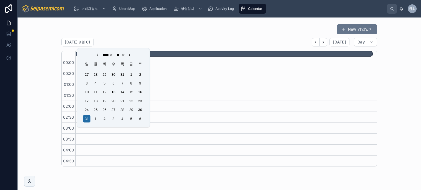
click at [172, 18] on div "거래처정보 UsersMap Application 영업일지 Activity Log Calendar 한최 한얼 최 New 영업일지 월요일 9월 0…" at bounding box center [219, 95] width 403 height 190
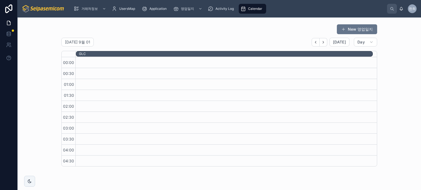
click at [252, 10] on span "Calendar" at bounding box center [255, 9] width 14 height 4
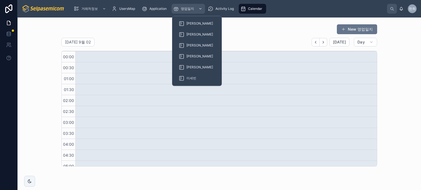
click at [185, 8] on span "영업일지" at bounding box center [187, 9] width 13 height 4
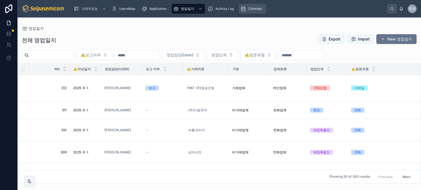
drag, startPoint x: 258, startPoint y: 8, endPoint x: 250, endPoint y: 12, distance: 7.7
click at [258, 8] on span "Calendar" at bounding box center [255, 9] width 14 height 4
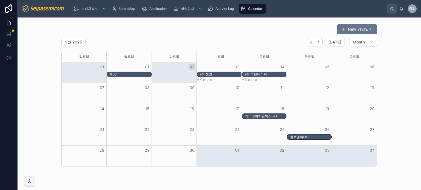
click at [176, 25] on div "New 영업일지" at bounding box center [219, 29] width 316 height 10
click at [315, 40] on button "Next" at bounding box center [319, 42] width 8 height 8
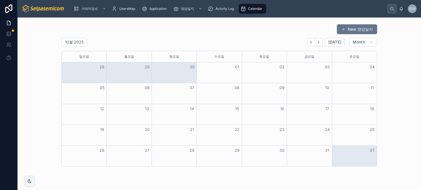
click at [224, 36] on div "New 영업일지 10월 2025 Today Month 일요일 월요일 화요일 수요일 목요일 금요일 토요일 28 29 30 01 02 03 04 …" at bounding box center [219, 95] width 316 height 143
click at [309, 43] on icon "Back" at bounding box center [311, 42] width 4 height 4
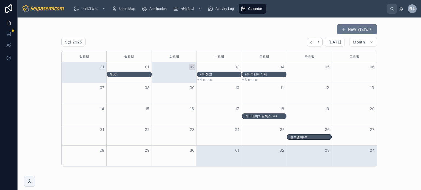
click at [391, 104] on div "New 영업일지 9월 2025 Today Month 일요일 월요일 화요일 수요일 목요일 금요일 토요일 31 01 02 03 04 05 06 G…" at bounding box center [219, 95] width 395 height 147
click at [39, 57] on div "New 영업일지 9월 2025 Today Month 일요일 월요일 화요일 수요일 목요일 금요일 토요일 31 01 02 03 04 05 06 G…" at bounding box center [219, 95] width 395 height 147
click at [151, 29] on div "New 영업일지" at bounding box center [219, 29] width 316 height 10
click at [82, 106] on div "14" at bounding box center [84, 108] width 45 height 9
drag, startPoint x: 79, startPoint y: 96, endPoint x: 77, endPoint y: 113, distance: 17.1
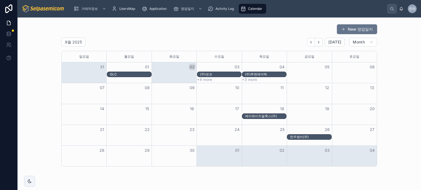
click at [79, 96] on div "Month View" at bounding box center [84, 93] width 45 height 21
click at [77, 113] on div "14" at bounding box center [84, 108] width 45 height 9
drag, startPoint x: 86, startPoint y: 135, endPoint x: 84, endPoint y: 142, distance: 7.6
click at [86, 136] on div "Month View" at bounding box center [174, 138] width 225 height 6
click at [78, 155] on div "28" at bounding box center [84, 150] width 45 height 9
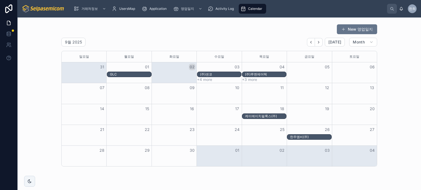
drag, startPoint x: 79, startPoint y: 90, endPoint x: 74, endPoint y: 74, distance: 16.4
click at [79, 88] on div "07" at bounding box center [84, 87] width 45 height 9
click at [74, 73] on div "Month View" at bounding box center [84, 75] width 45 height 6
click at [53, 65] on div "New 영업일지 9월 2025 Today Month 일요일 월요일 화요일 수요일 목요일 금요일 토요일 31 01 02 03 04 05 06 G…" at bounding box center [219, 95] width 395 height 147
click at [50, 27] on div "New 영업일지 9월 2025 Today Month 일요일 월요일 화요일 수요일 목요일 금요일 토요일 31 01 02 03 04 05 06 G…" at bounding box center [219, 95] width 395 height 147
